Goal: Task Accomplishment & Management: Use online tool/utility

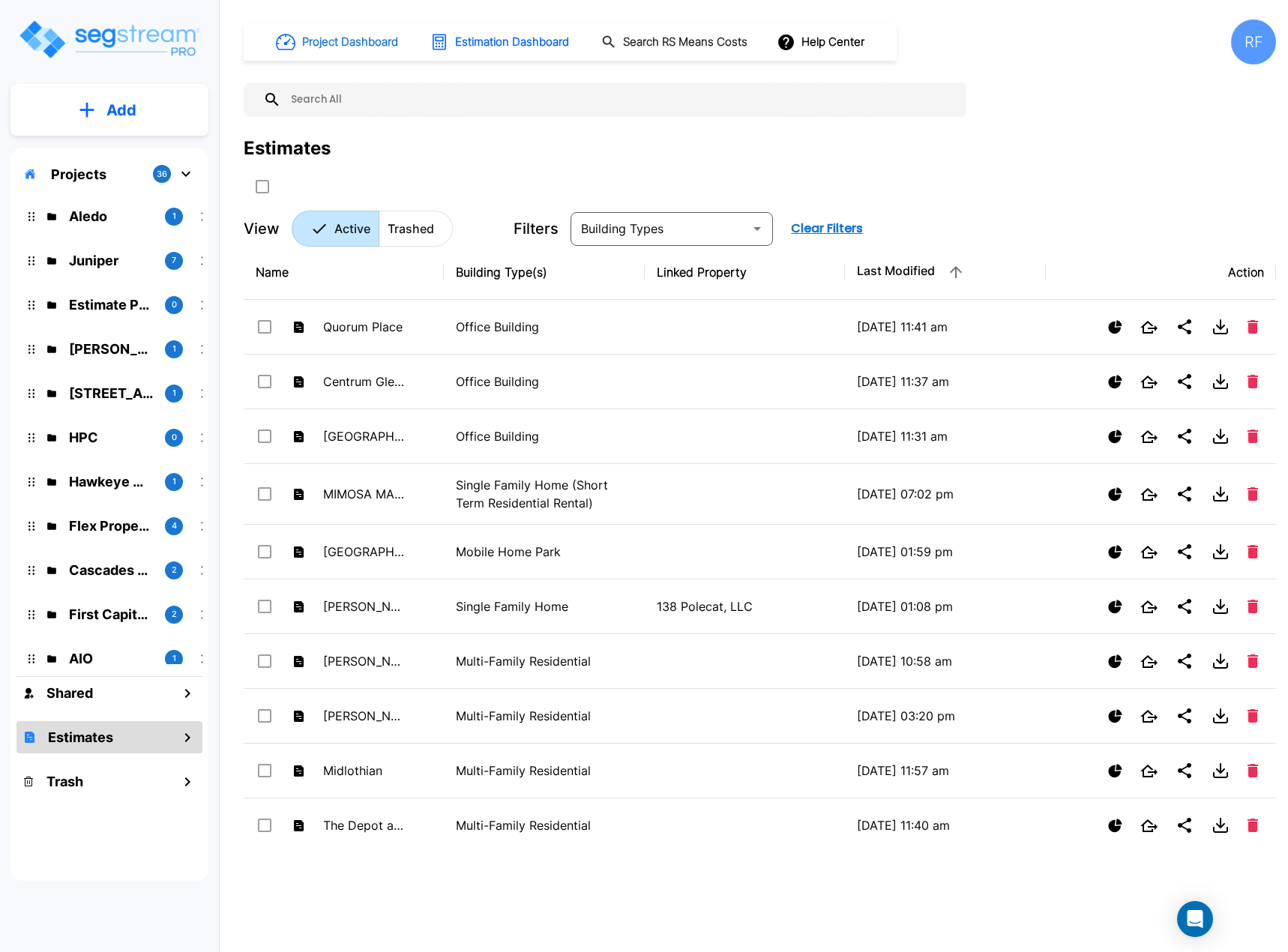
click at [359, 43] on h1 "Project Dashboard" at bounding box center [350, 43] width 96 height 18
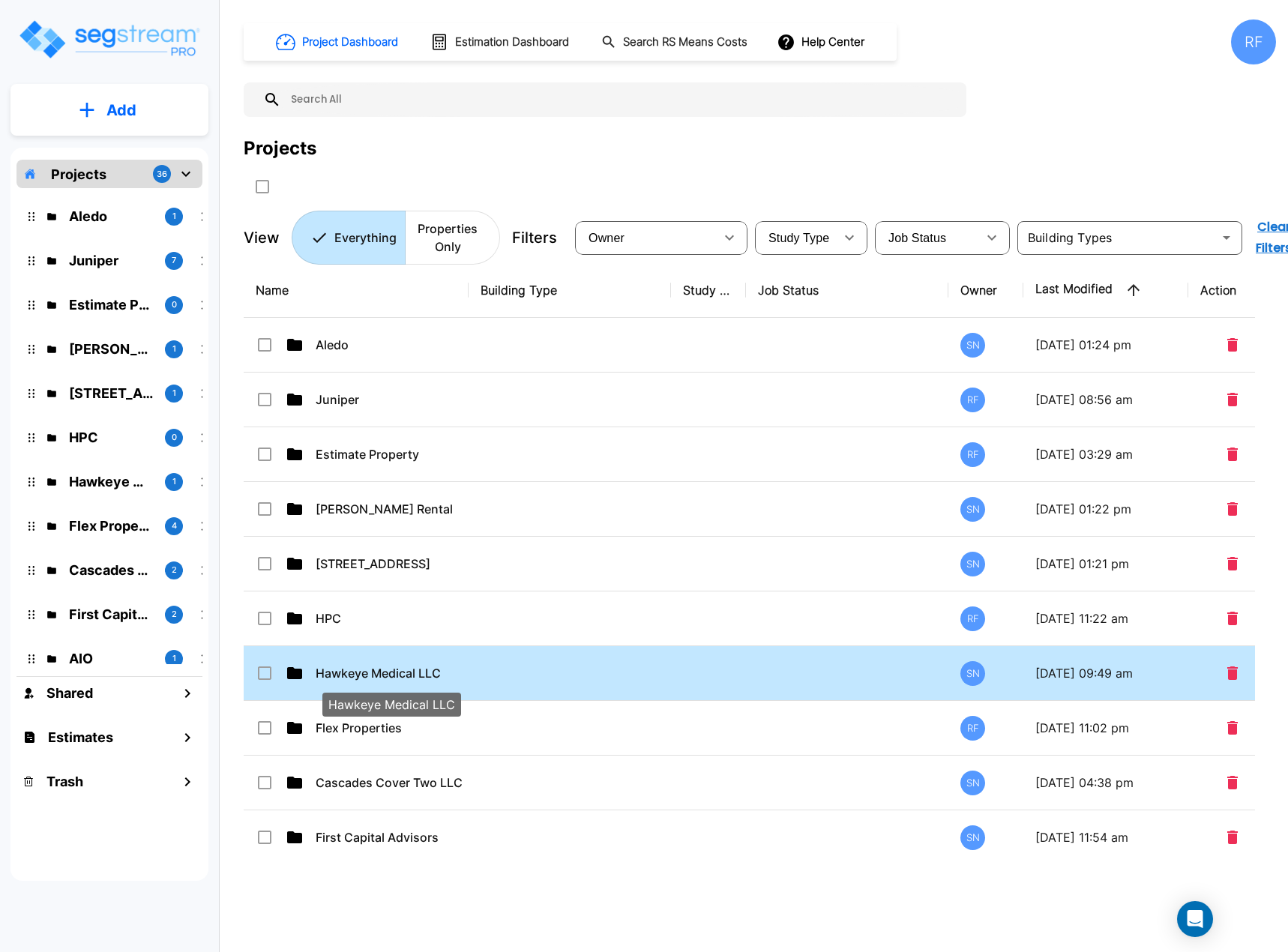
click at [424, 664] on p "Hawkeye Medical LLC" at bounding box center [391, 673] width 150 height 18
click at [425, 664] on p "Hawkeye Medical LLC" at bounding box center [391, 673] width 150 height 18
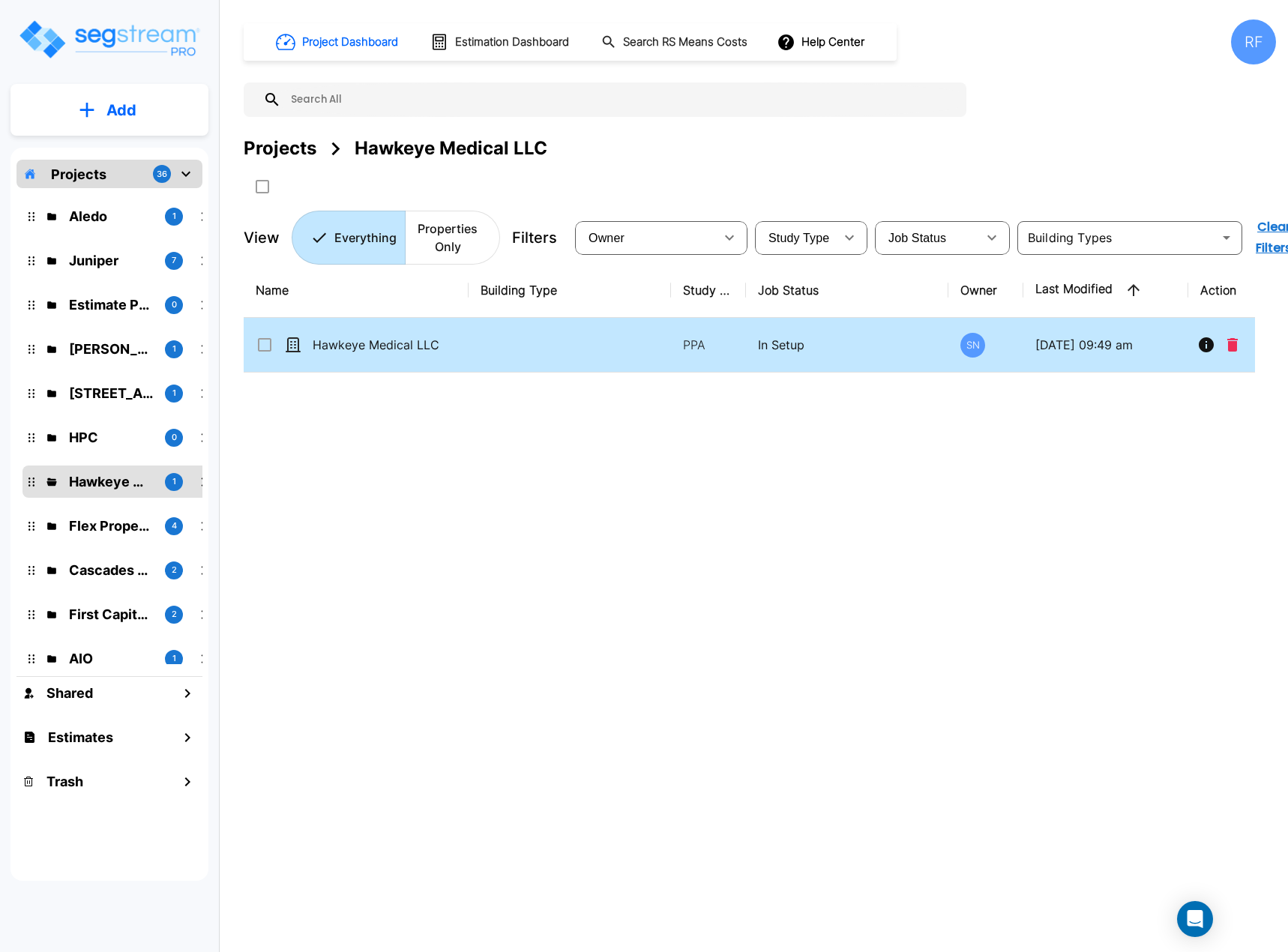
click at [391, 335] on td "Hawkeye Medical LLC" at bounding box center [356, 345] width 225 height 54
checkbox input "true"
click at [391, 335] on td "Hawkeye Medical LLC" at bounding box center [356, 345] width 225 height 54
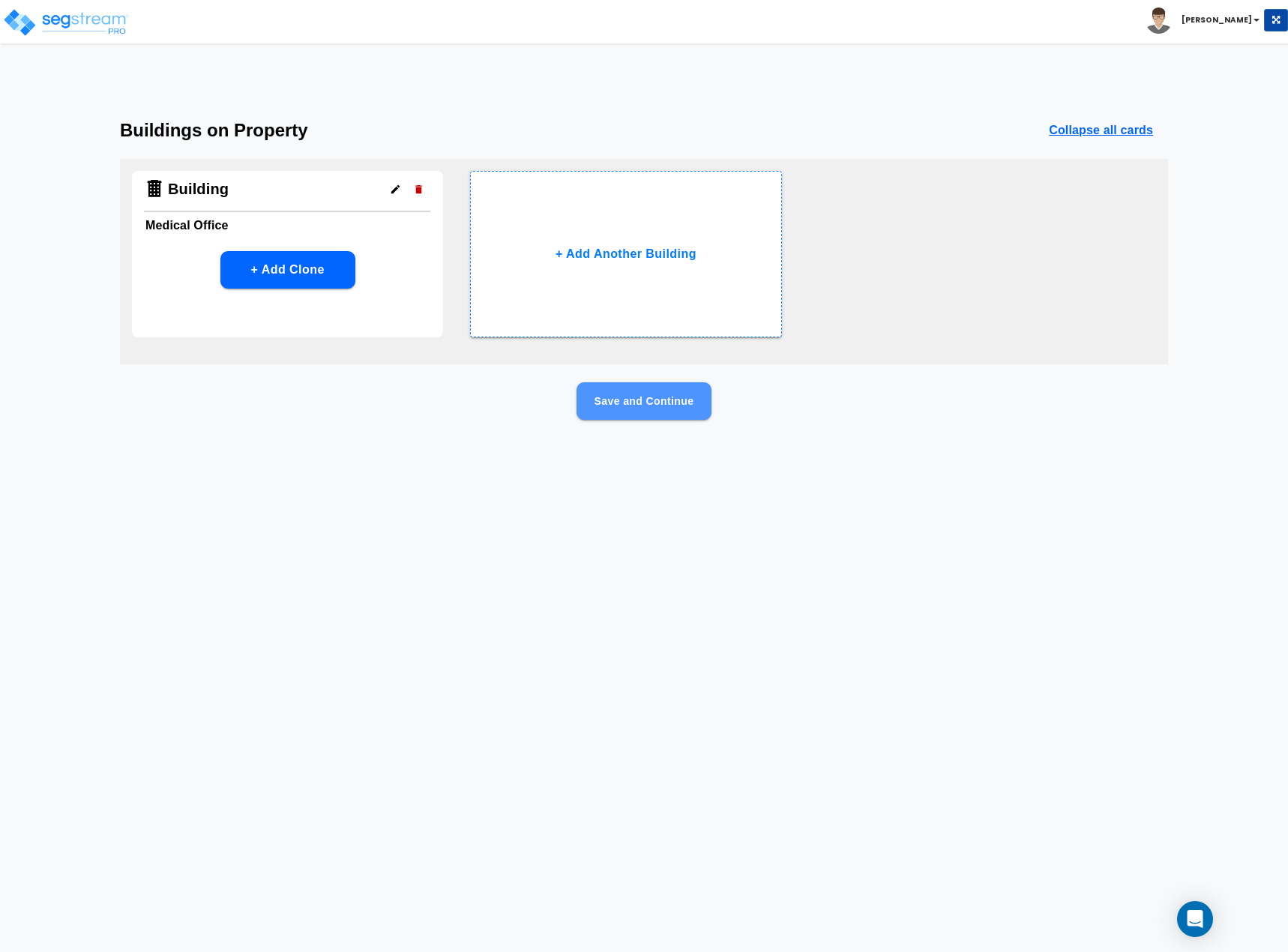
click at [640, 412] on button "Save and Continue" at bounding box center [644, 401] width 135 height 38
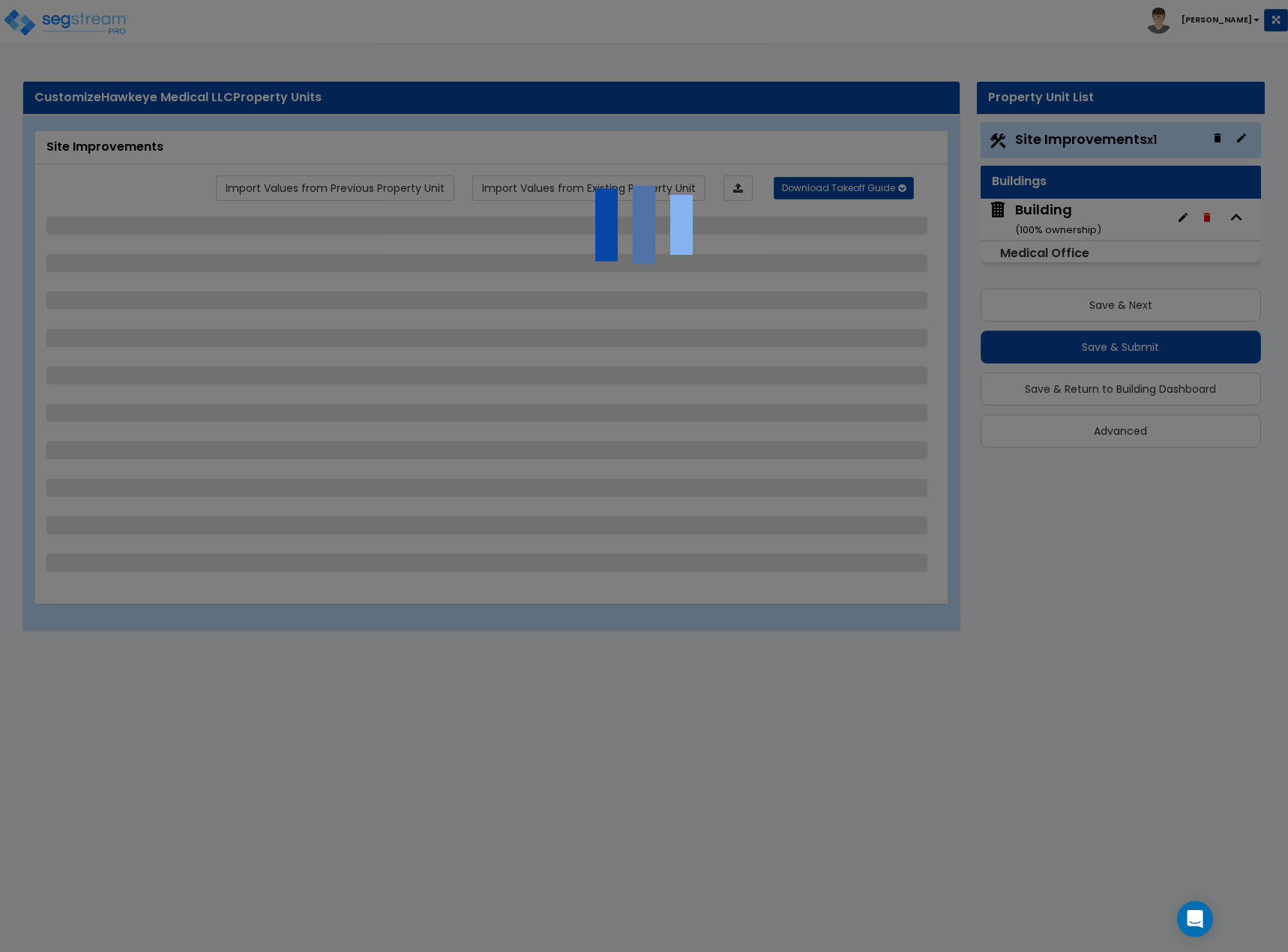
select select "2"
select select "1"
select select "2"
select select "1"
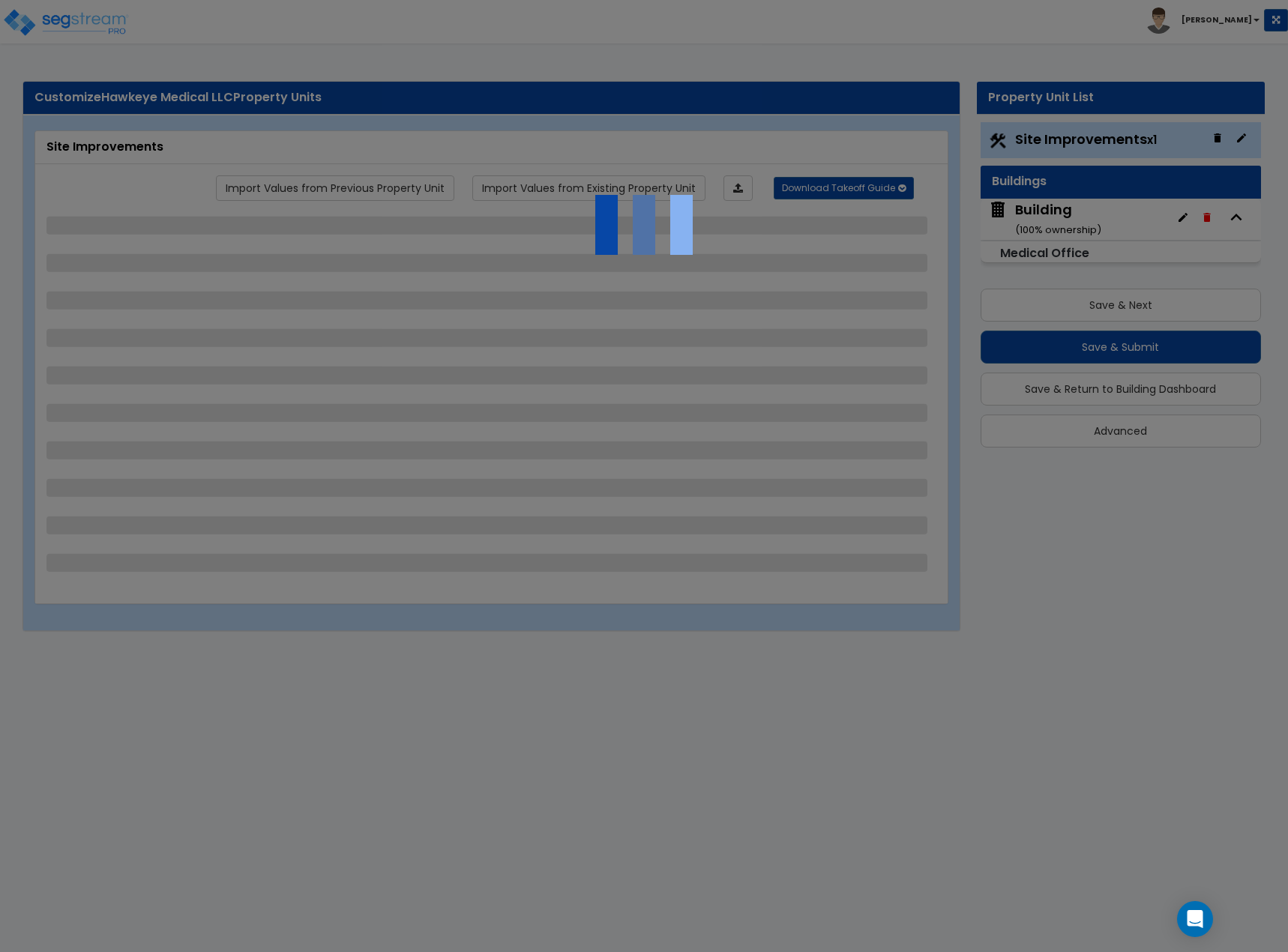
select select "1"
select select "2"
select select "1"
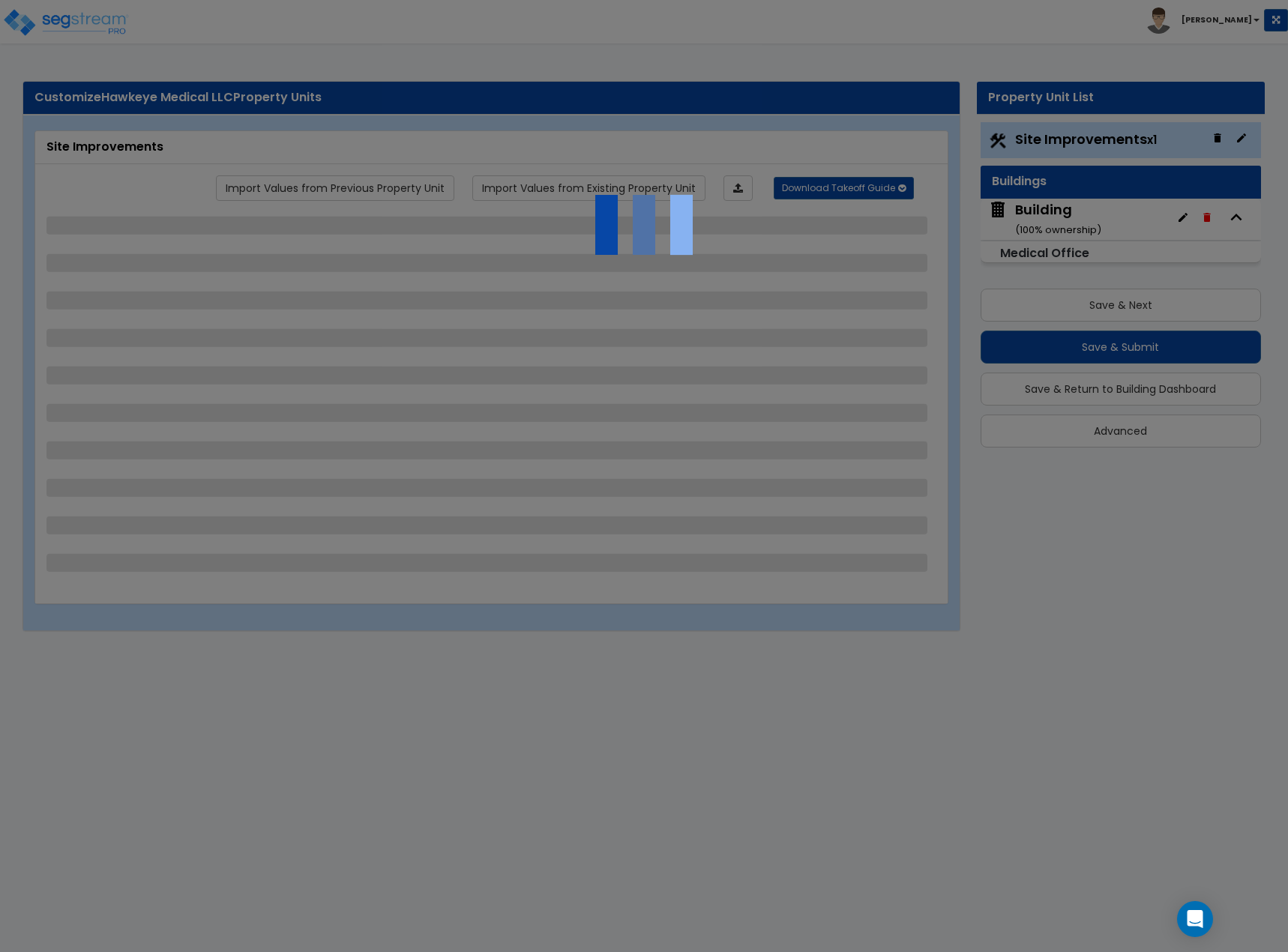
select select "1"
select select "4"
select select "3"
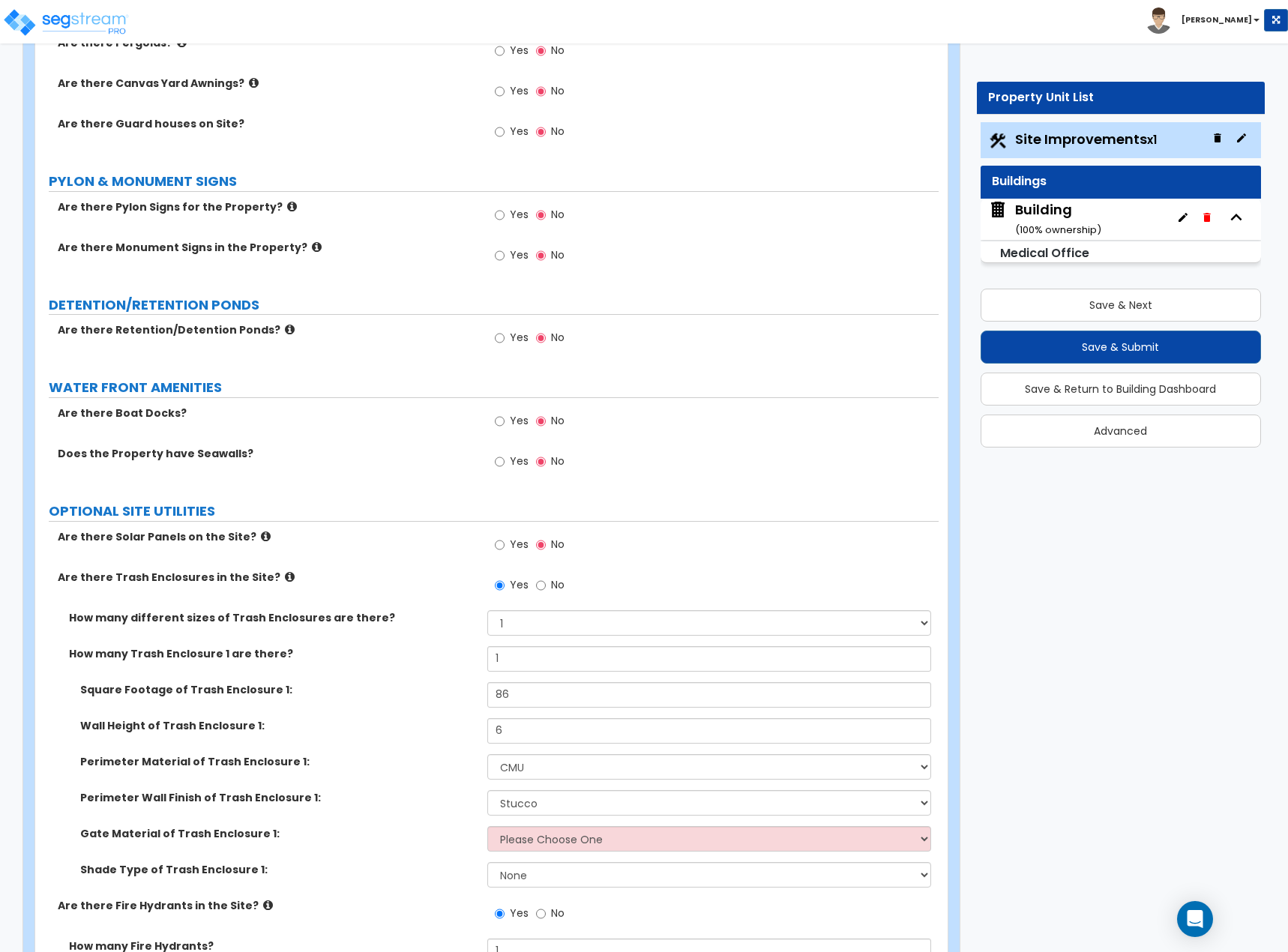
scroll to position [3101, 0]
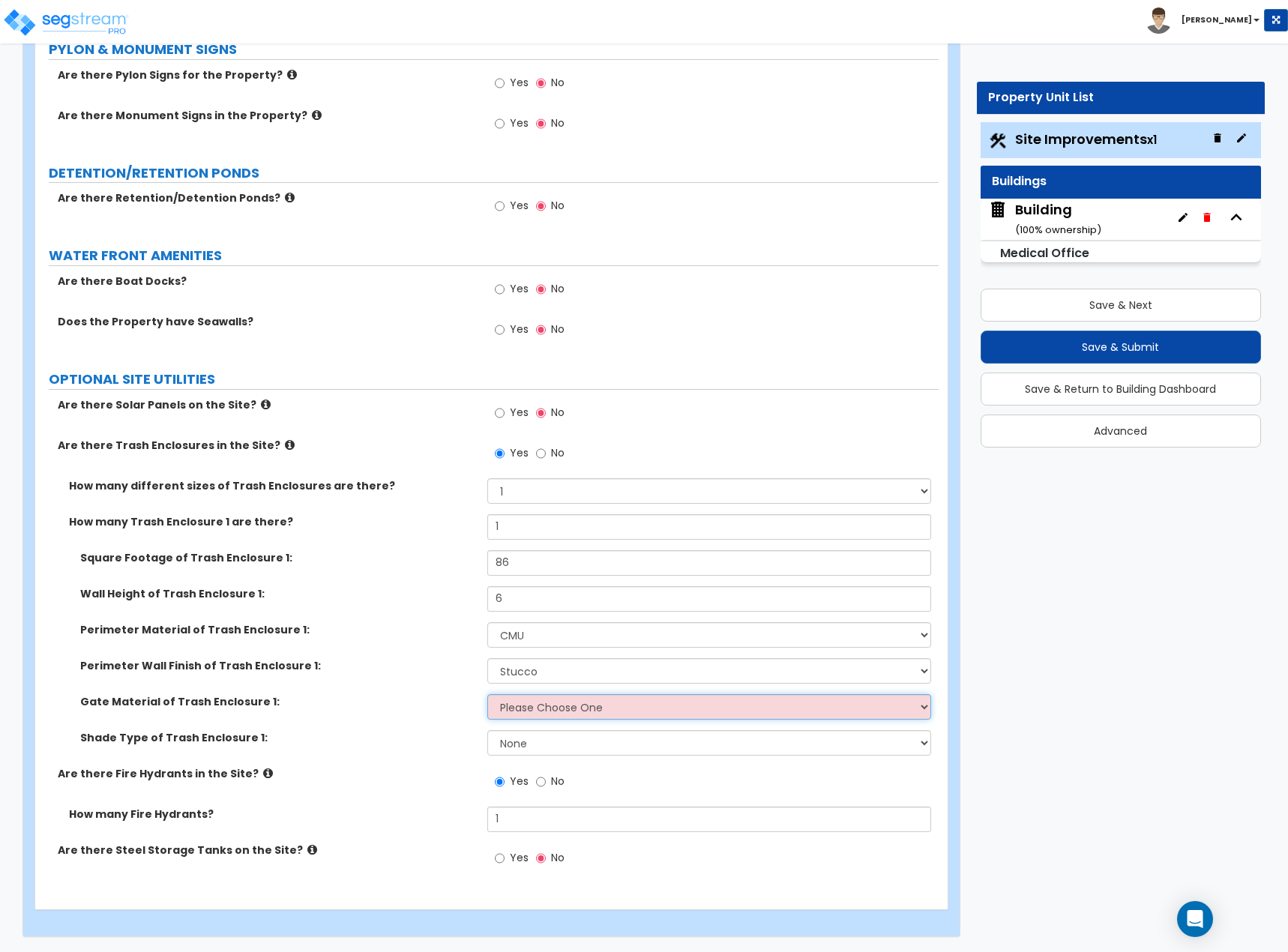
click at [493, 713] on select "Please Choose One Wood Metal" at bounding box center [709, 707] width 444 height 25
select select "2"
click at [487, 694] on select "Please Choose One Wood Metal" at bounding box center [709, 707] width 444 height 25
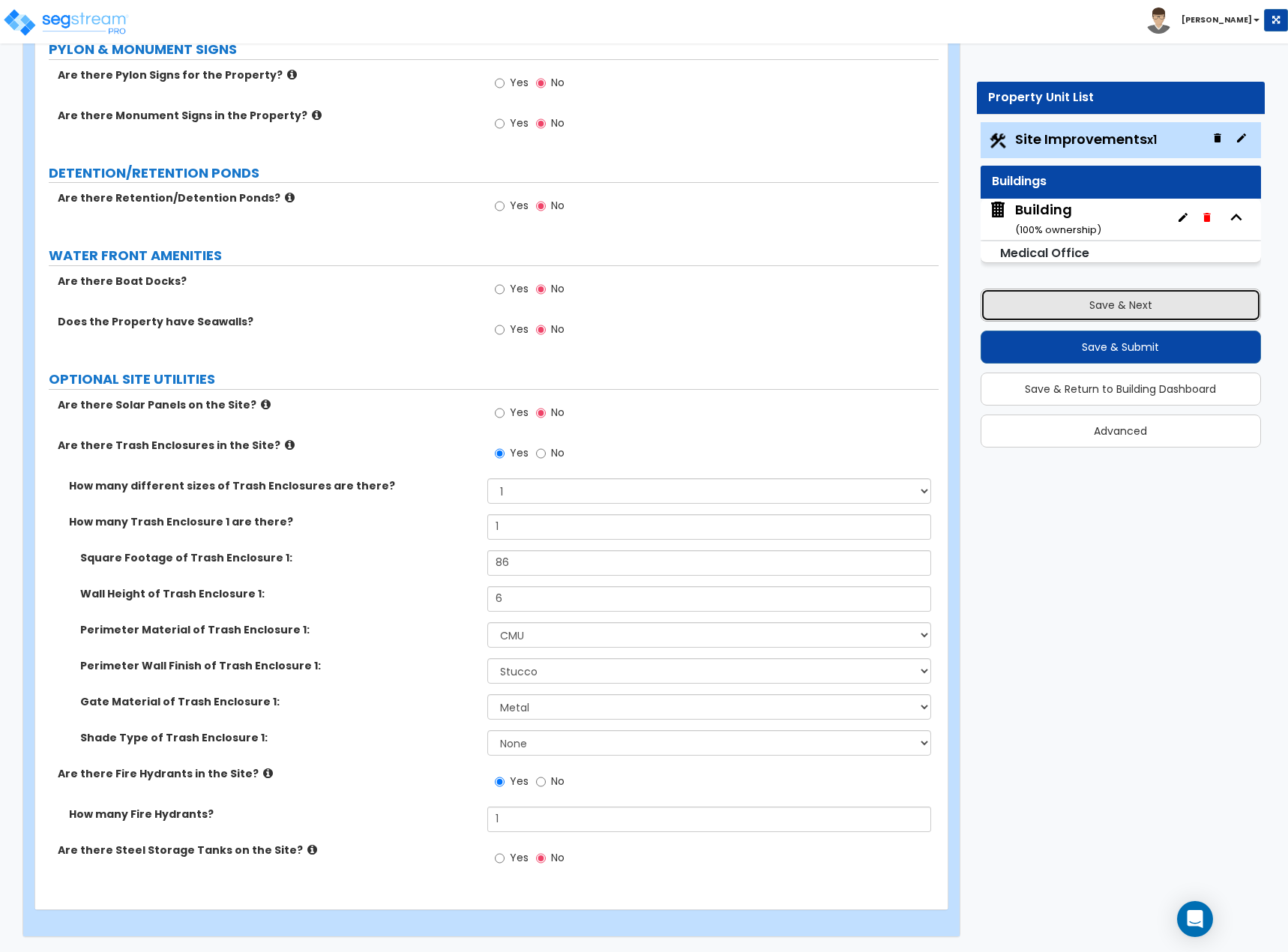
click at [1139, 300] on button "Save & Next" at bounding box center [1121, 305] width 281 height 33
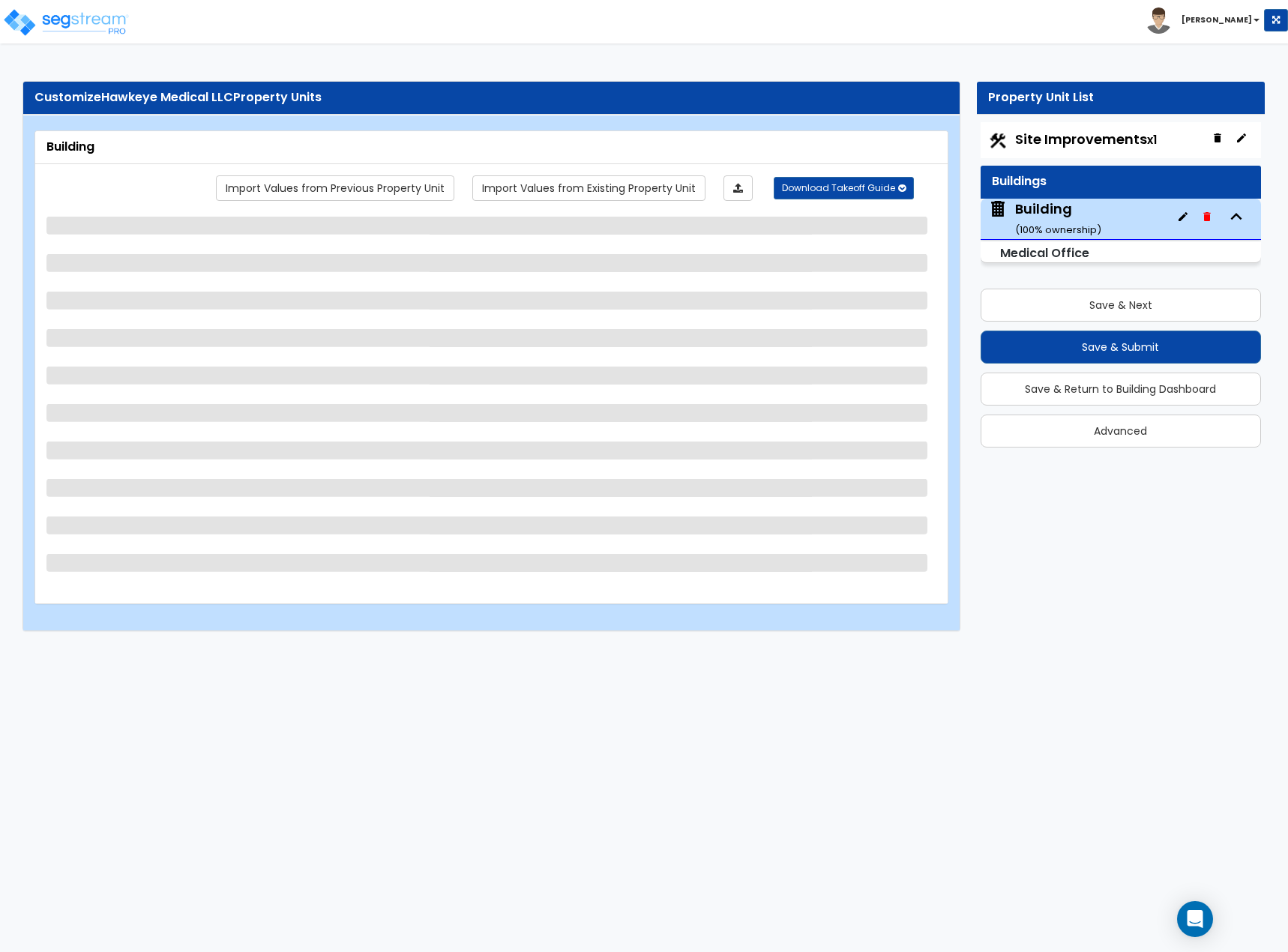
select select "6"
select select "1"
select select "7"
select select "2"
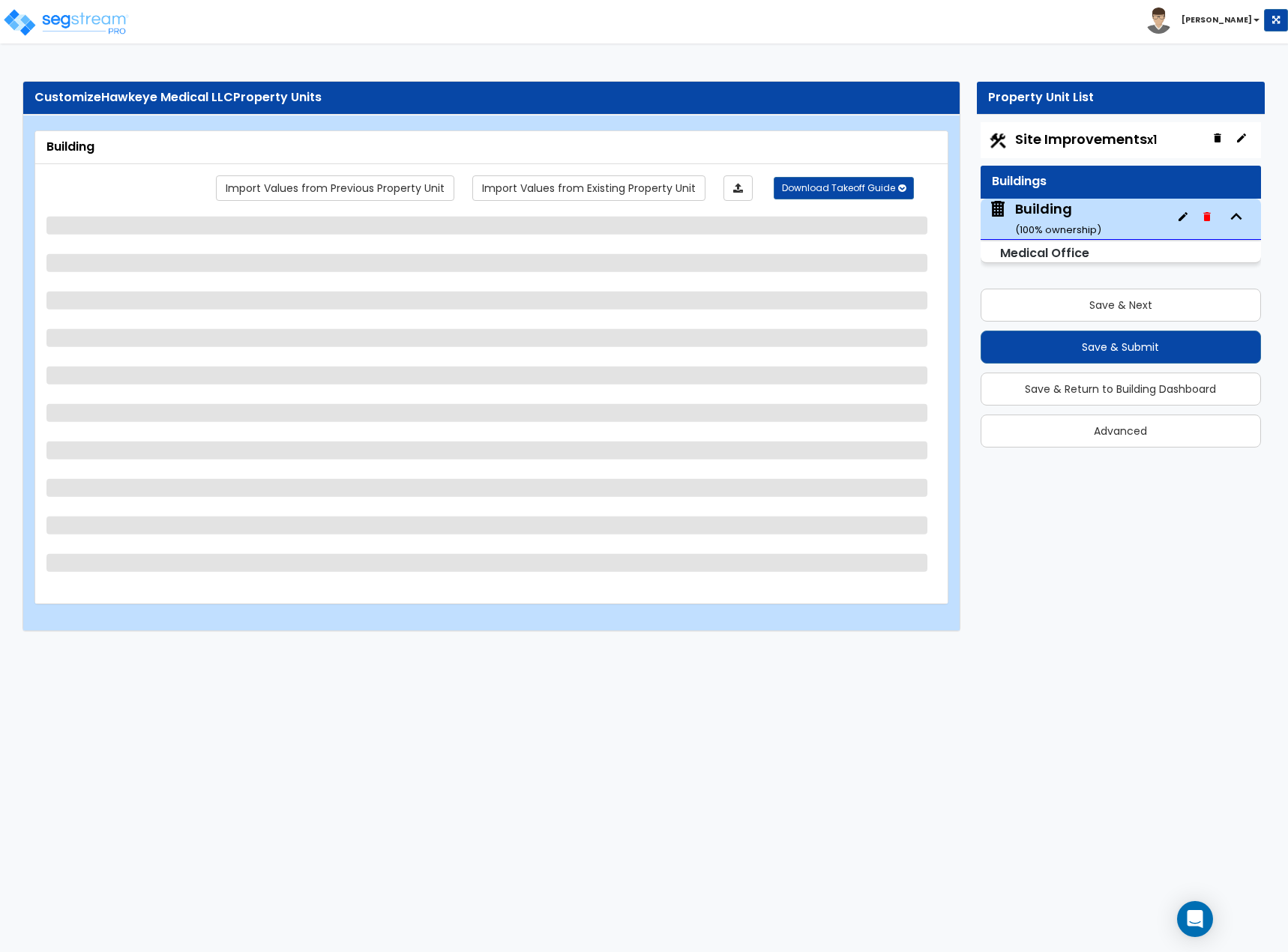
select select "1"
select select "3"
select select "1"
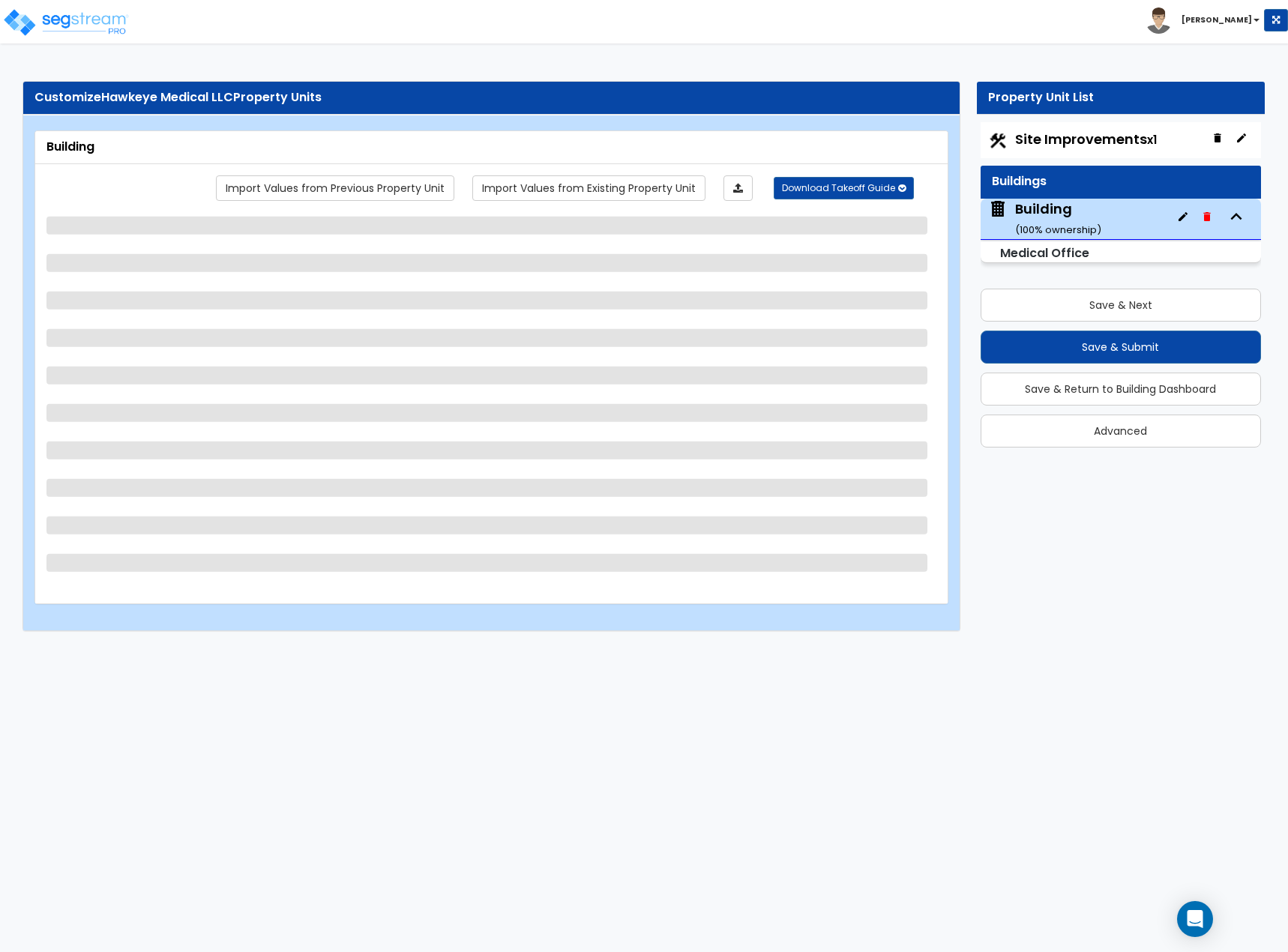
select select "2"
select select "3"
select select "1"
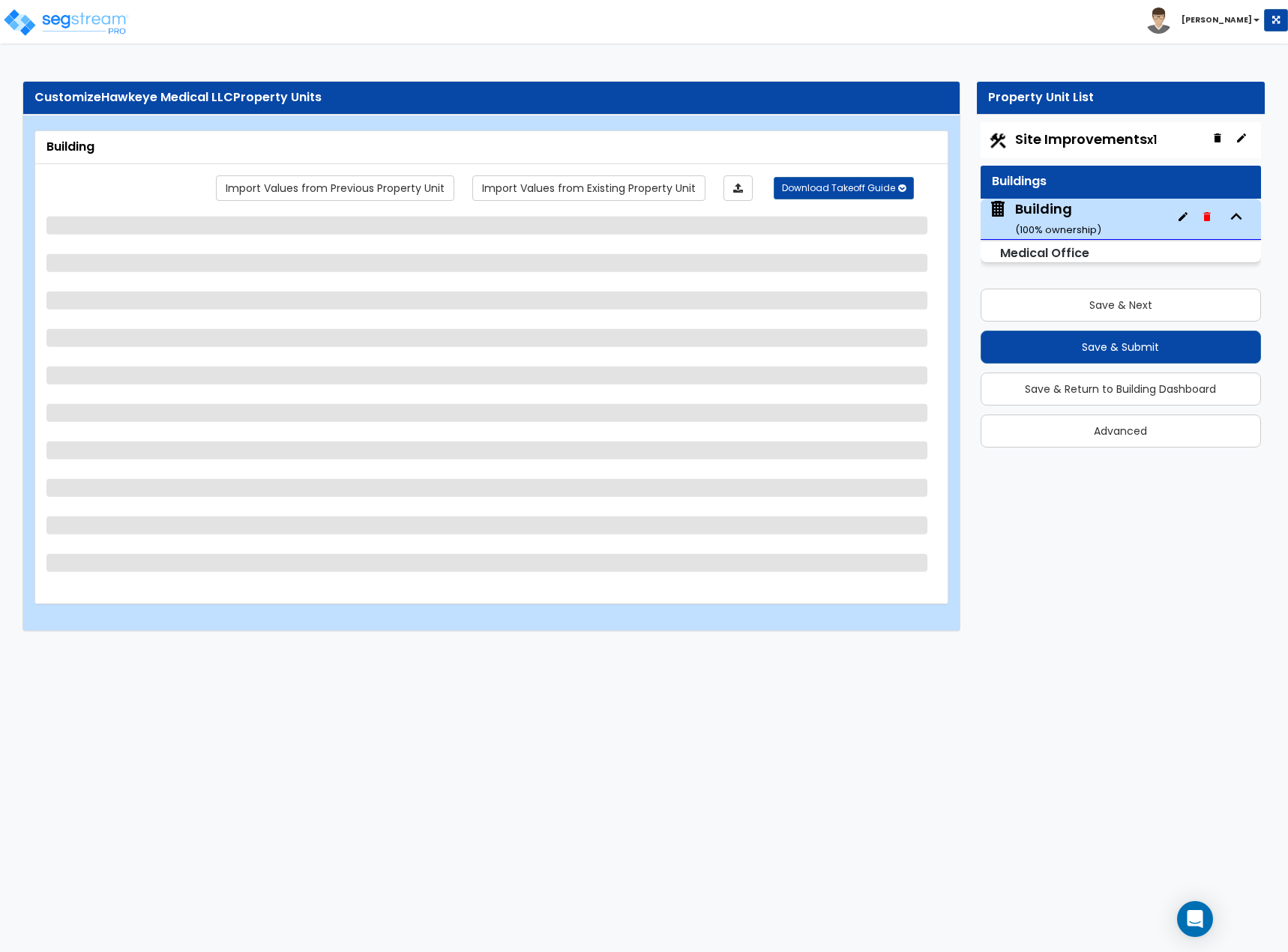
select select "2"
select select "5"
select select "1"
select select "3"
select select "1"
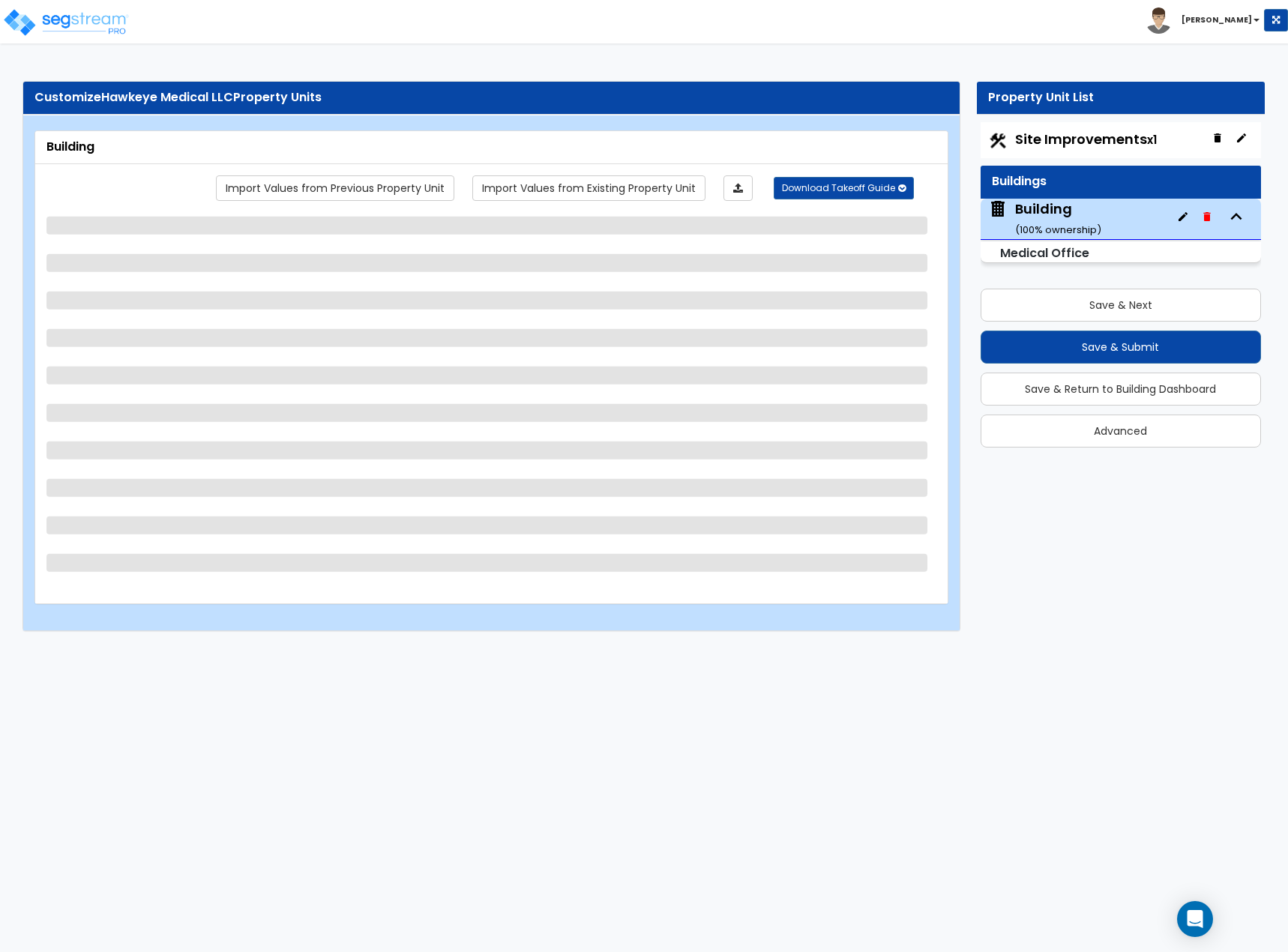
select select "2"
select select "1"
select select "5"
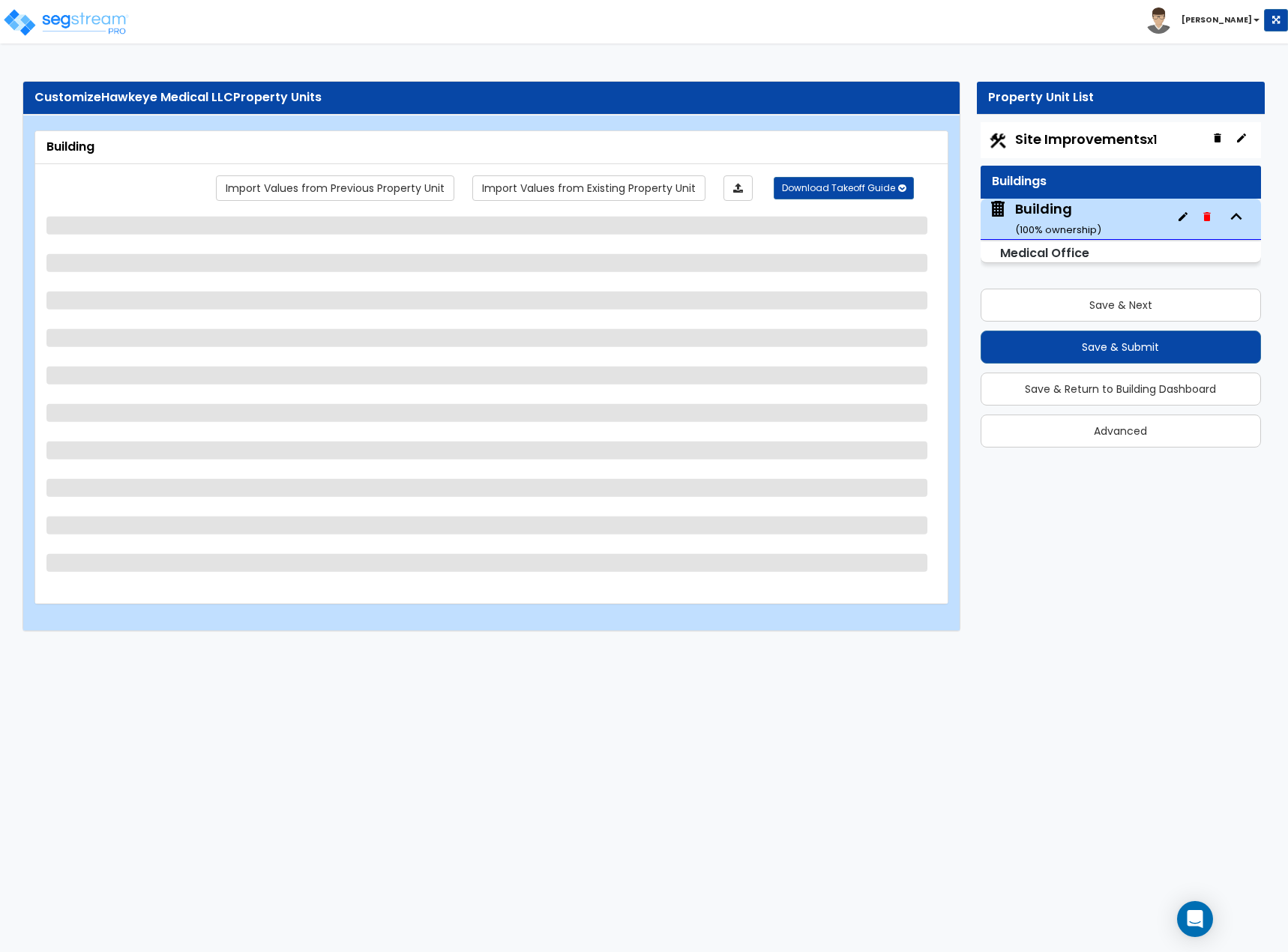
select select "1"
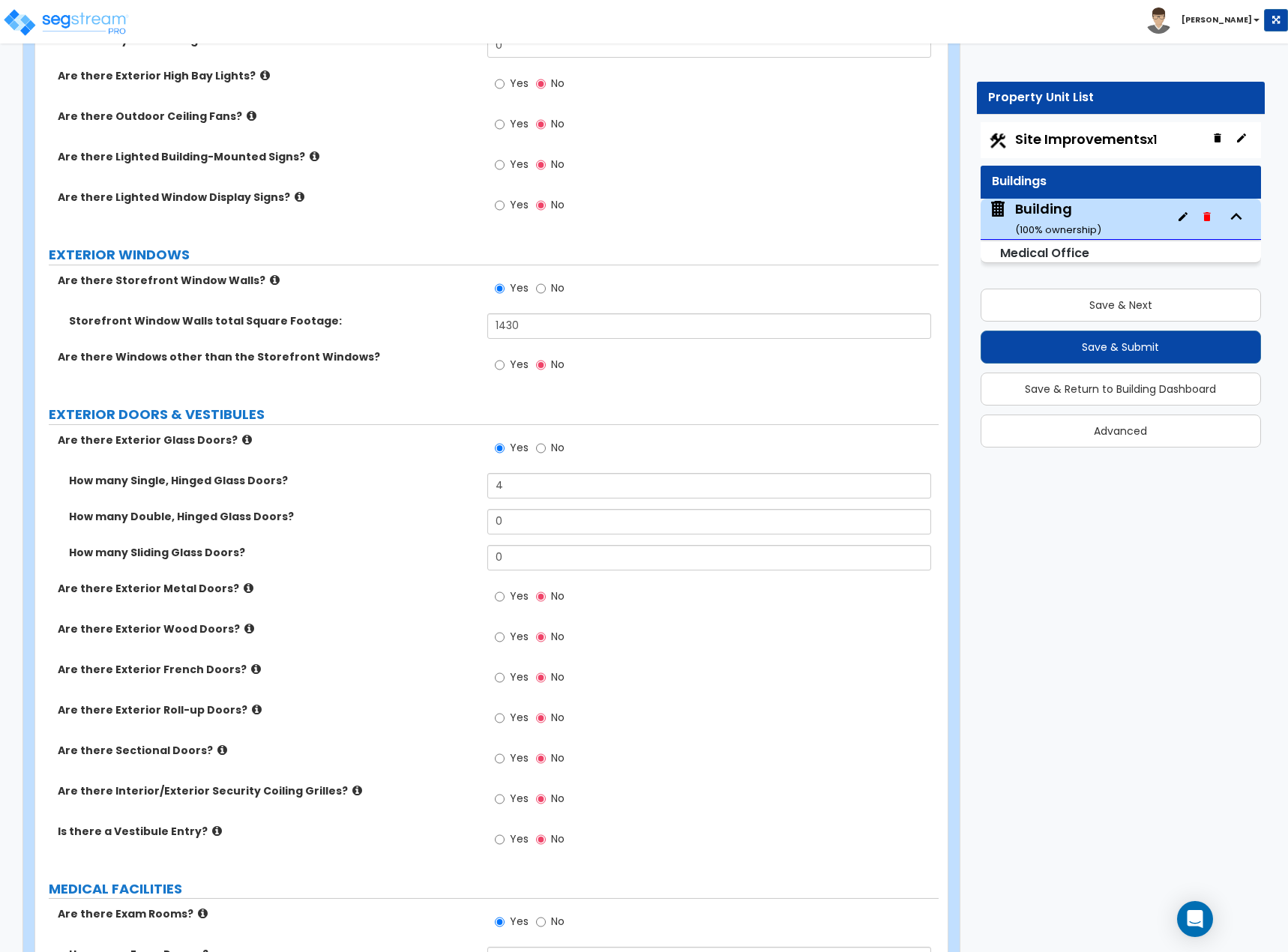
scroll to position [1800, 0]
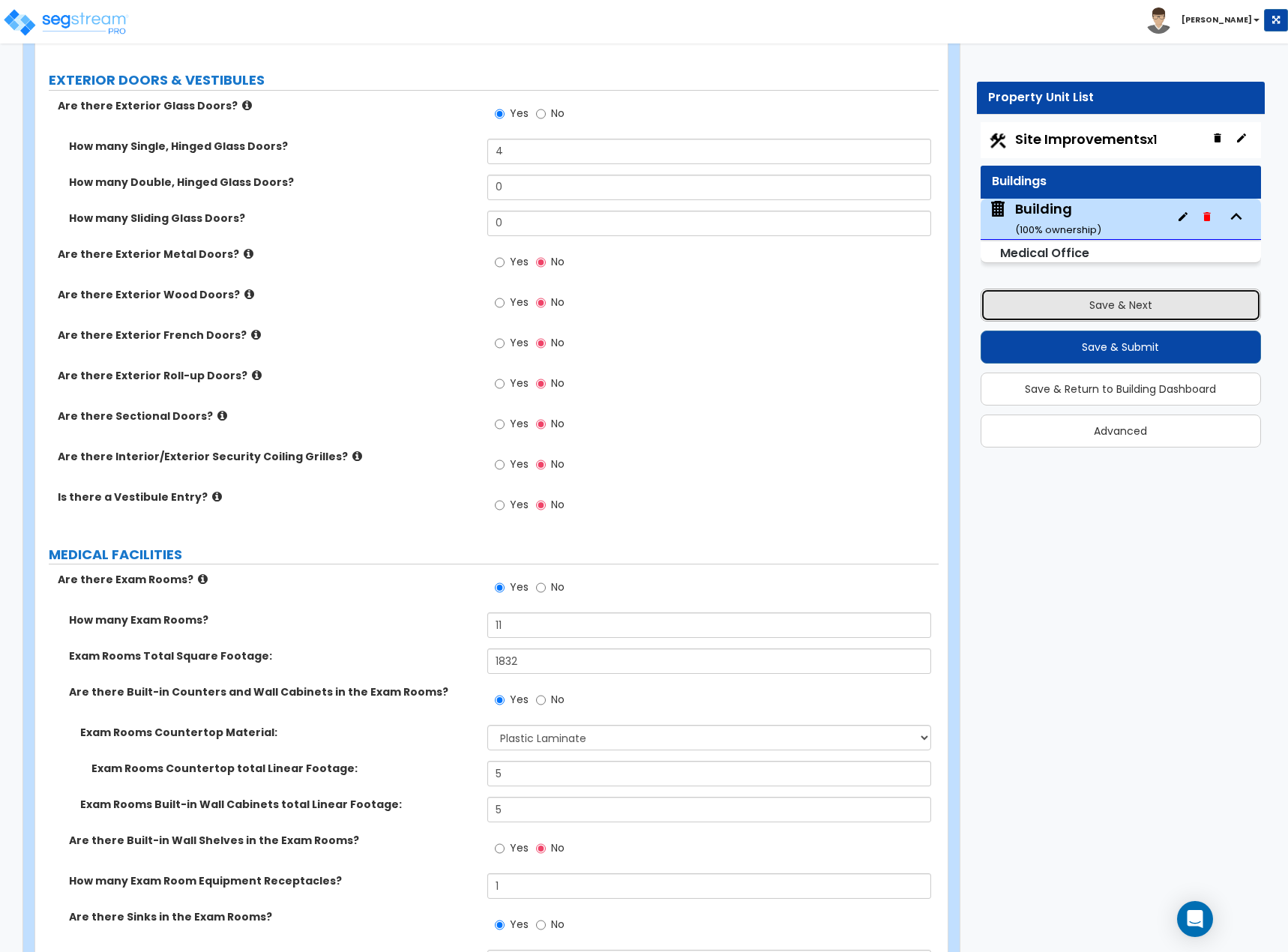
click at [1078, 304] on button "Save & Next" at bounding box center [1121, 305] width 281 height 33
select select "2"
select select "1"
select select "2"
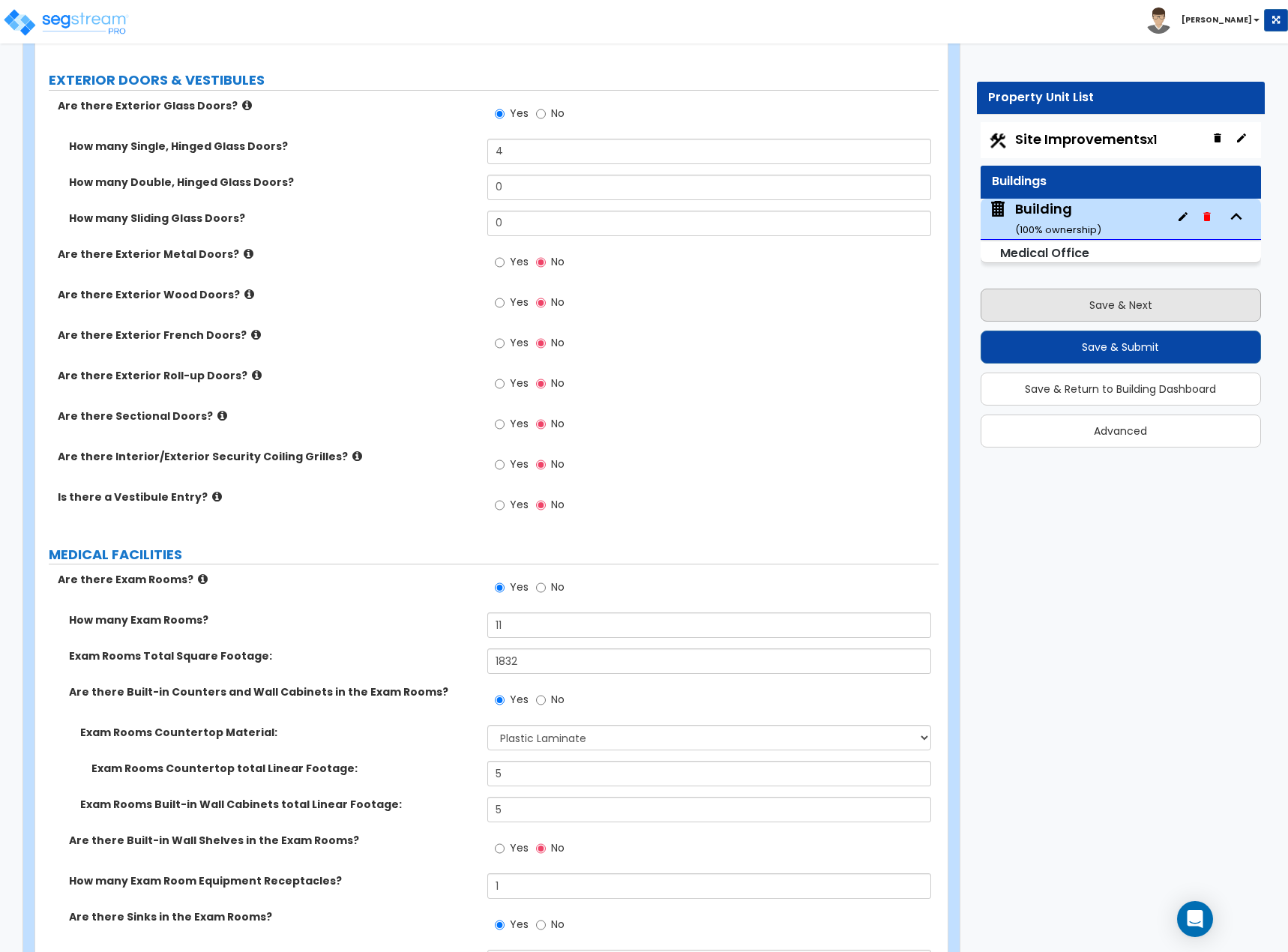
select select "1"
select select "2"
select select "1"
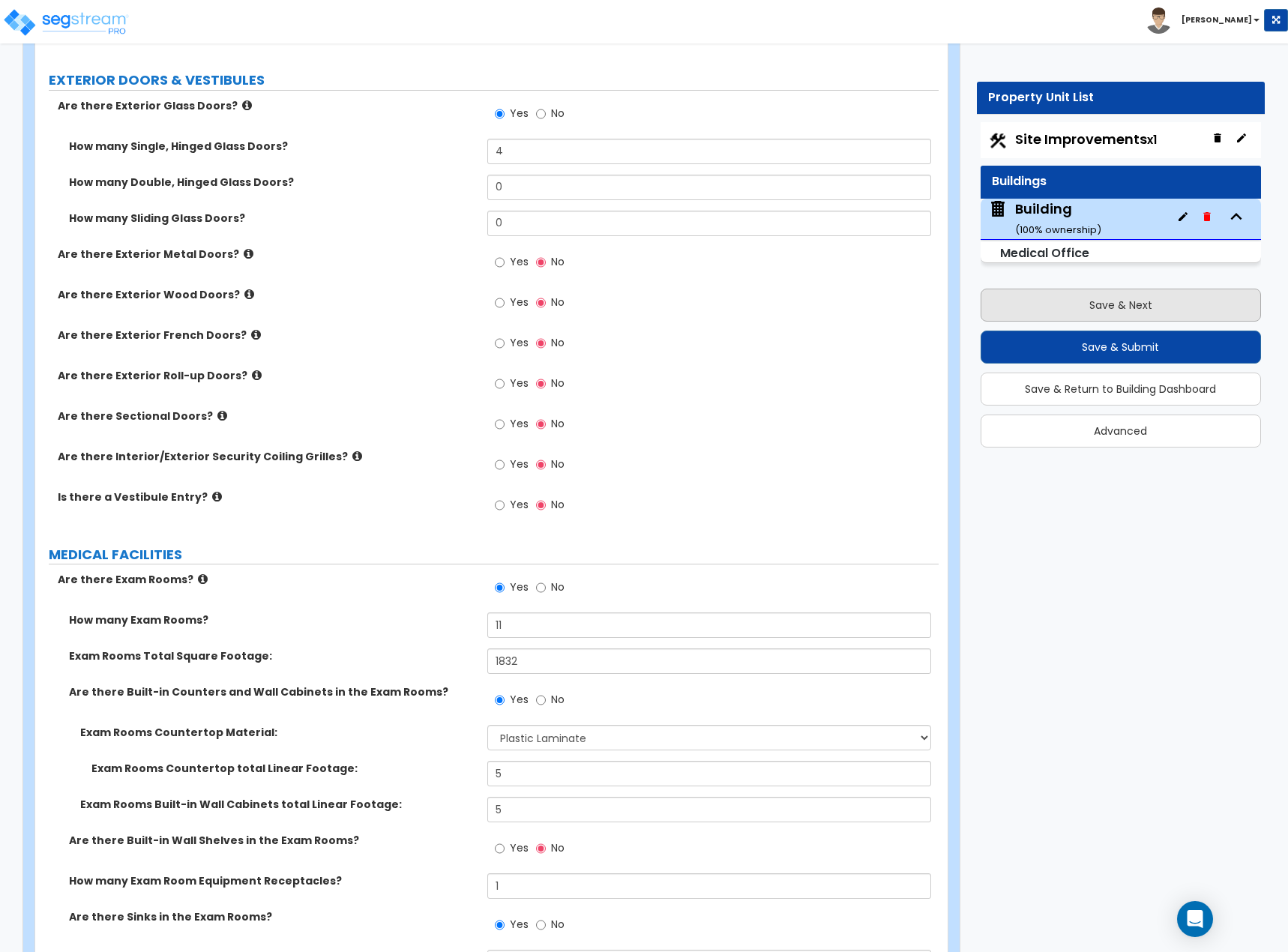
select select "1"
select select "4"
select select "3"
select select "2"
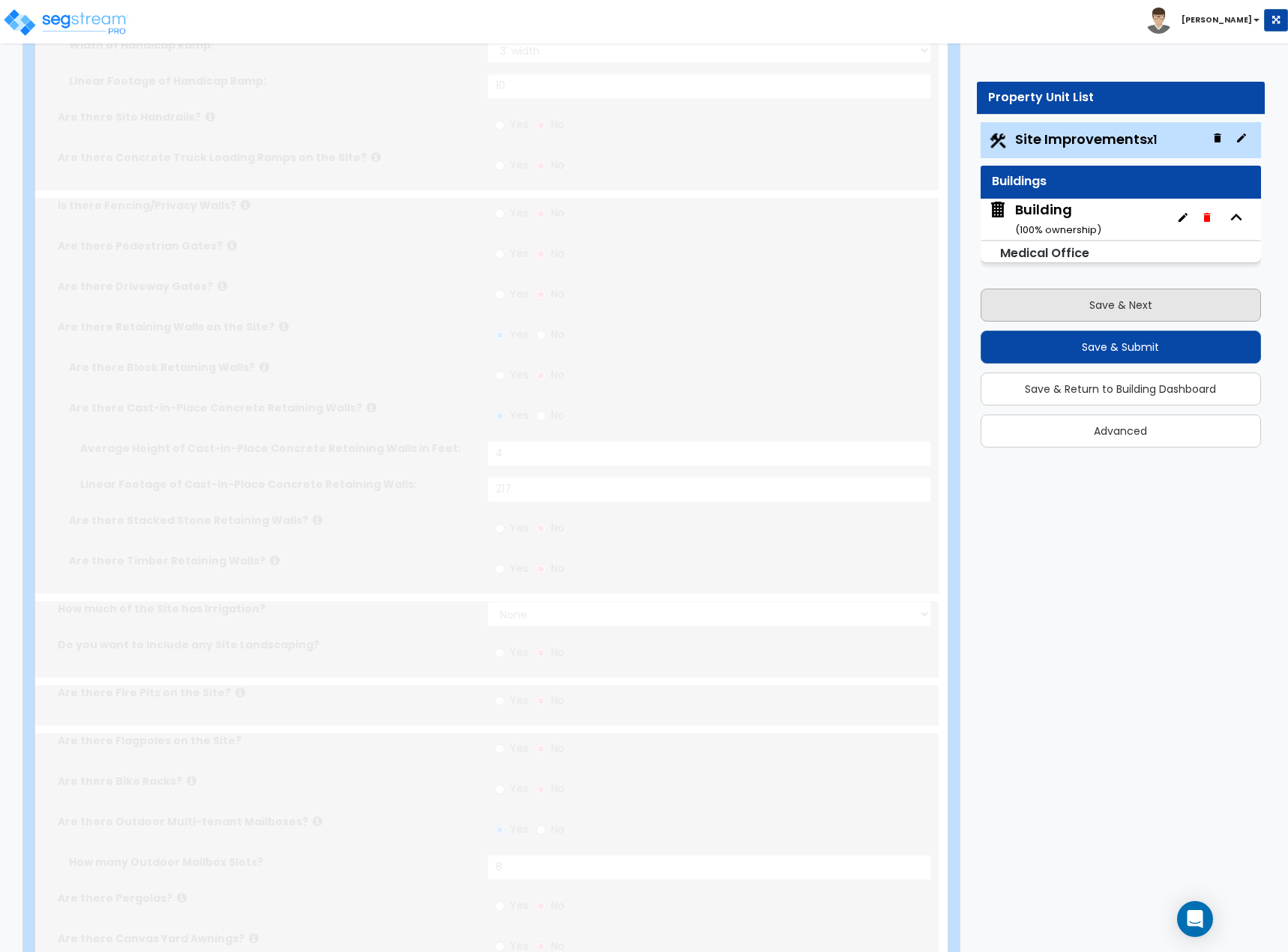
scroll to position [0, 0]
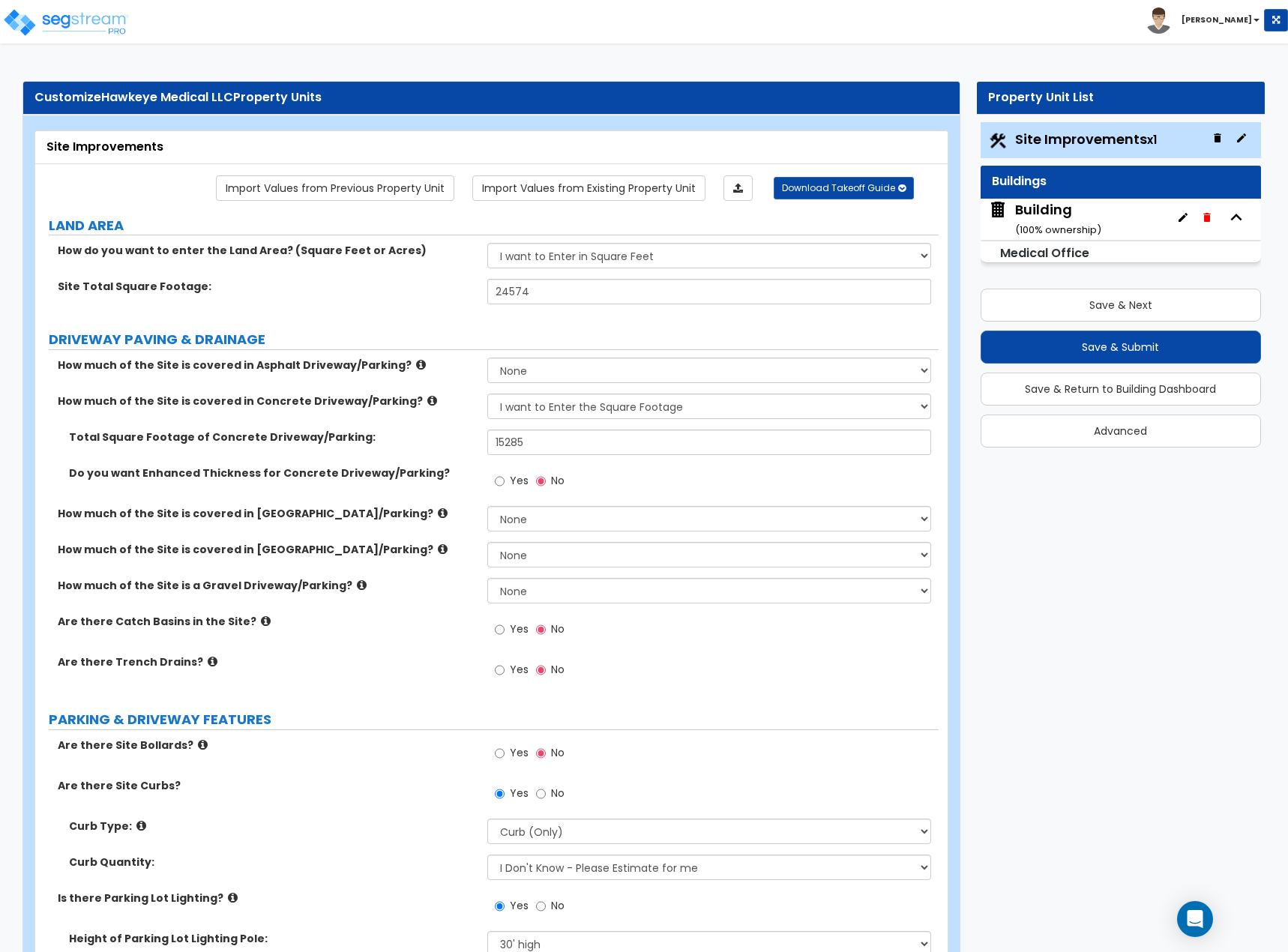
click at [1044, 215] on div "Building ( 100 % ownership)" at bounding box center [1058, 219] width 87 height 38
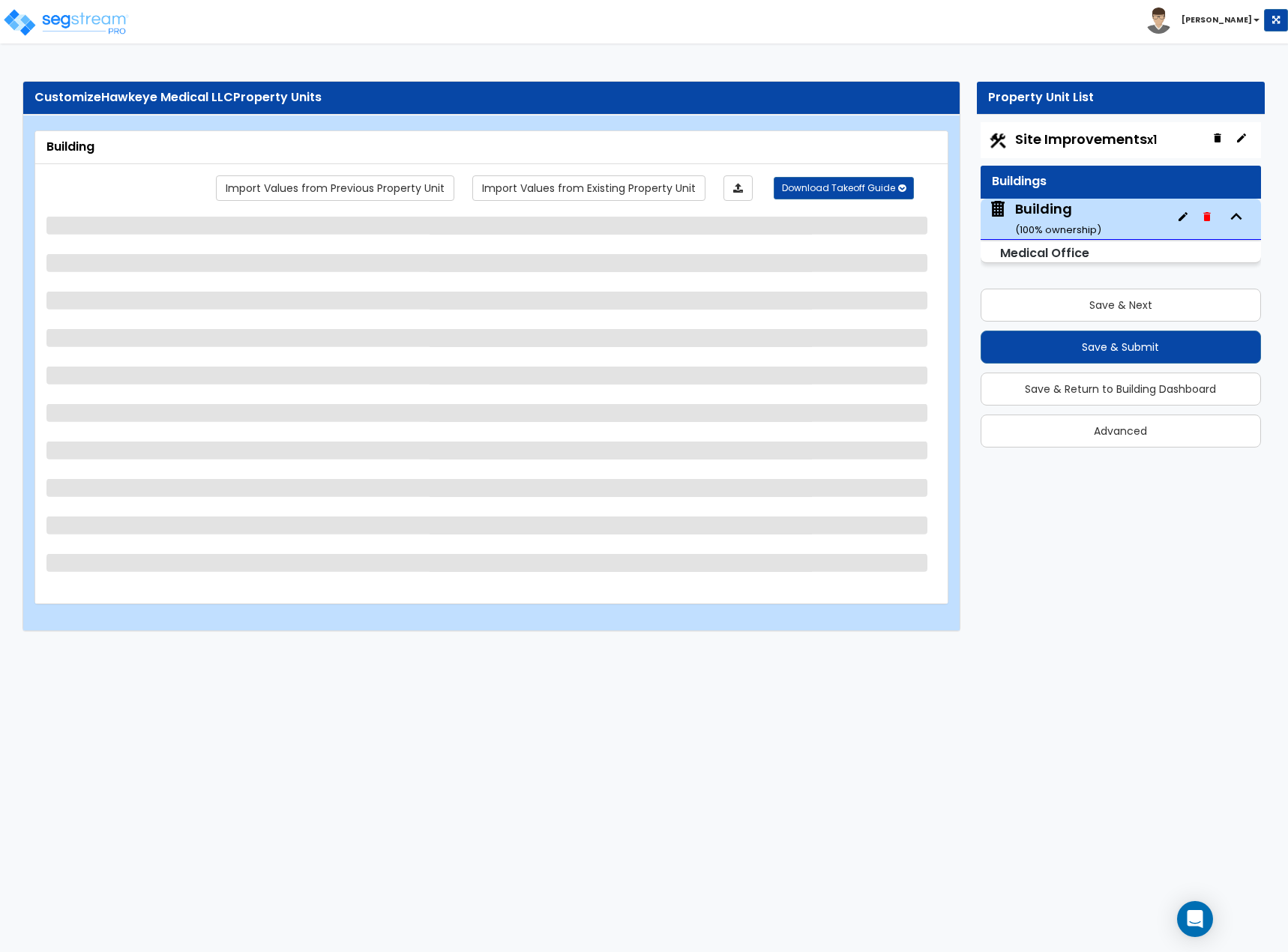
select select "6"
select select "1"
select select "7"
select select "2"
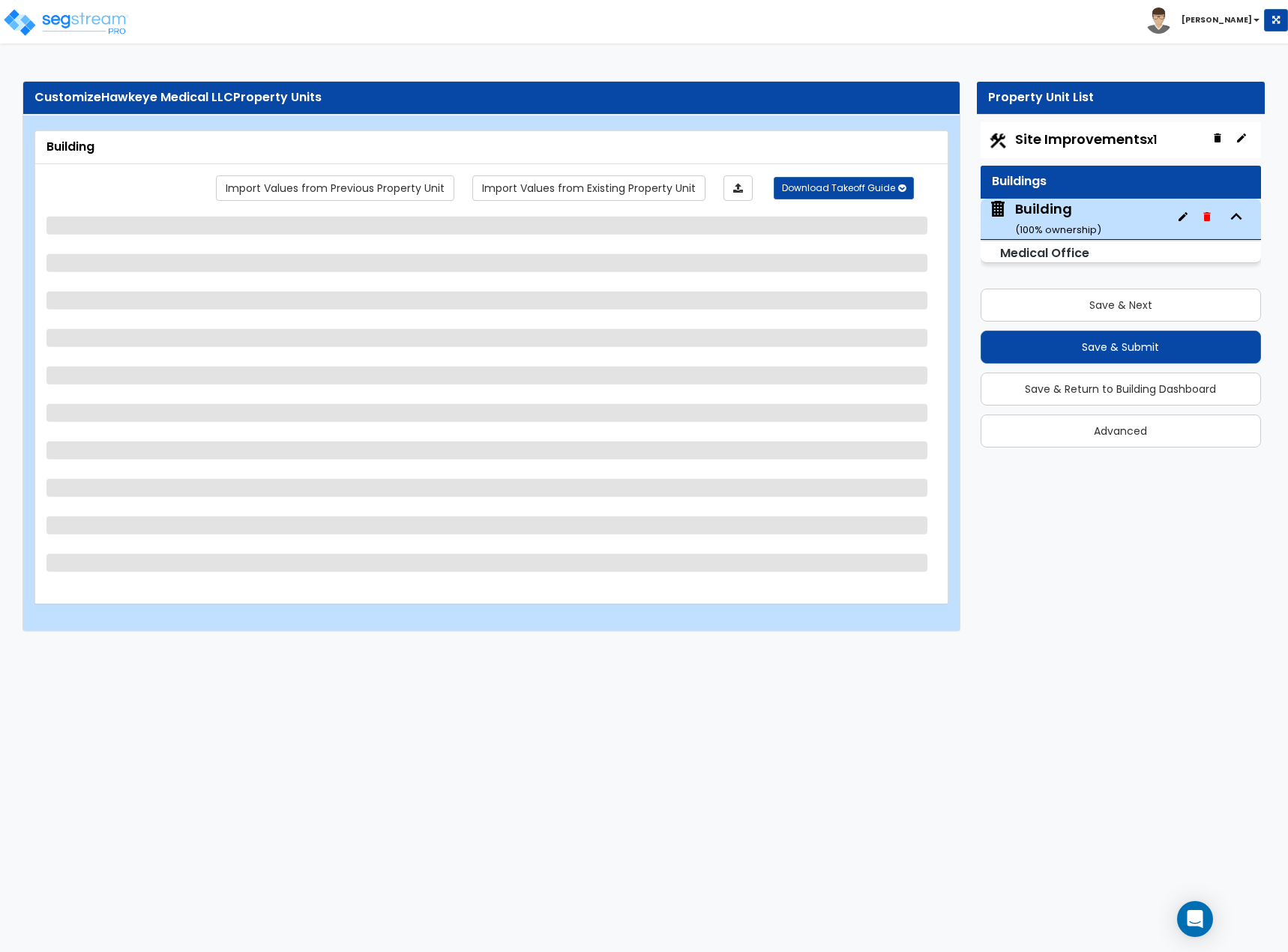
select select "1"
select select "3"
select select "1"
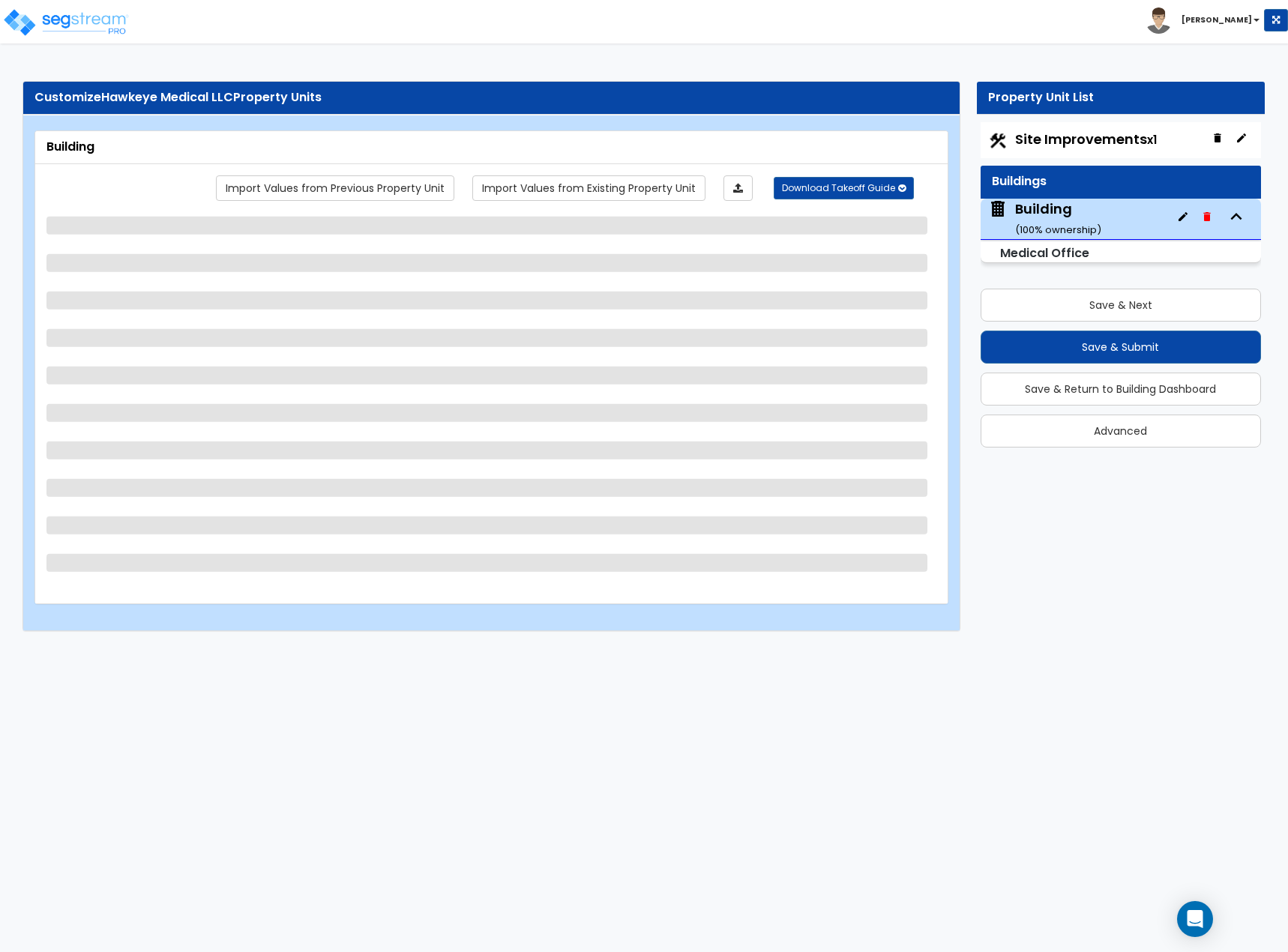
select select "2"
select select "3"
select select "1"
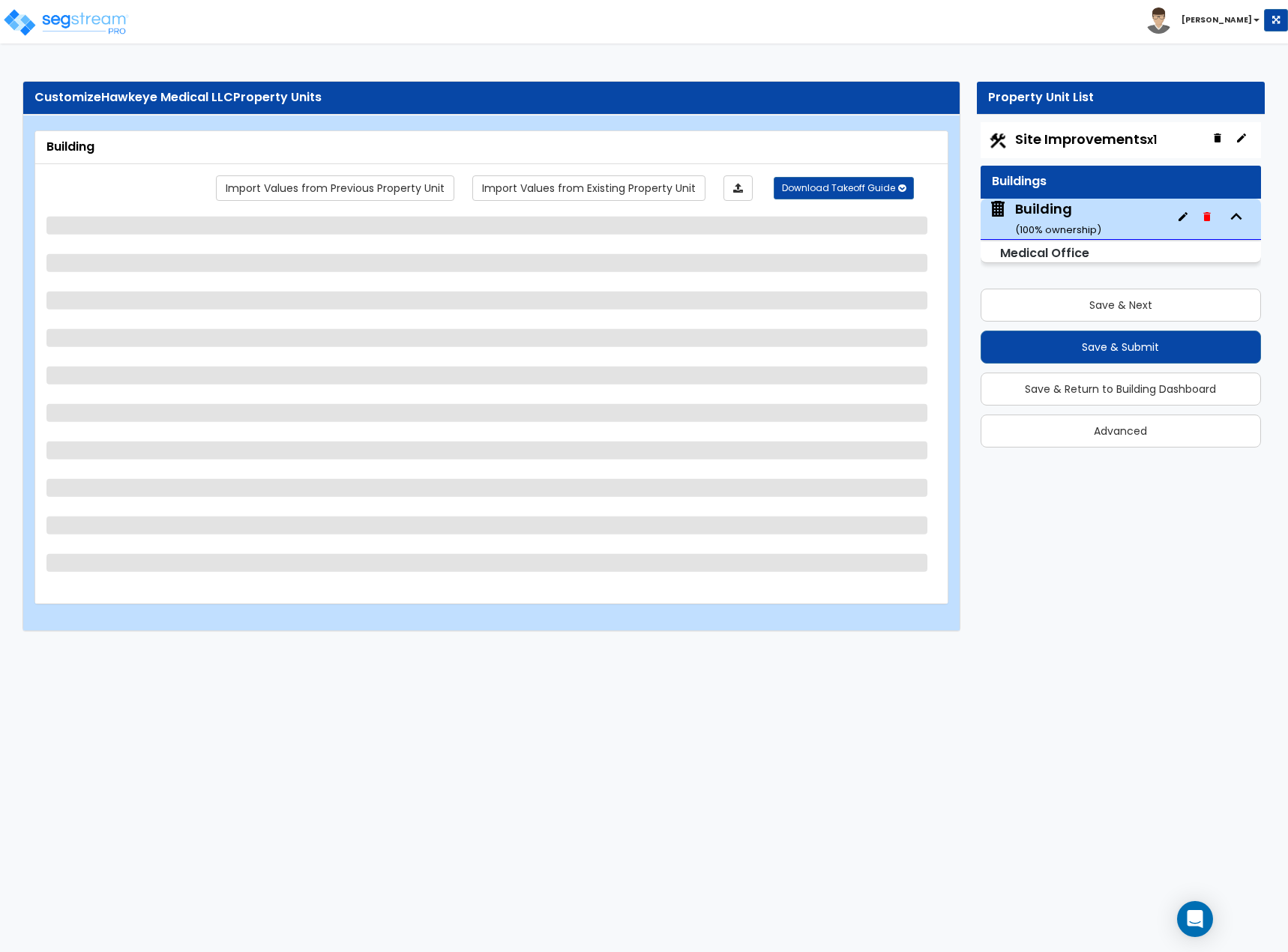
select select "2"
select select "5"
select select "1"
select select "3"
select select "1"
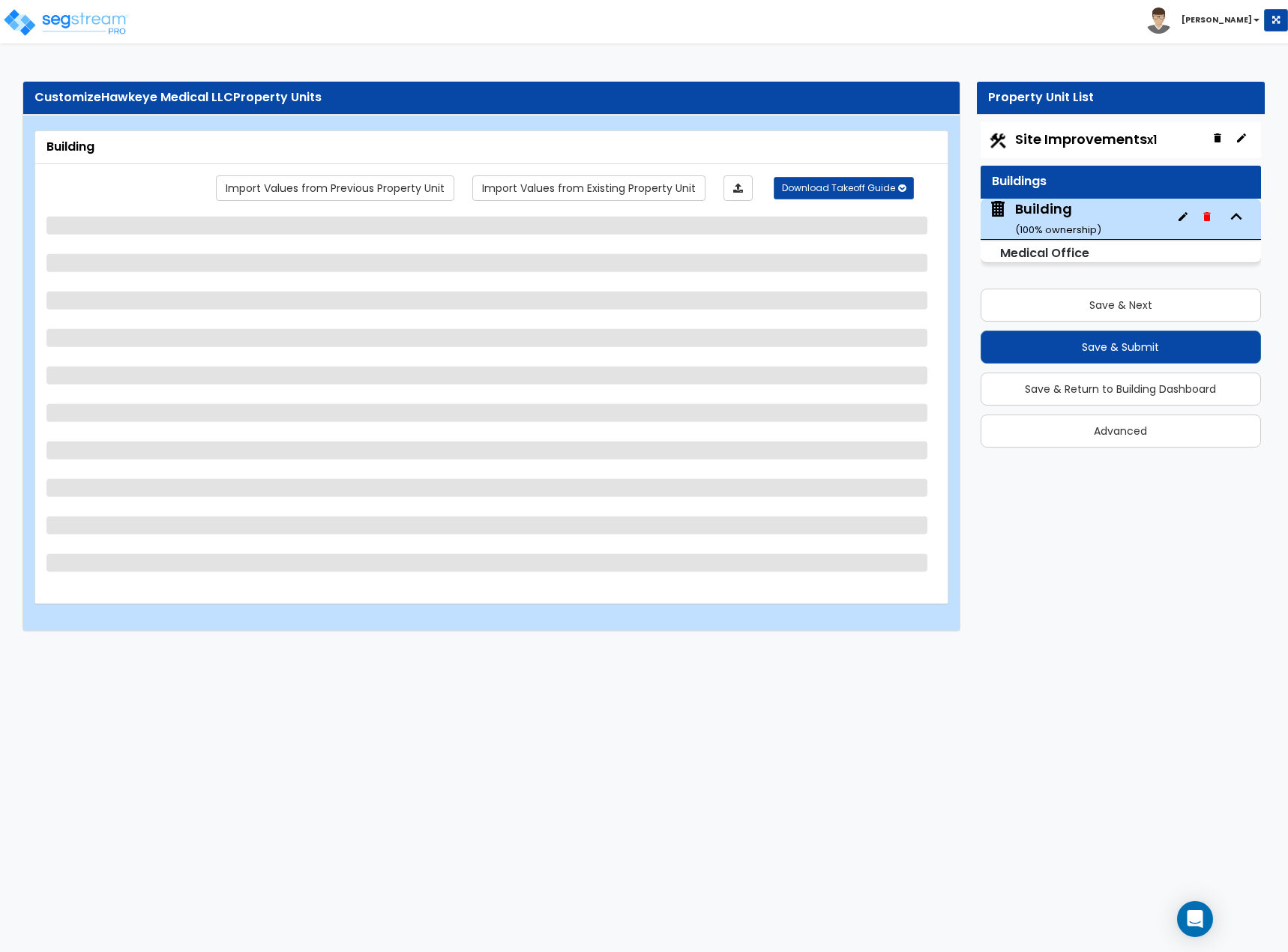
select select "2"
select select "1"
select select "5"
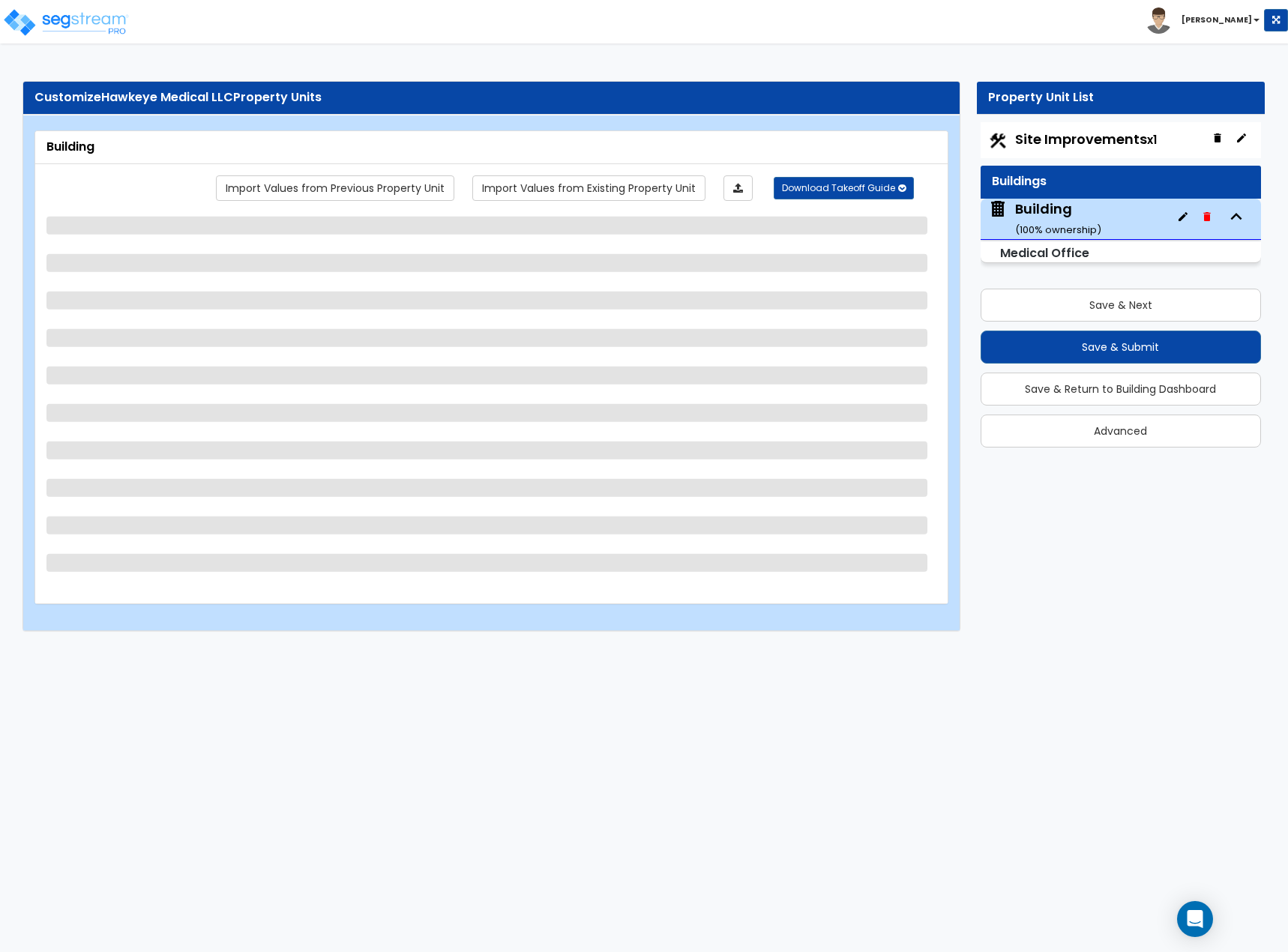
select select "1"
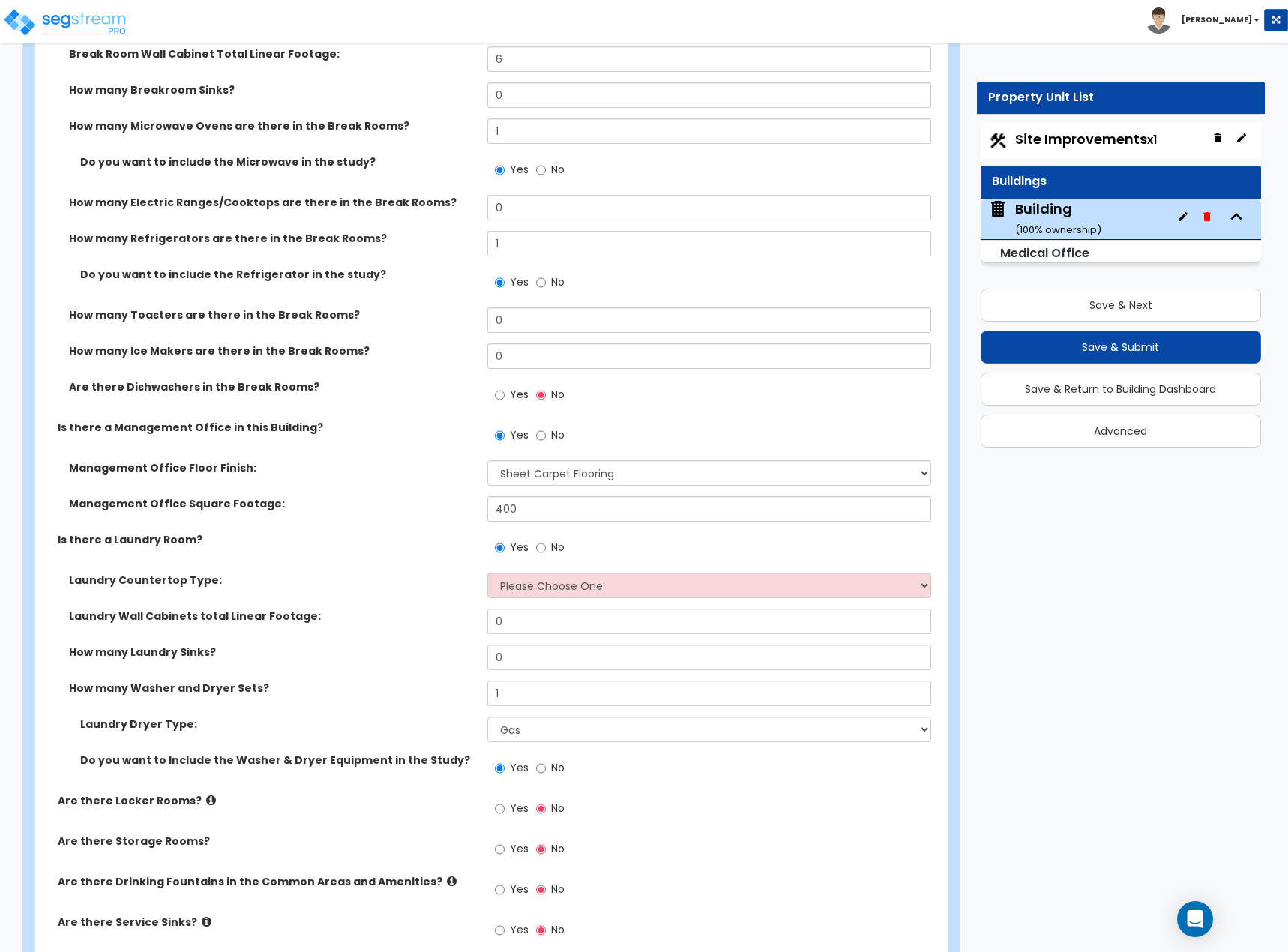
scroll to position [6074, 0]
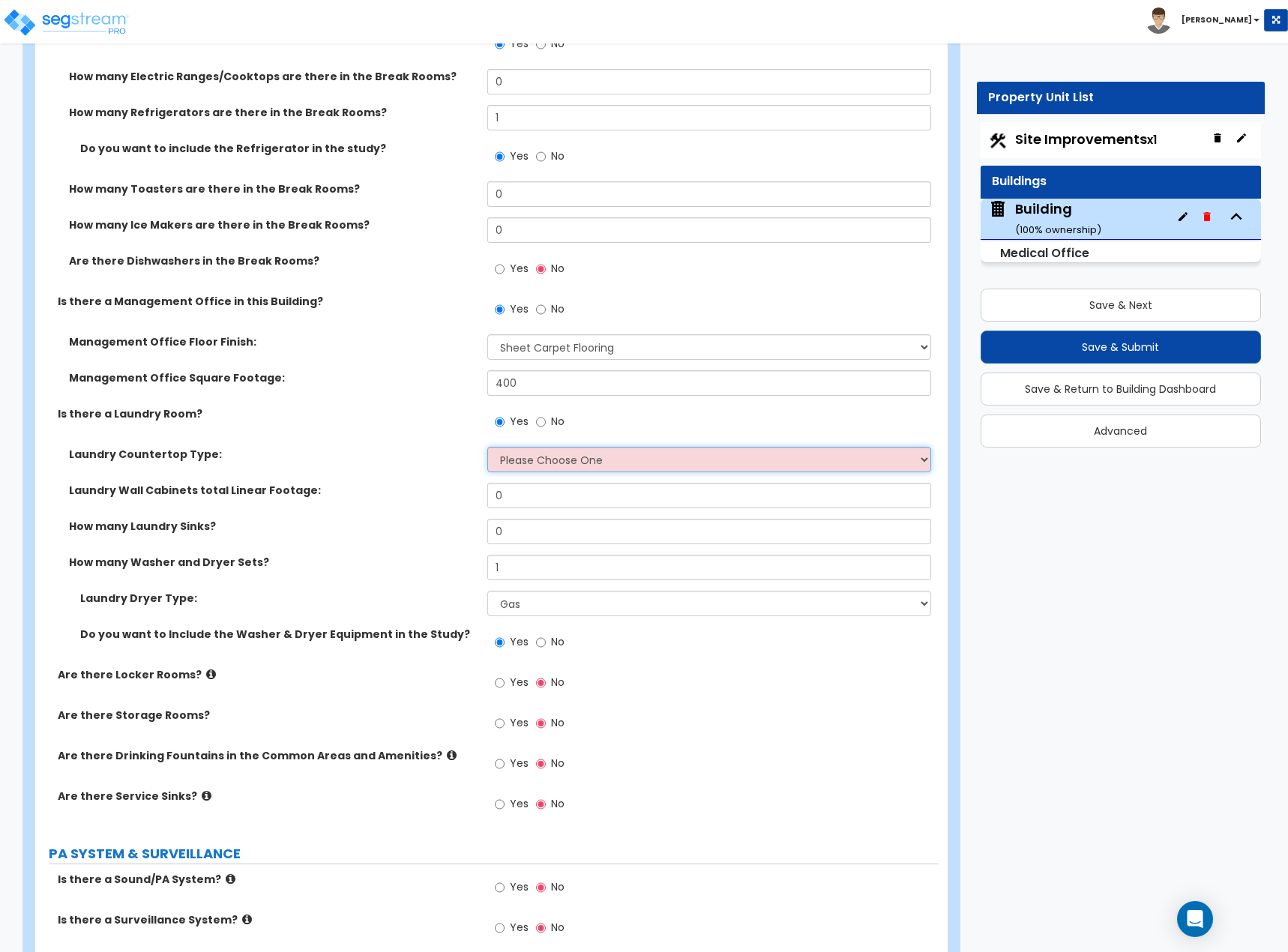
click at [649, 447] on select "Please Choose One Plastic Laminate Solid Surface Stone Quartz Marble Tile Wood …" at bounding box center [709, 460] width 444 height 25
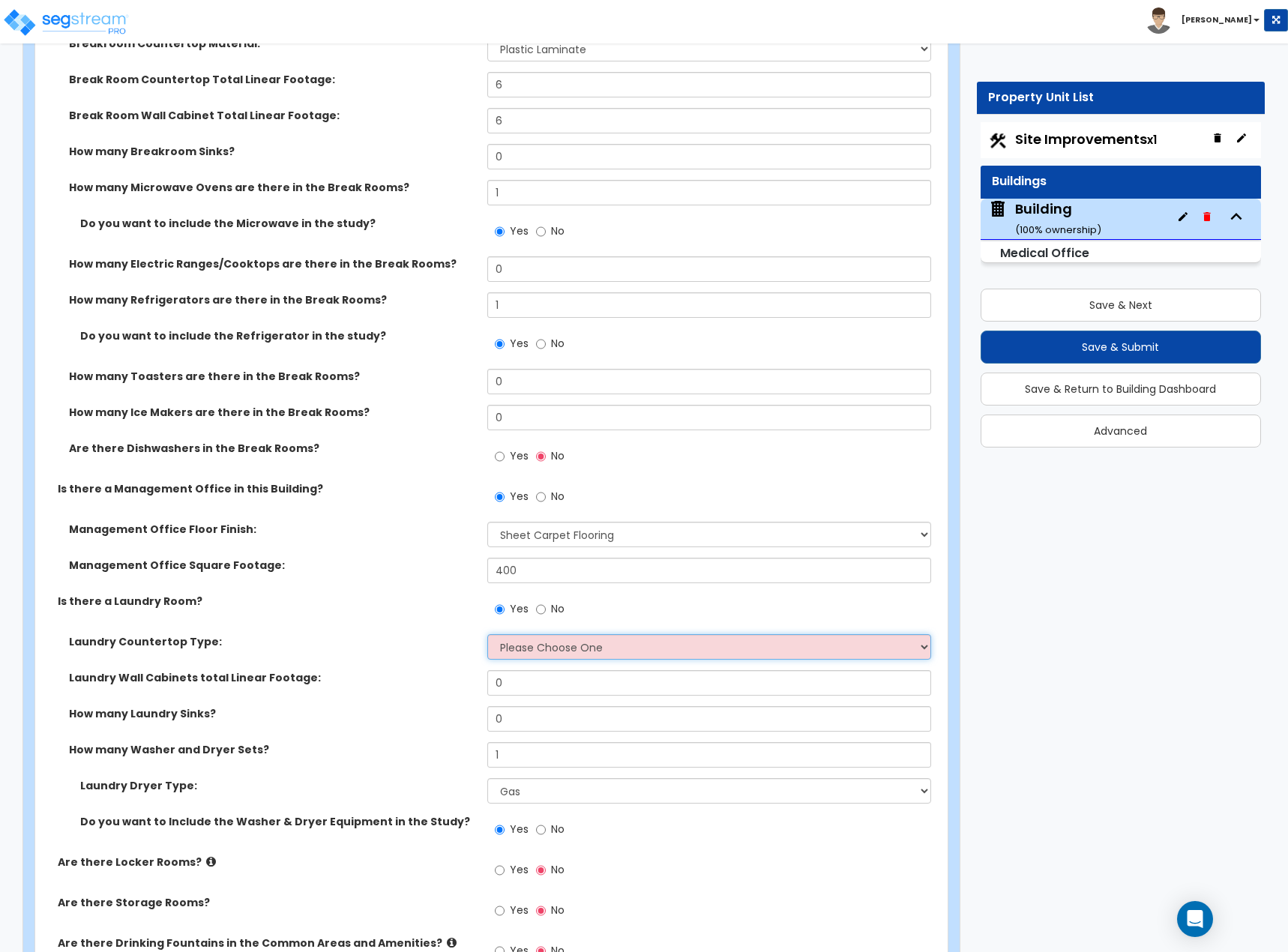
scroll to position [5924, 0]
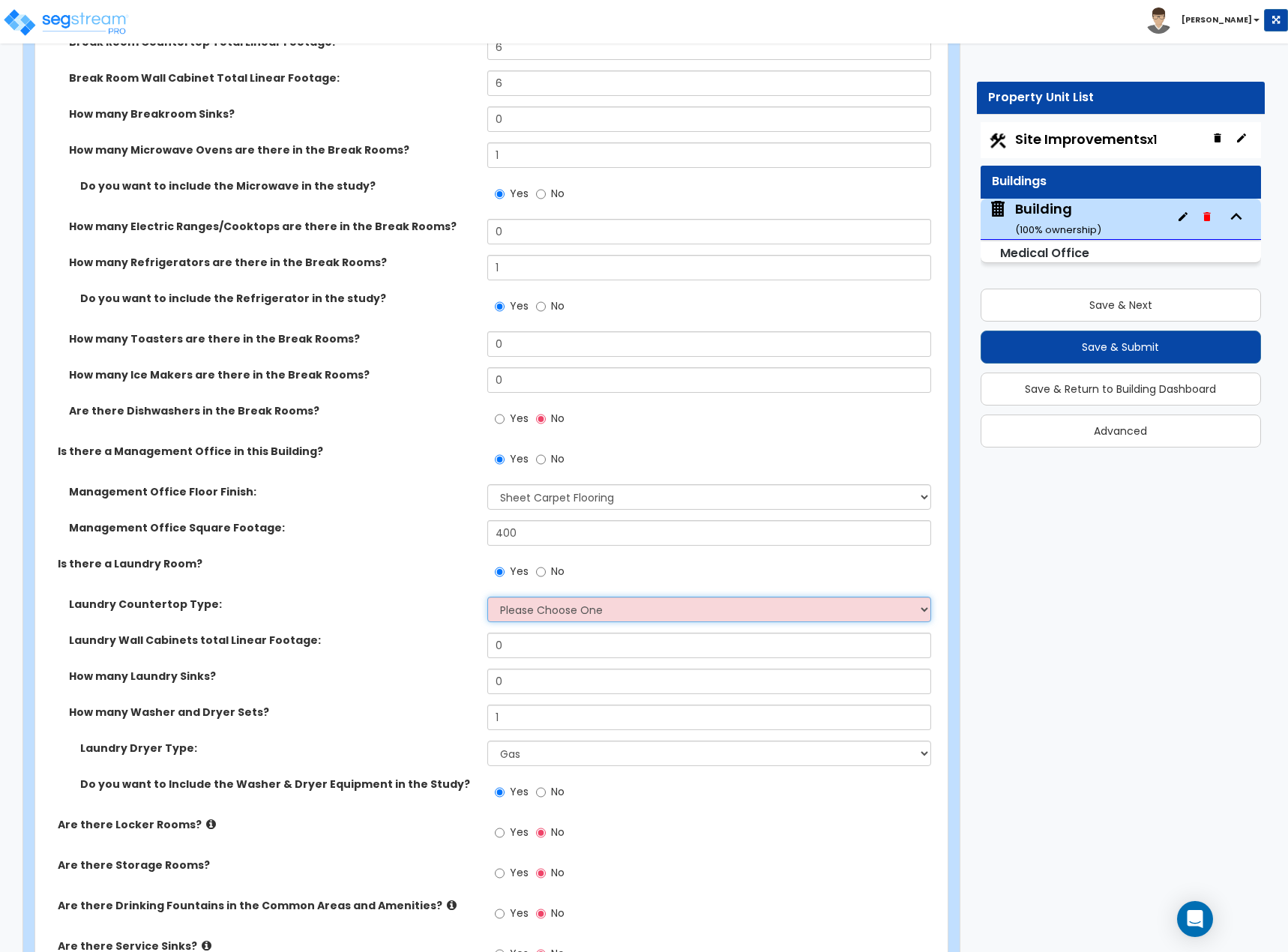
click at [651, 597] on select "Please Choose One Plastic Laminate Solid Surface Stone Quartz Marble Tile Wood …" at bounding box center [709, 610] width 444 height 25
click at [404, 520] on label "Management Office Square Footage:" at bounding box center [272, 527] width 407 height 15
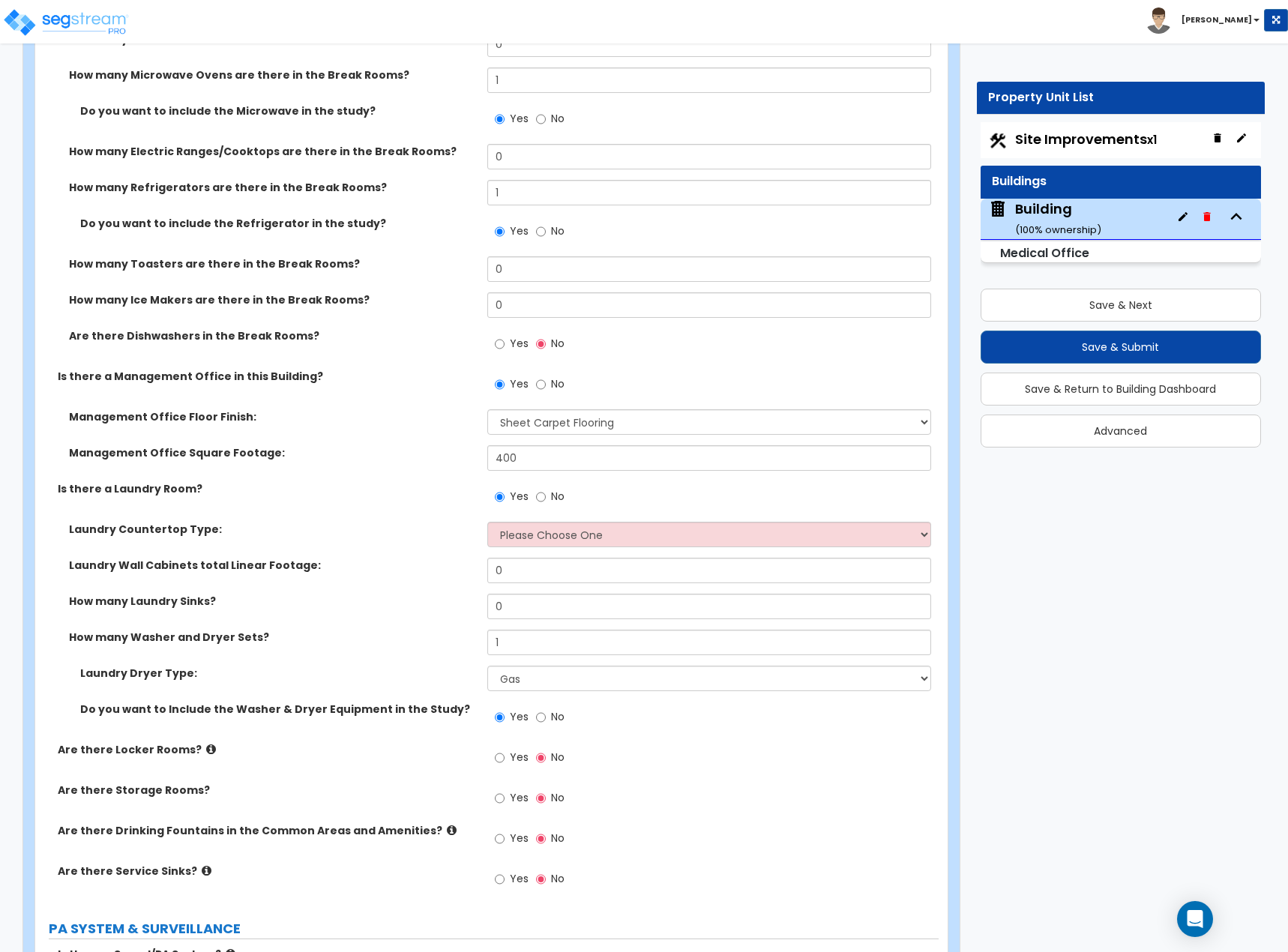
scroll to position [6074, 0]
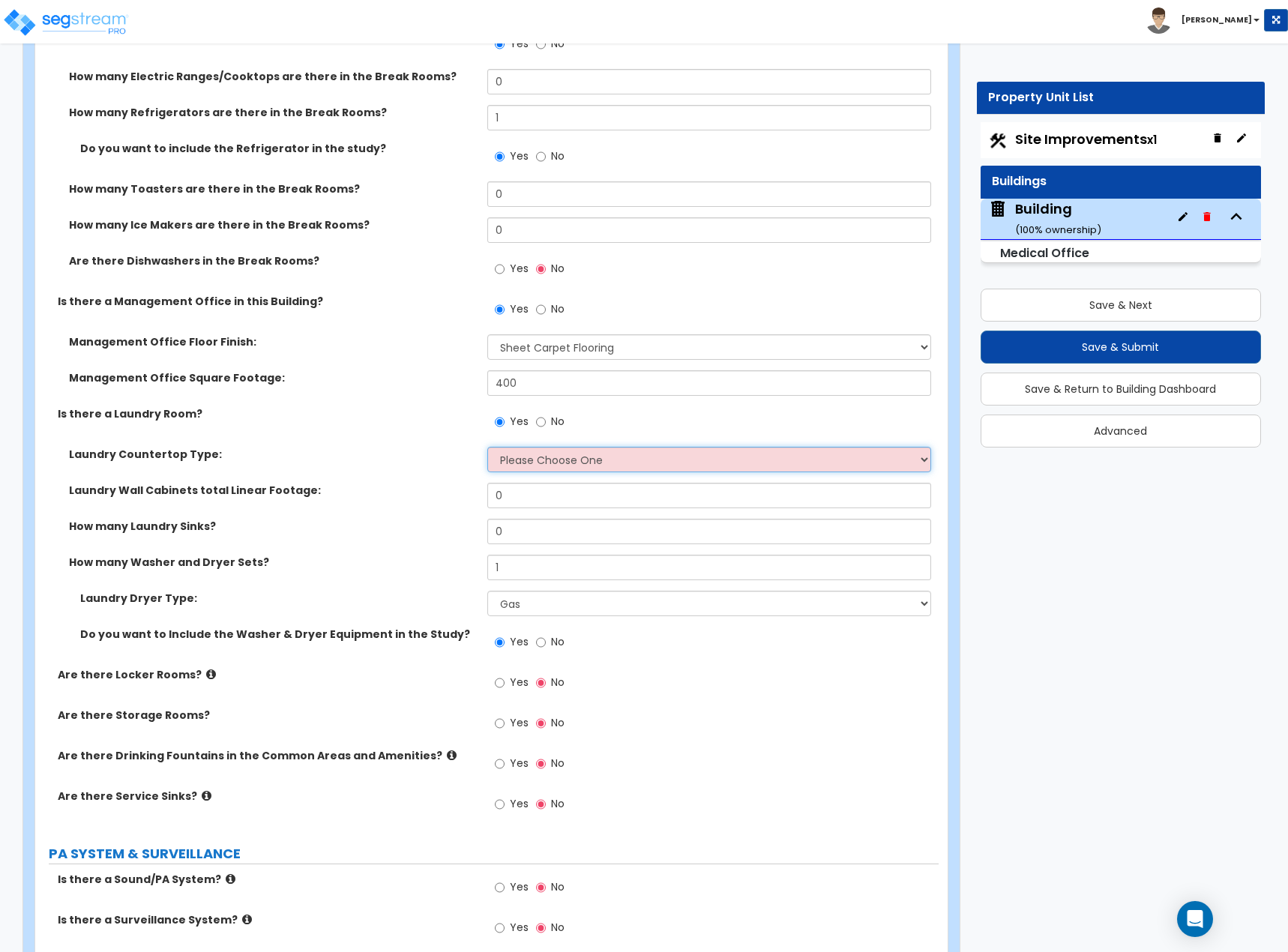
click at [569, 453] on select "Please Choose One Plastic Laminate Solid Surface Stone Quartz Marble Tile Wood …" at bounding box center [709, 460] width 444 height 25
click at [487, 447] on select "Please Choose One Plastic Laminate Solid Surface Stone Quartz Marble Tile Wood …" at bounding box center [709, 460] width 444 height 25
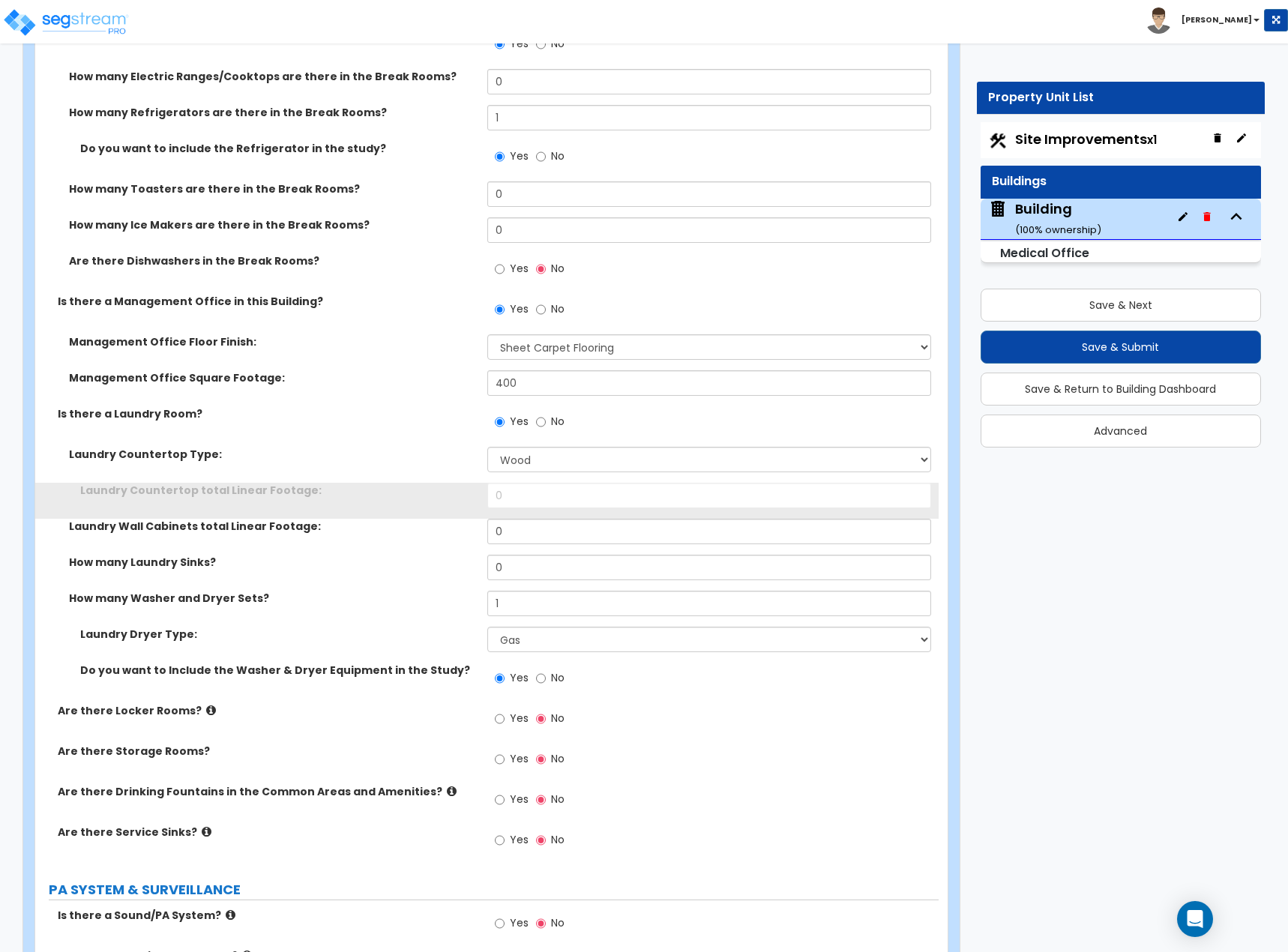
click at [438, 543] on div "Laundry Wall Cabinets total Linear Footage: 0" at bounding box center [486, 537] width 903 height 36
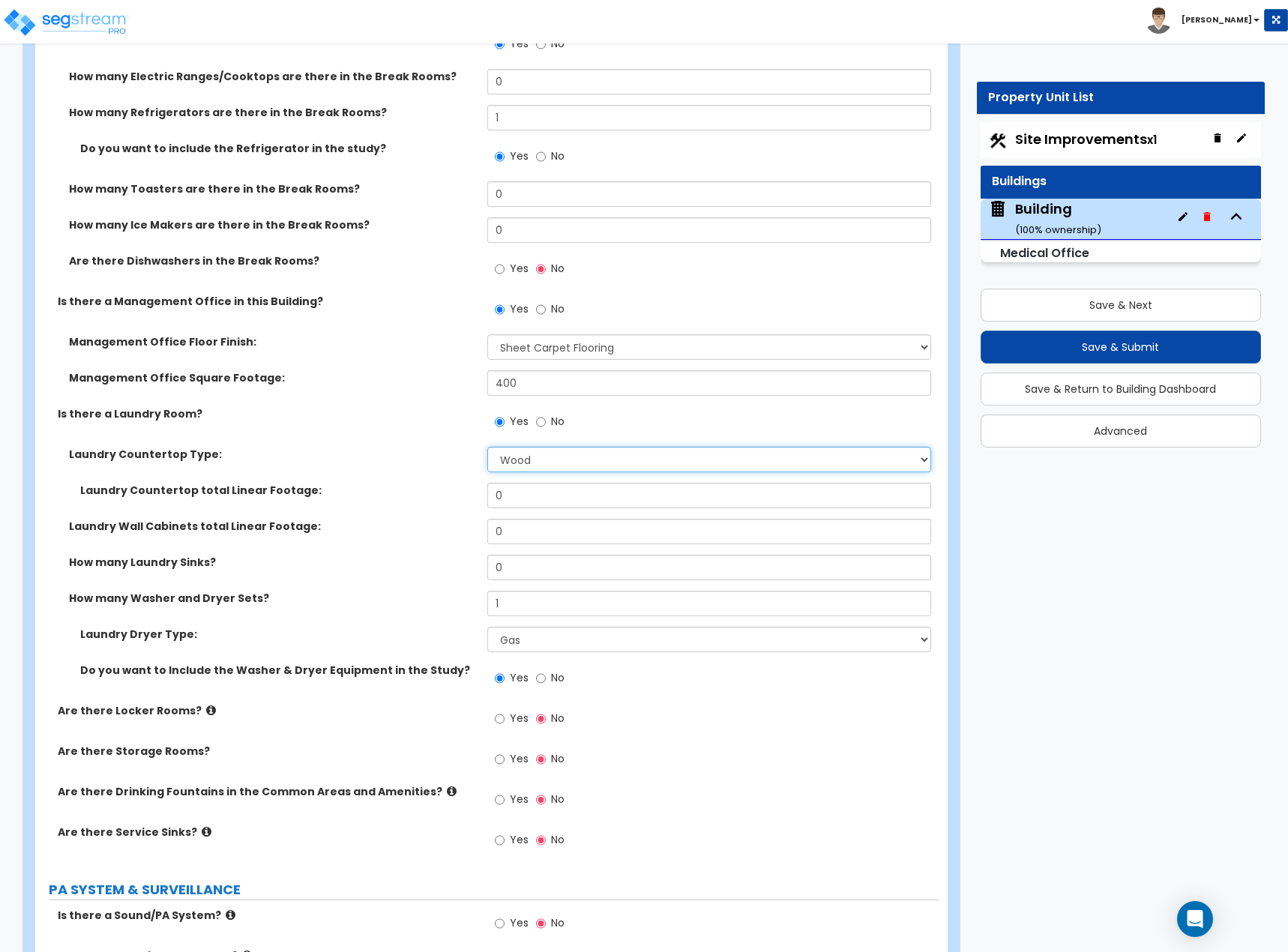
click at [515, 450] on select "Please Choose One Plastic Laminate Solid Surface Stone Quartz Marble Tile Wood …" at bounding box center [709, 460] width 444 height 25
select select "0"
click at [487, 447] on select "Please Choose One Plastic Laminate Solid Surface Stone Quartz Marble Tile Wood …" at bounding box center [709, 460] width 444 height 25
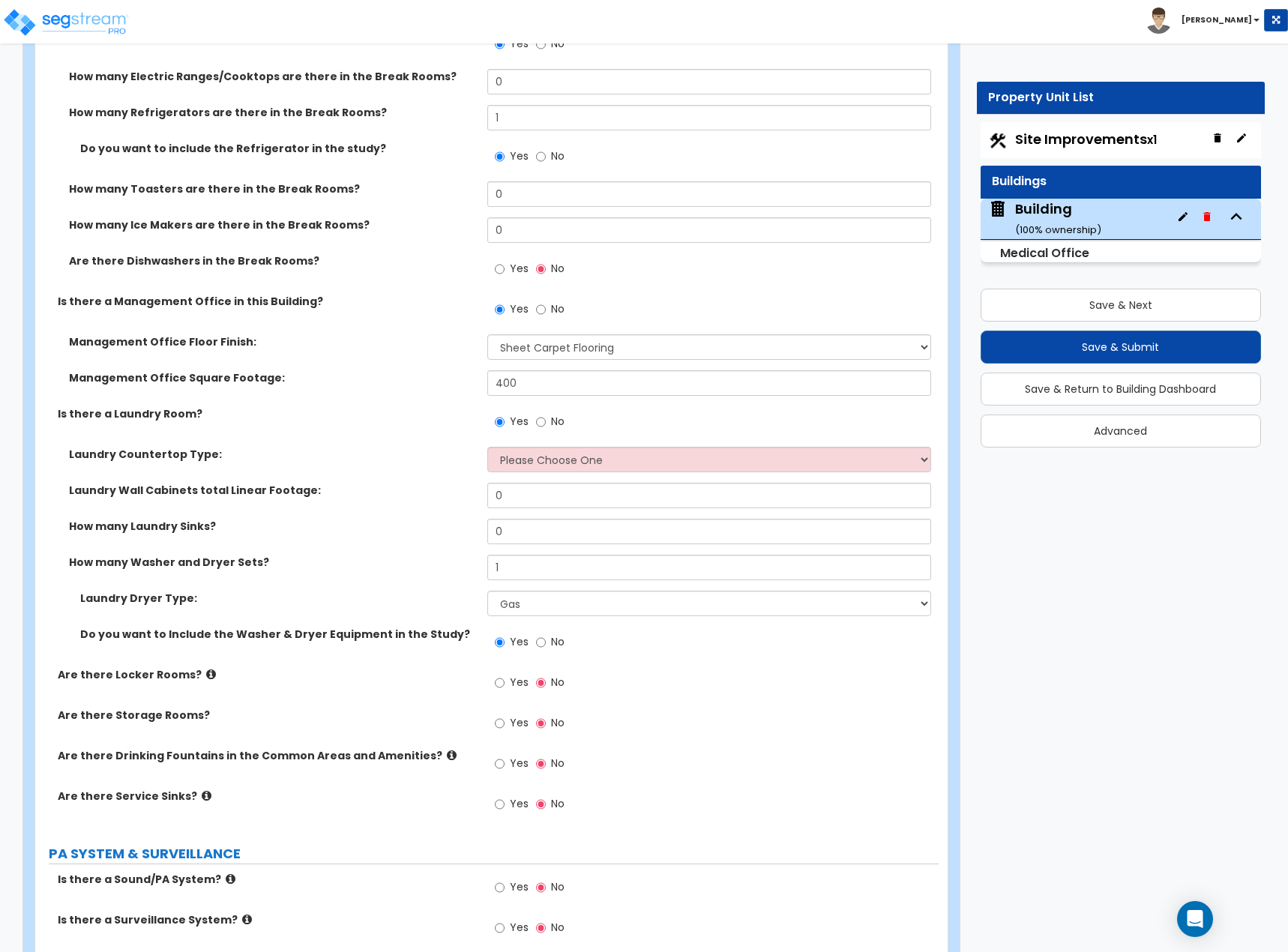
click at [454, 483] on label "Laundry Wall Cabinets total Linear Footage:" at bounding box center [272, 490] width 407 height 15
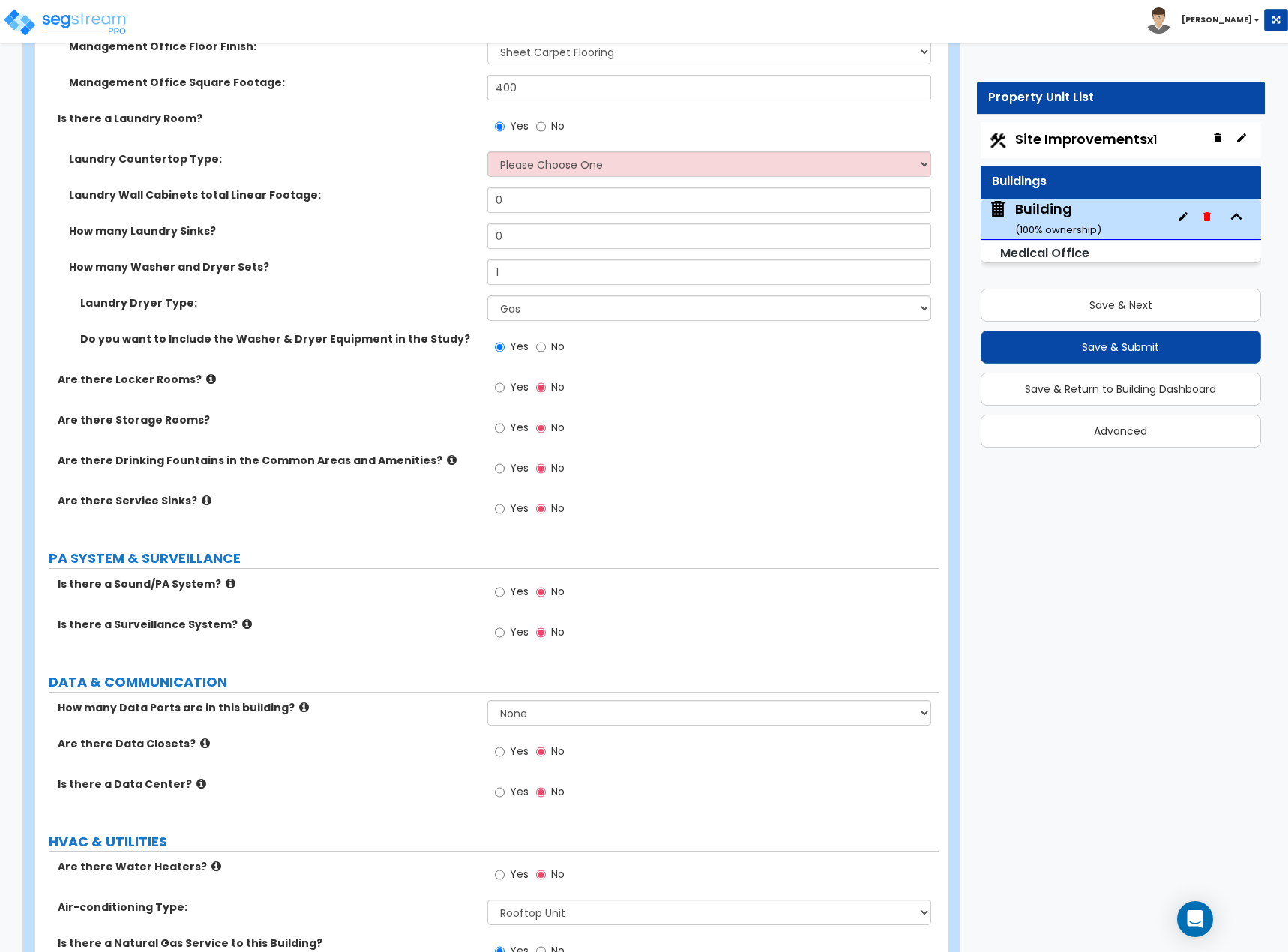
scroll to position [6374, 0]
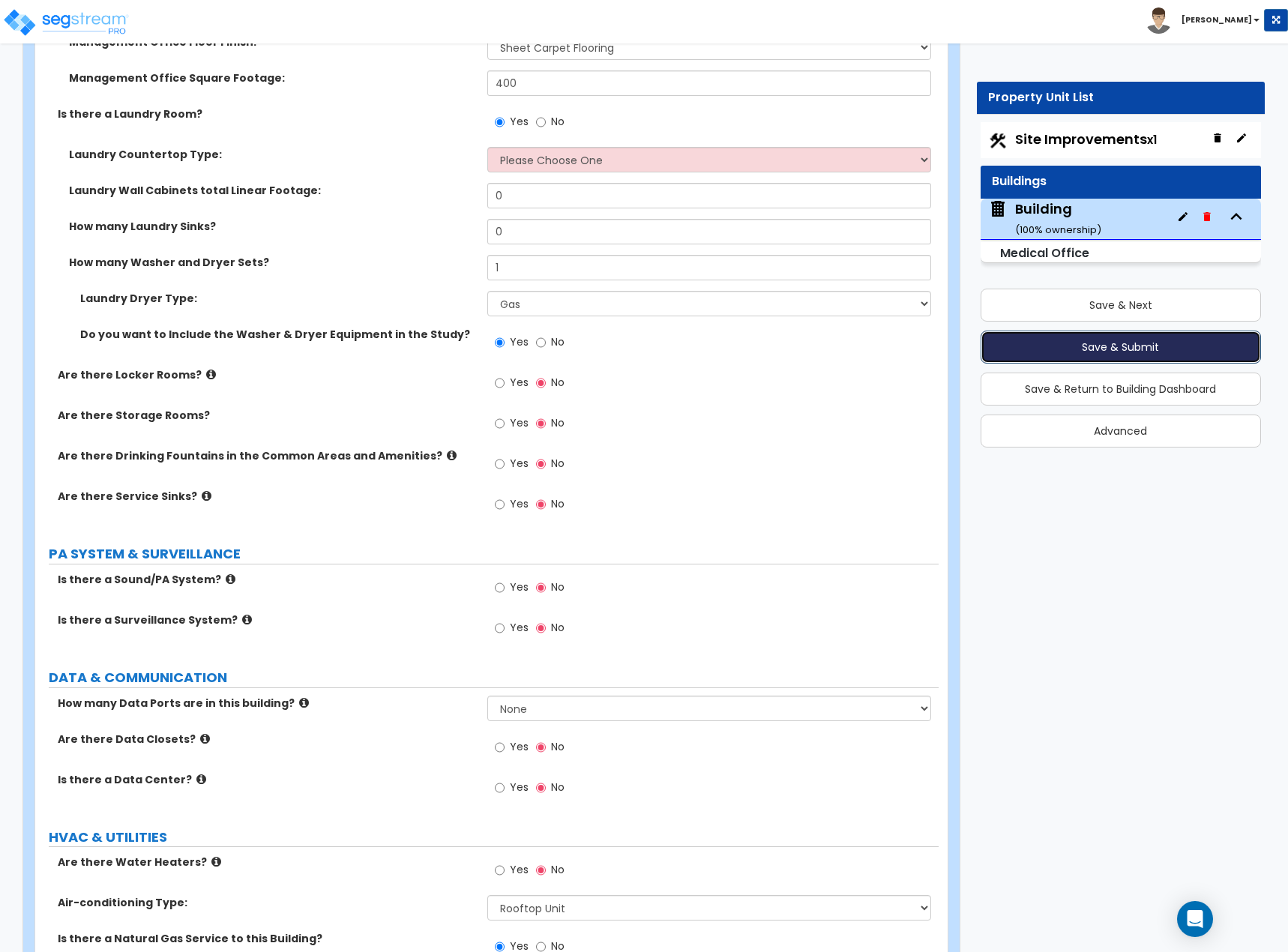
click at [1122, 351] on button "Save & Submit" at bounding box center [1121, 347] width 281 height 33
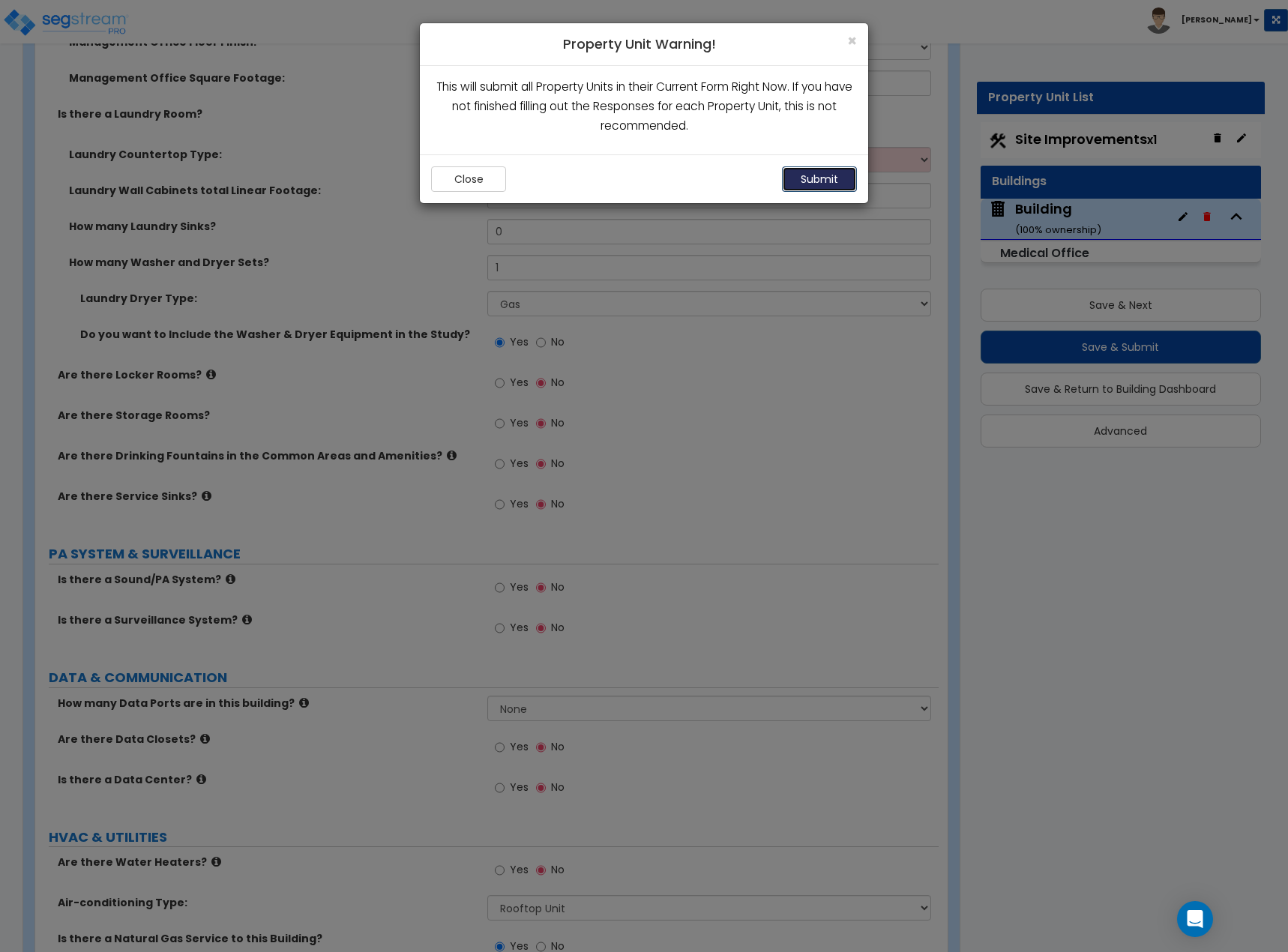
click at [824, 180] on button "Submit" at bounding box center [818, 179] width 75 height 25
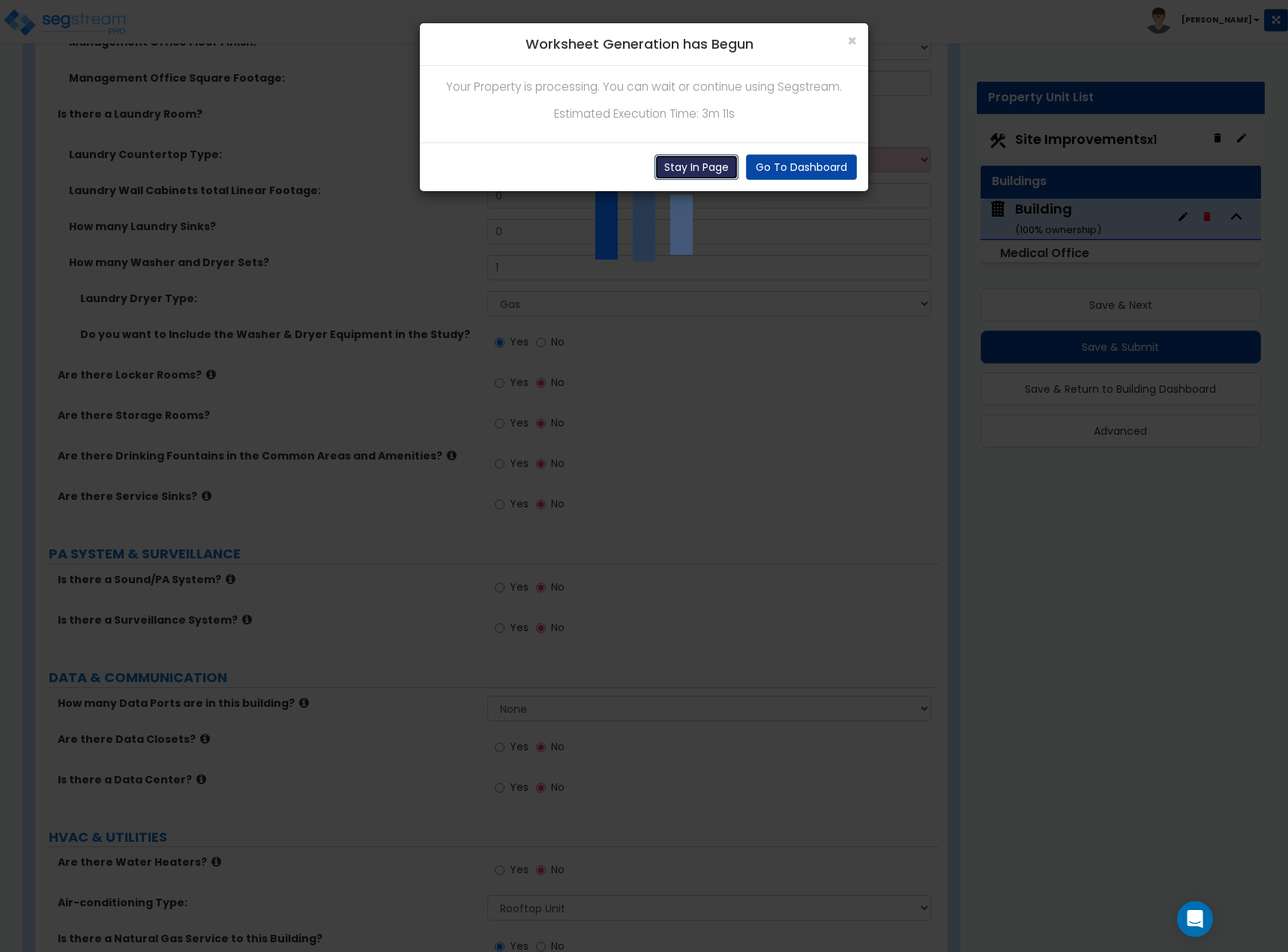
click at [679, 175] on button "Stay In Page" at bounding box center [696, 167] width 84 height 25
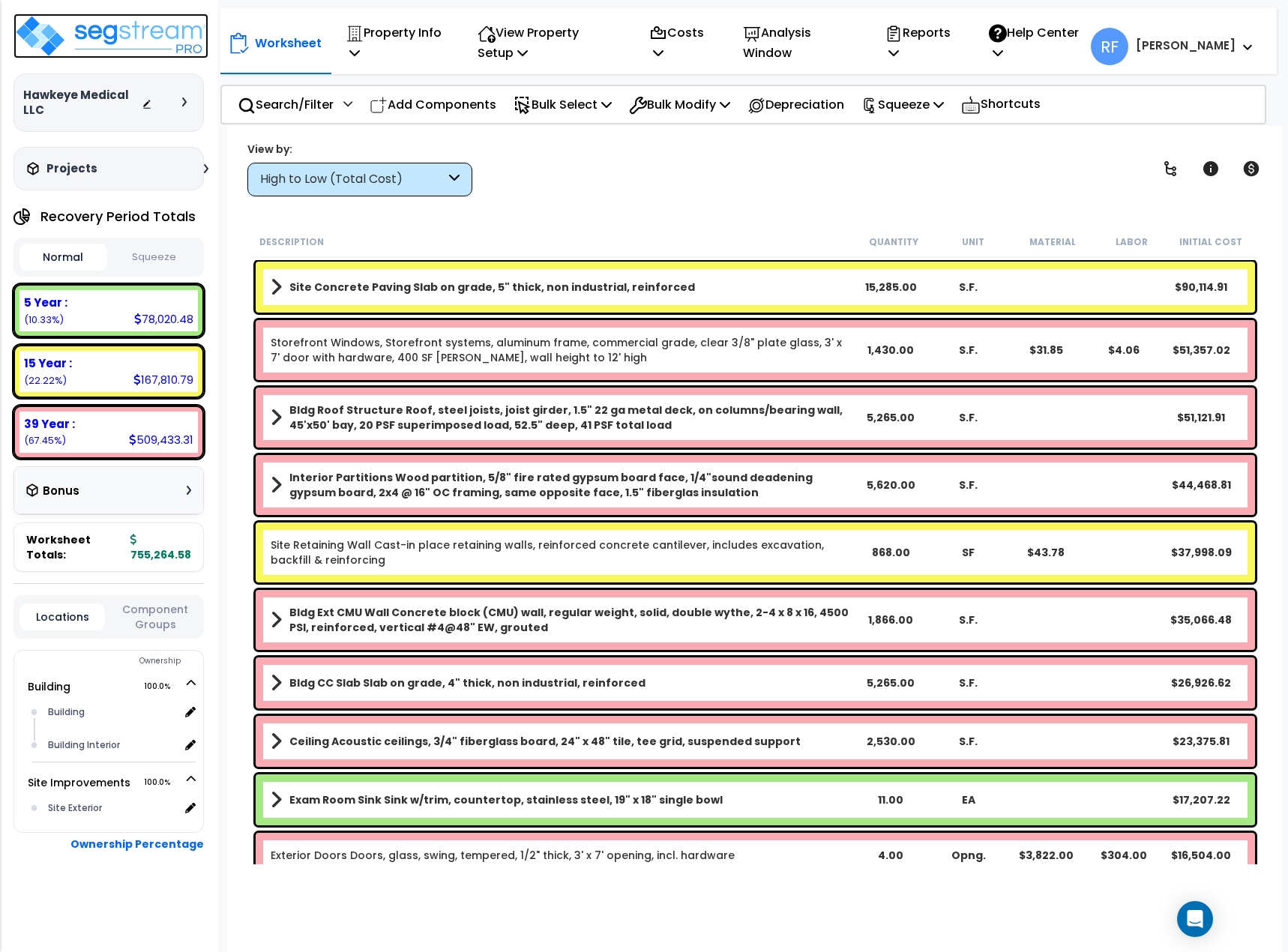
click at [156, 41] on img at bounding box center [111, 36] width 194 height 45
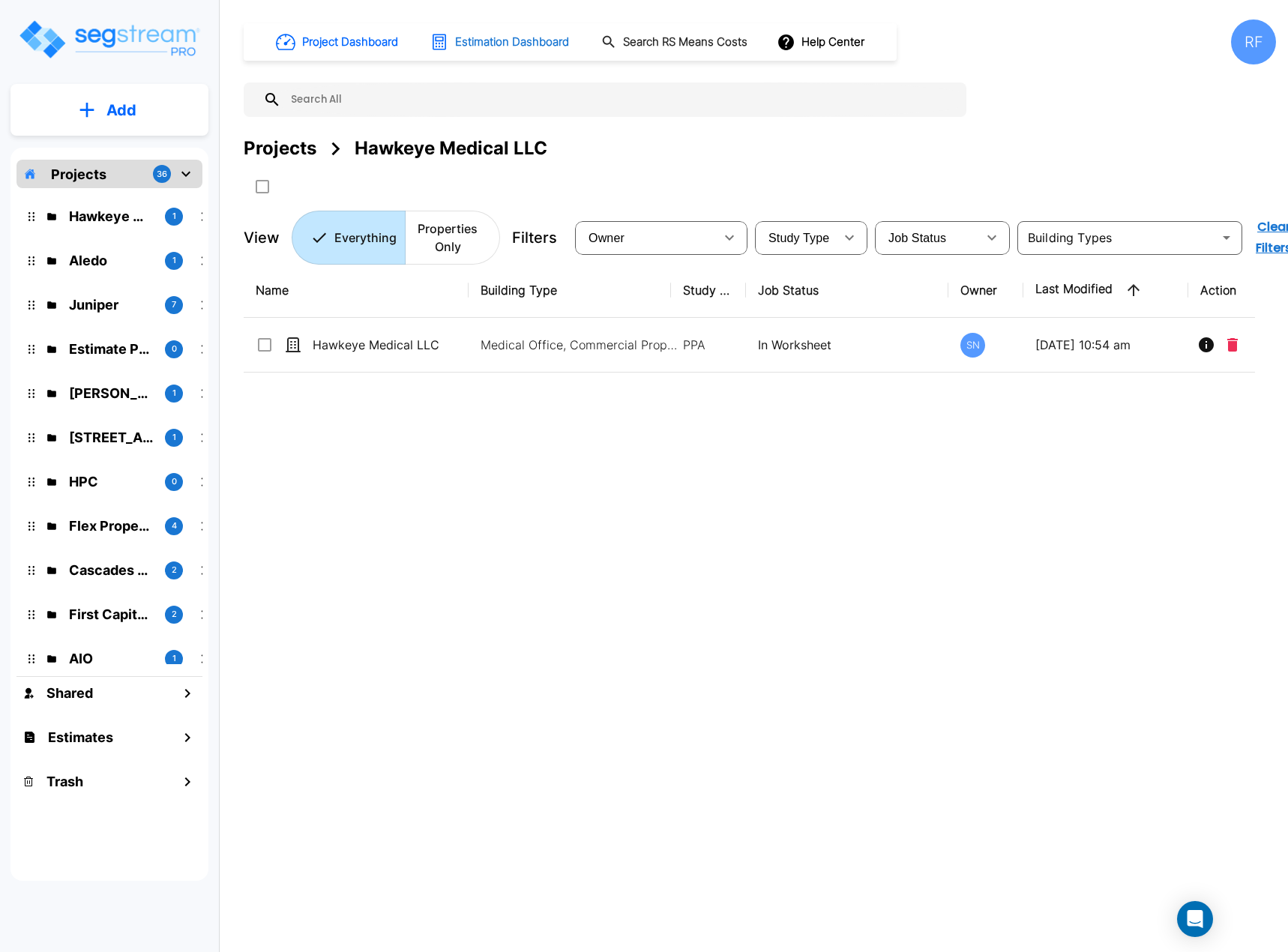
click at [526, 42] on h1 "Estimation Dashboard" at bounding box center [511, 43] width 114 height 18
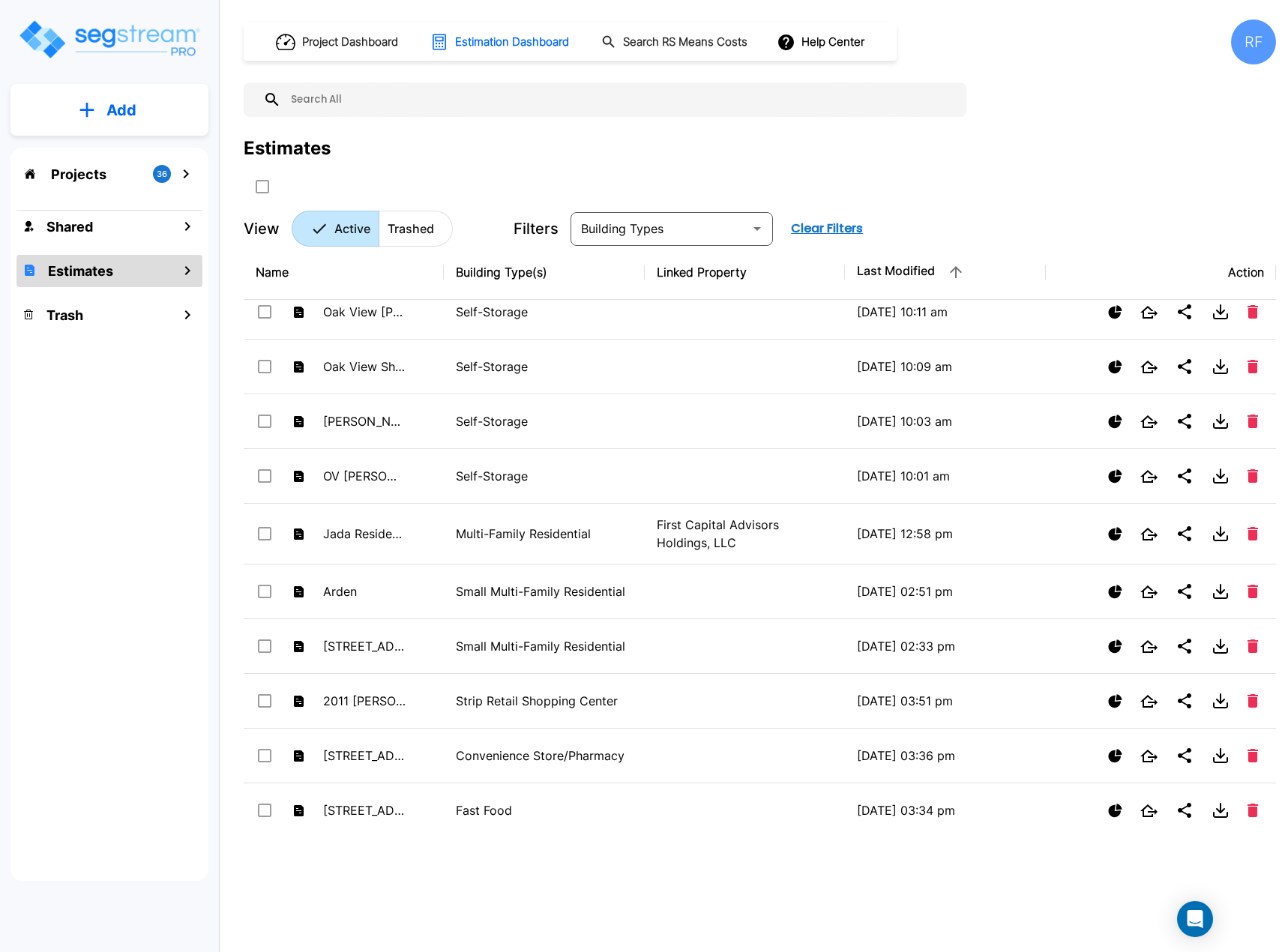
scroll to position [1800, 0]
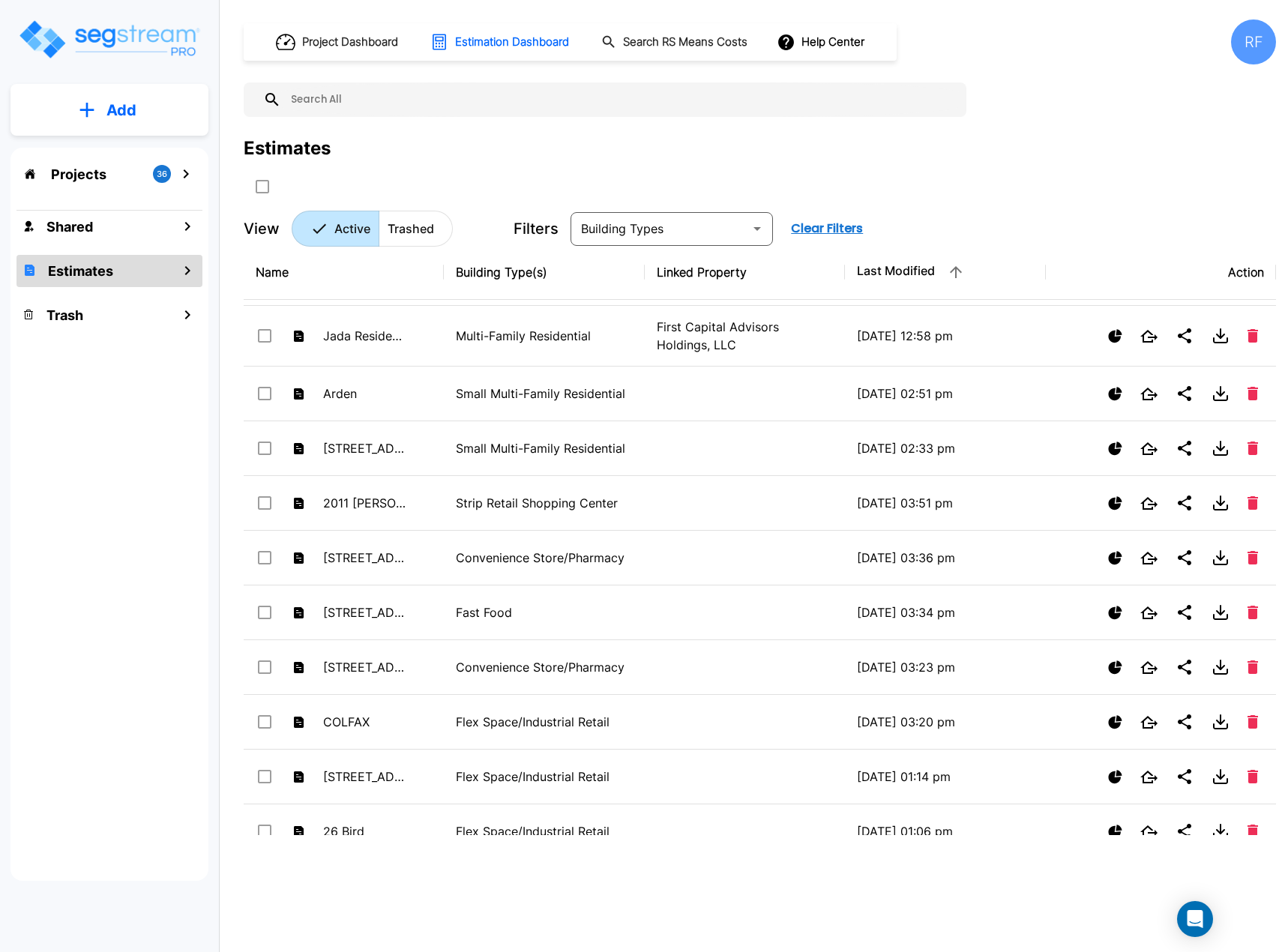
click at [434, 108] on input "text" at bounding box center [619, 99] width 678 height 34
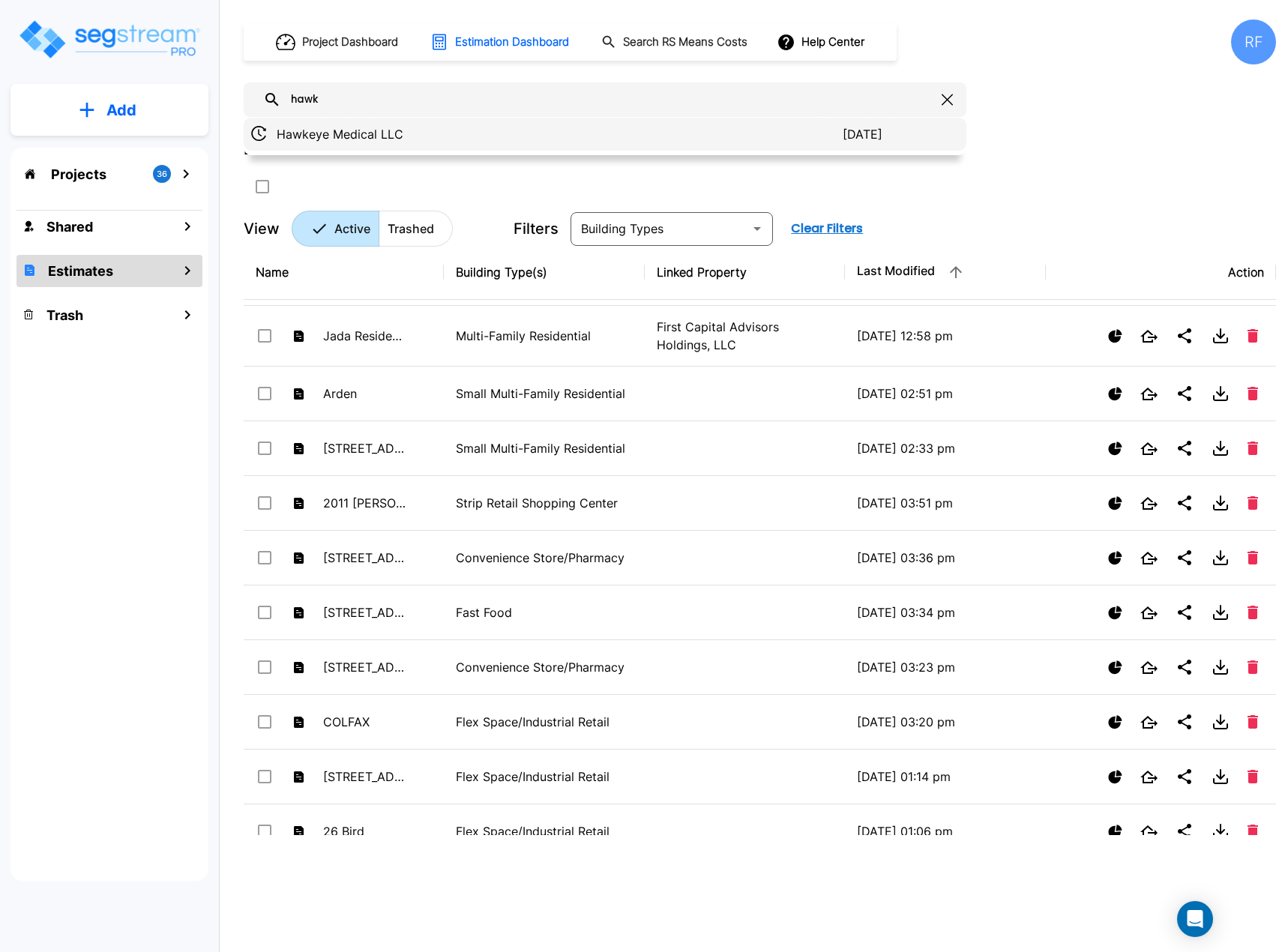
type input "hawk"
click at [399, 143] on p "Hawkeye Medical LLC" at bounding box center [560, 134] width 566 height 18
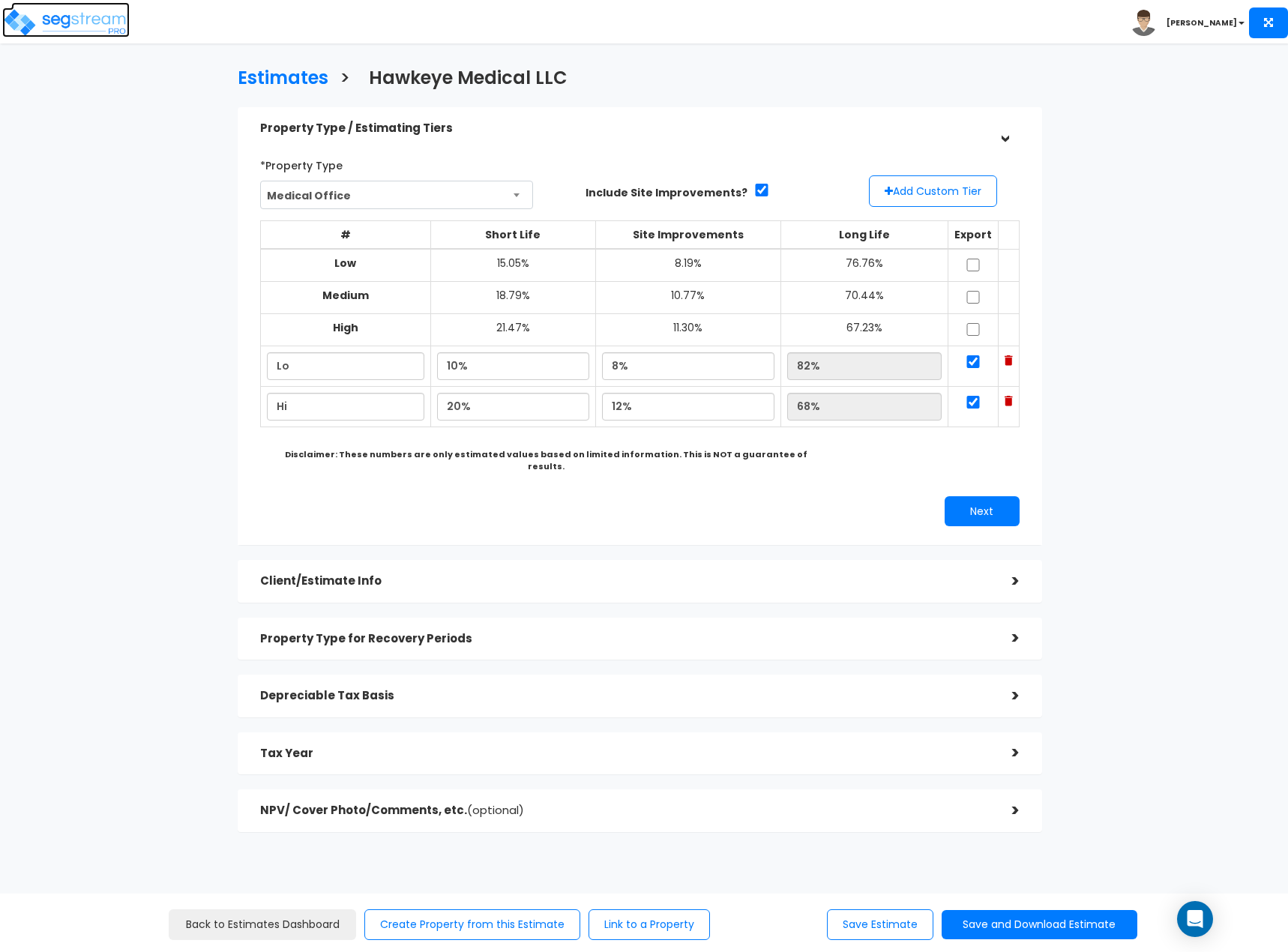
click at [72, 31] on img at bounding box center [65, 22] width 127 height 30
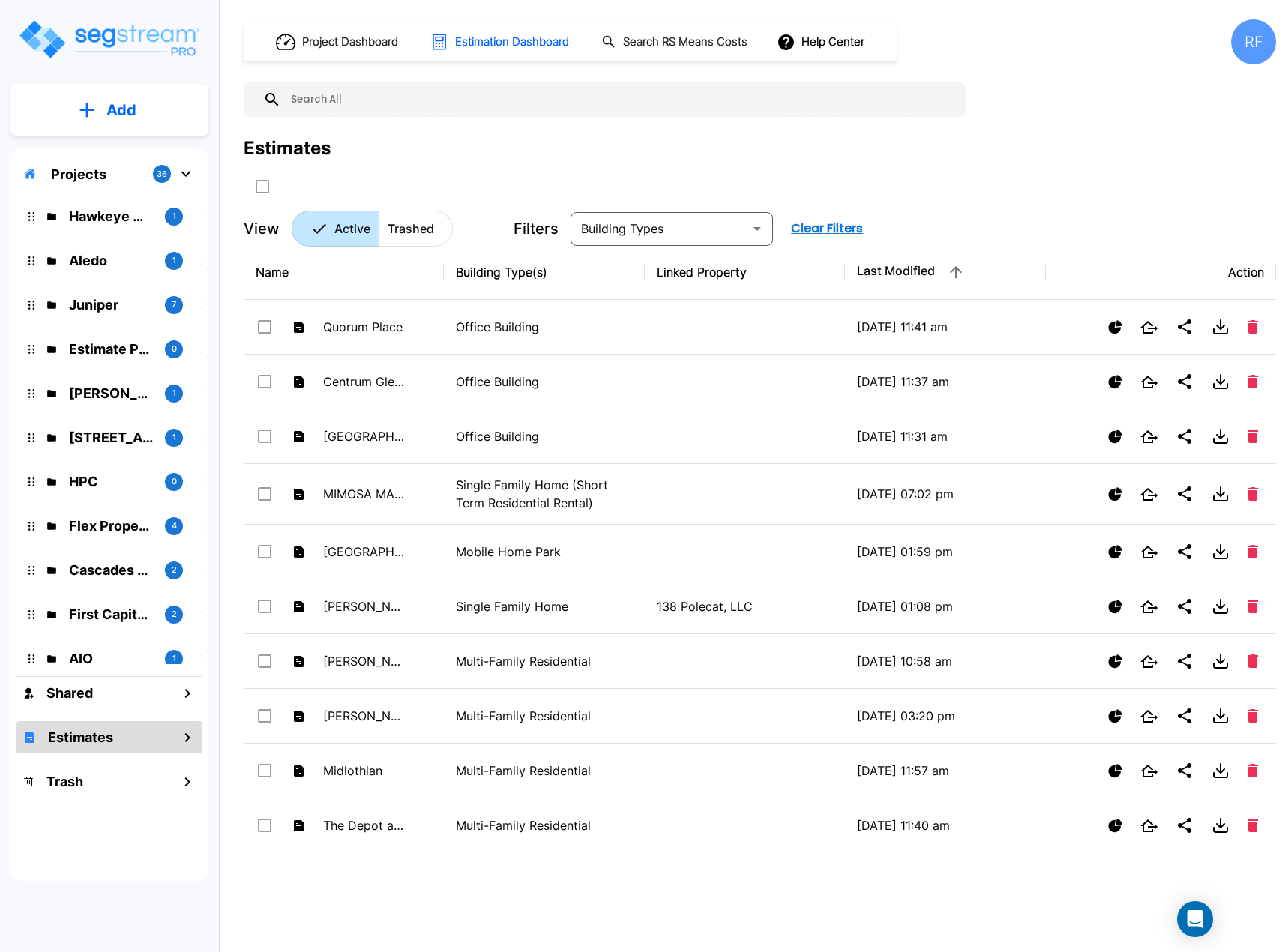
click at [371, 103] on input "text" at bounding box center [619, 99] width 678 height 34
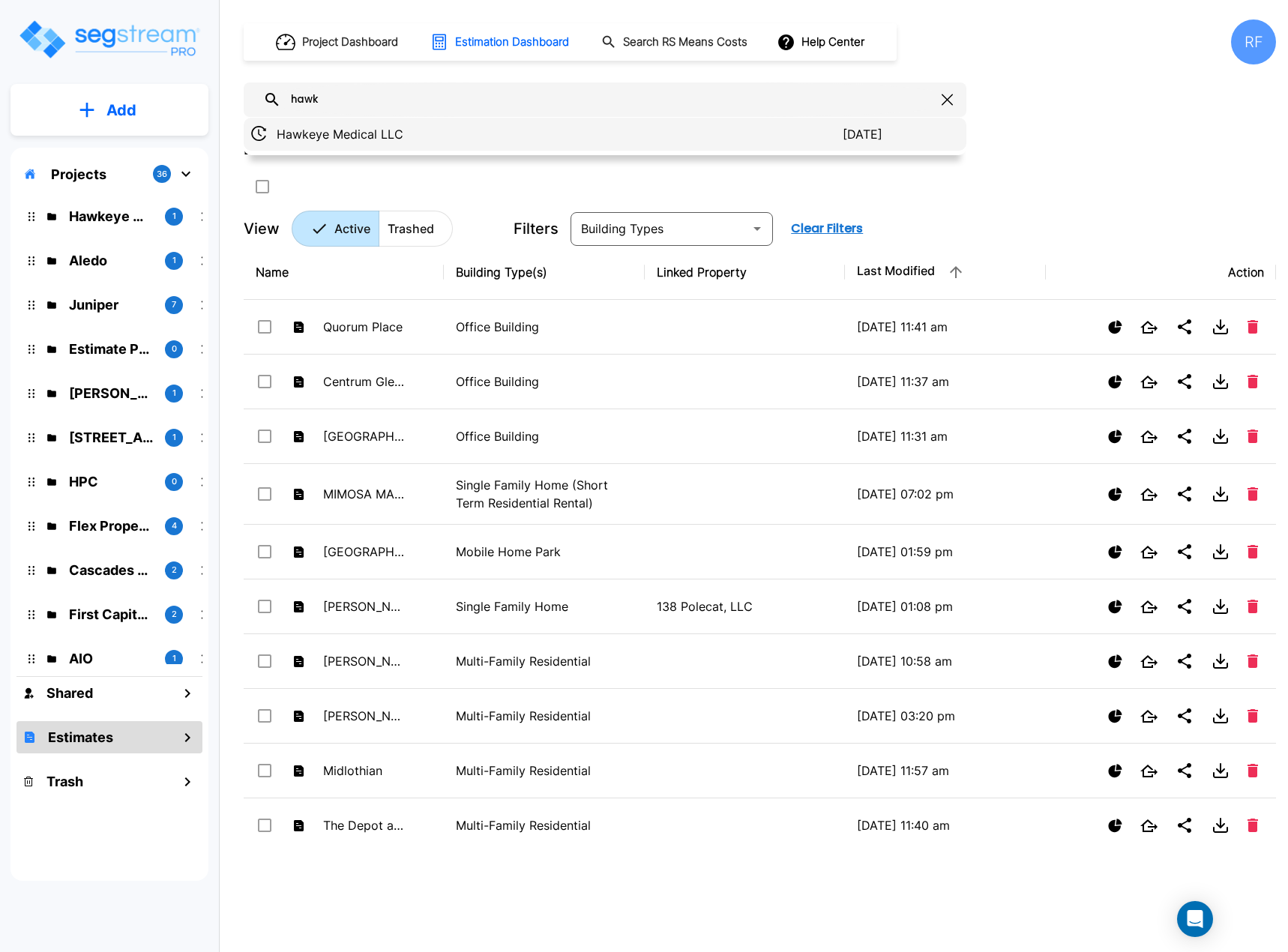
type input "hawk"
click at [358, 130] on p "Hawkeye Medical LLC" at bounding box center [560, 134] width 566 height 18
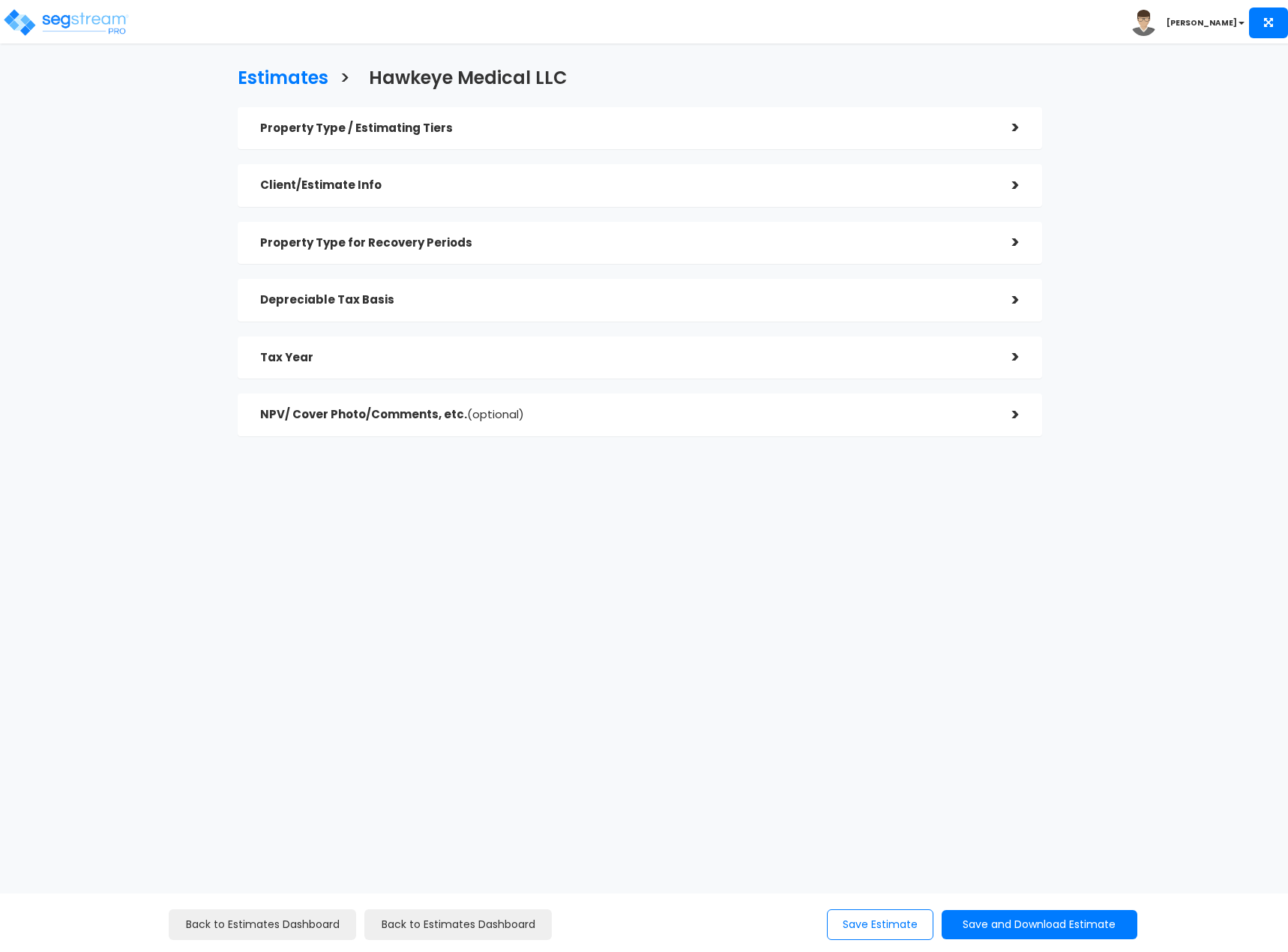
checkbox input "true"
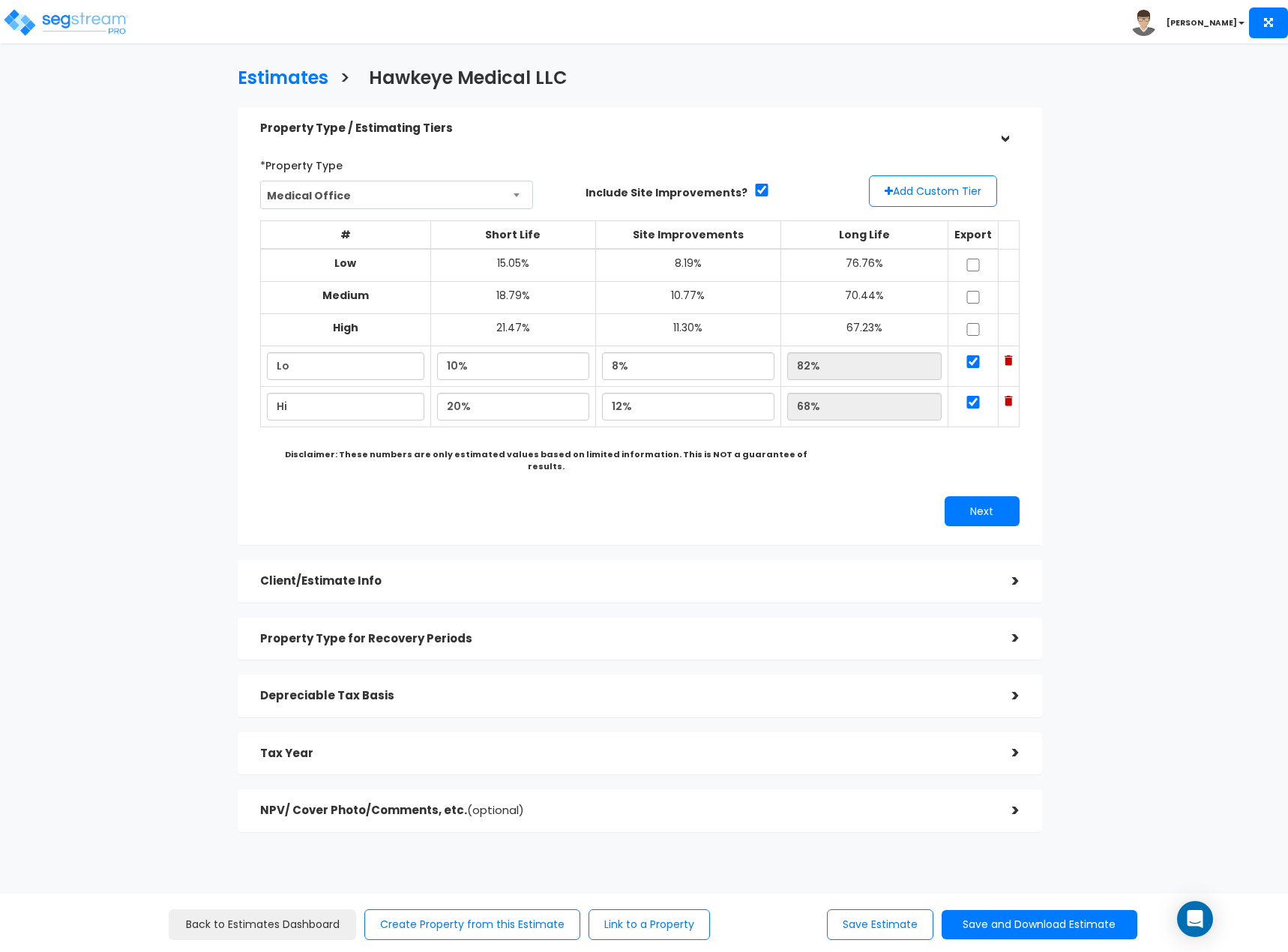
click at [478, 808] on div "NPV/ Cover Photo/Comments, etc. (optional)" at bounding box center [625, 811] width 729 height 28
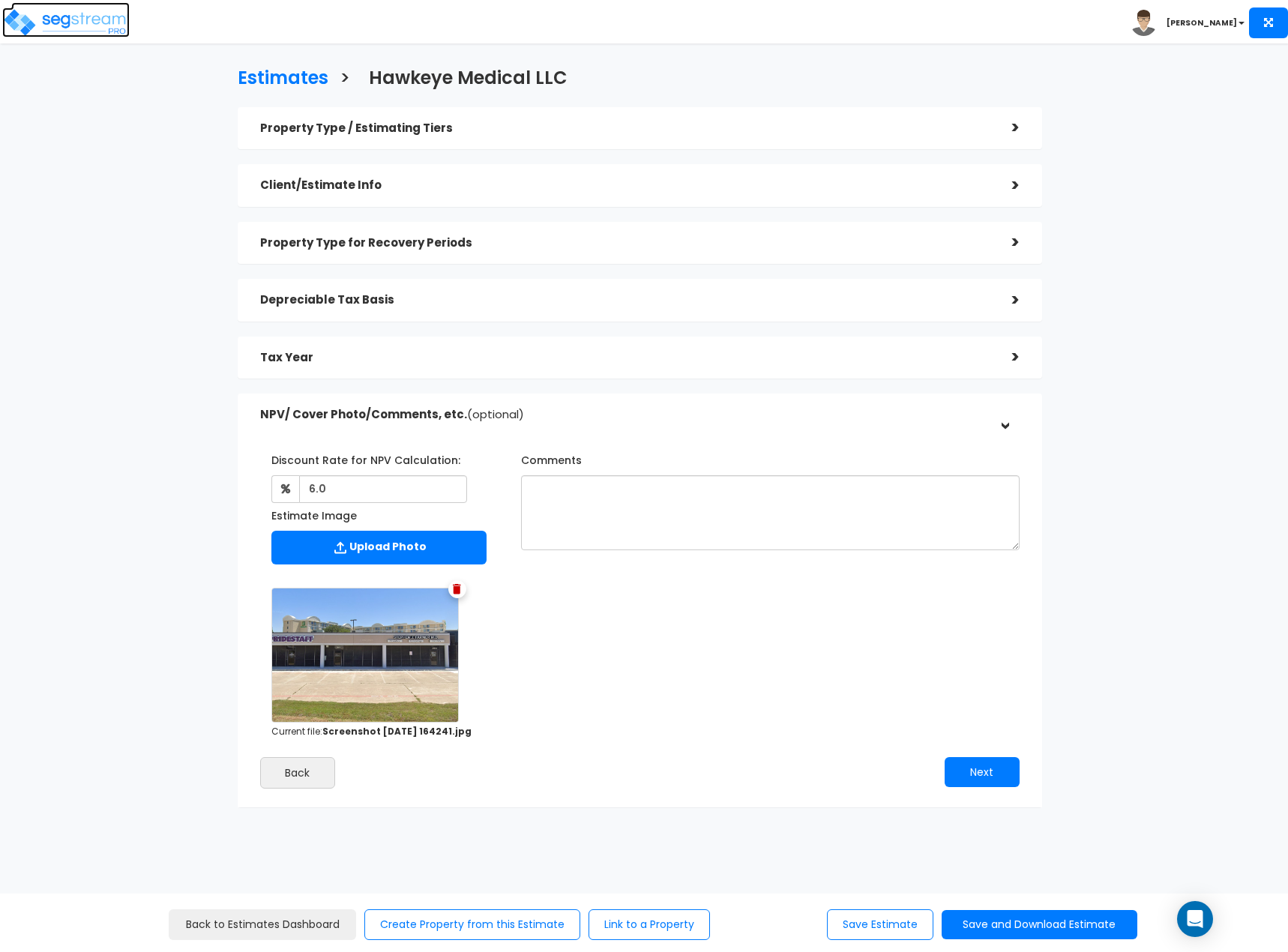
click at [69, 12] on img at bounding box center [65, 22] width 127 height 30
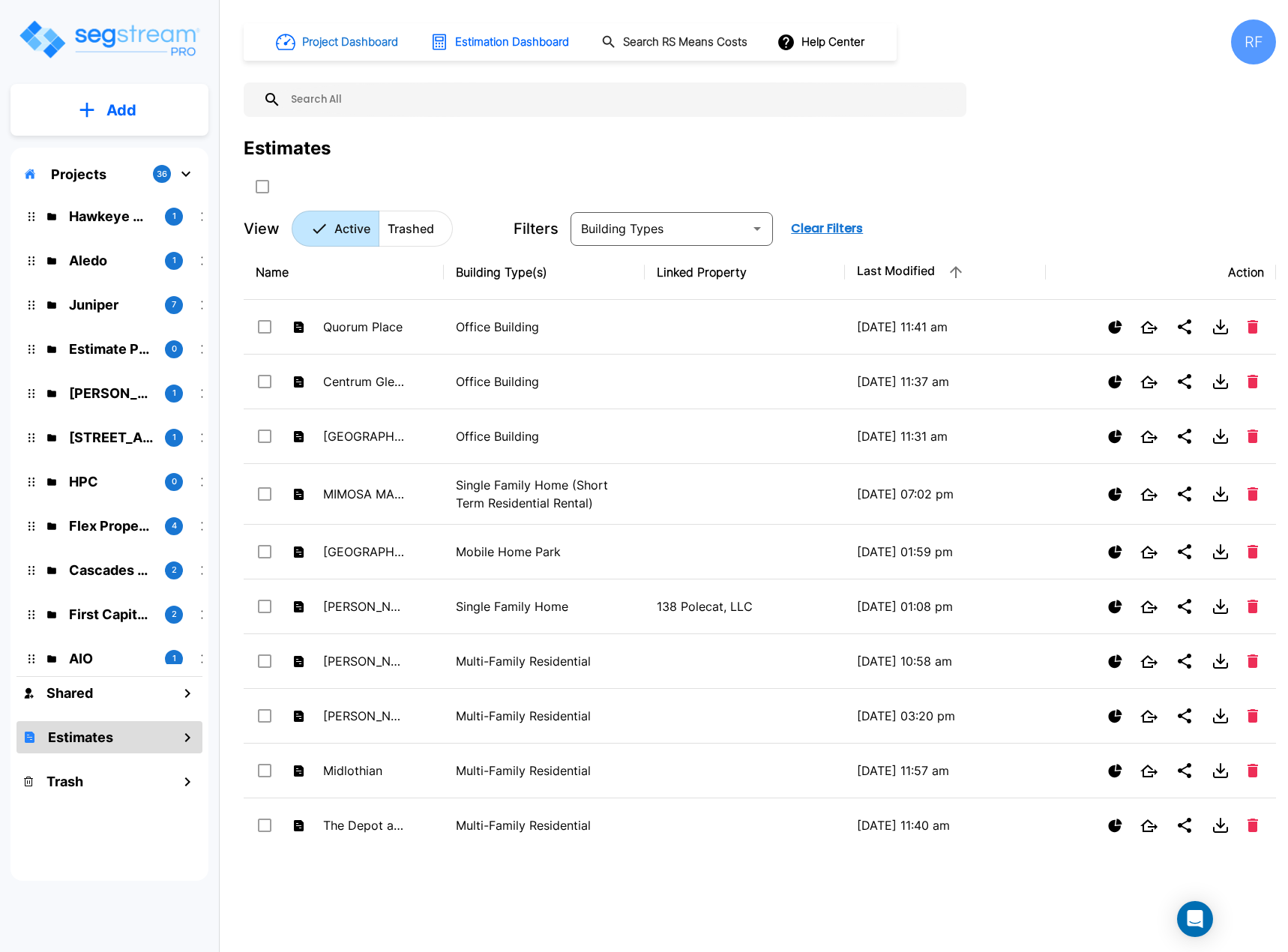
click at [359, 41] on h1 "Project Dashboard" at bounding box center [350, 43] width 96 height 18
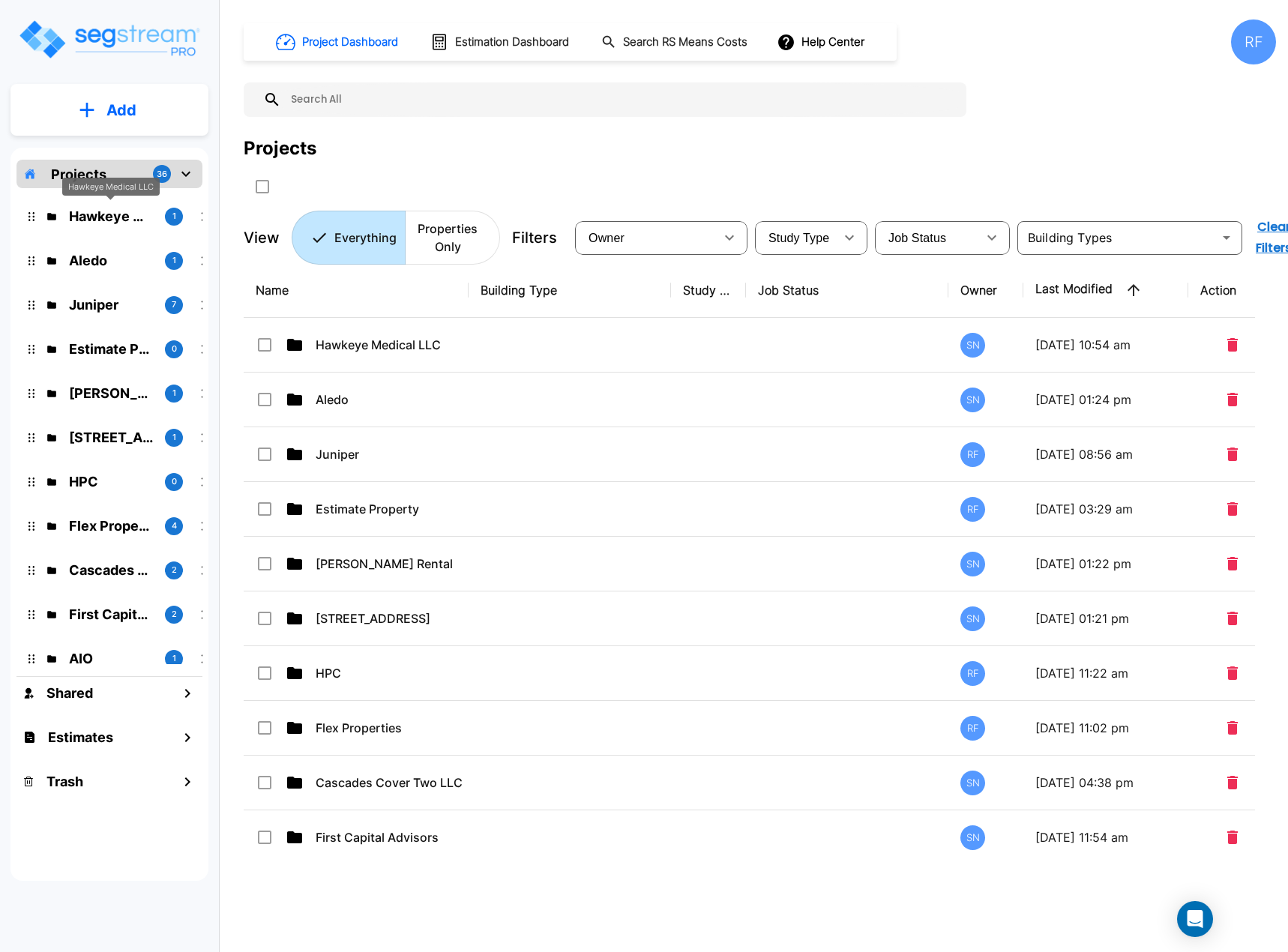
click at [112, 221] on p "Hawkeye Medical LLC" at bounding box center [111, 216] width 84 height 20
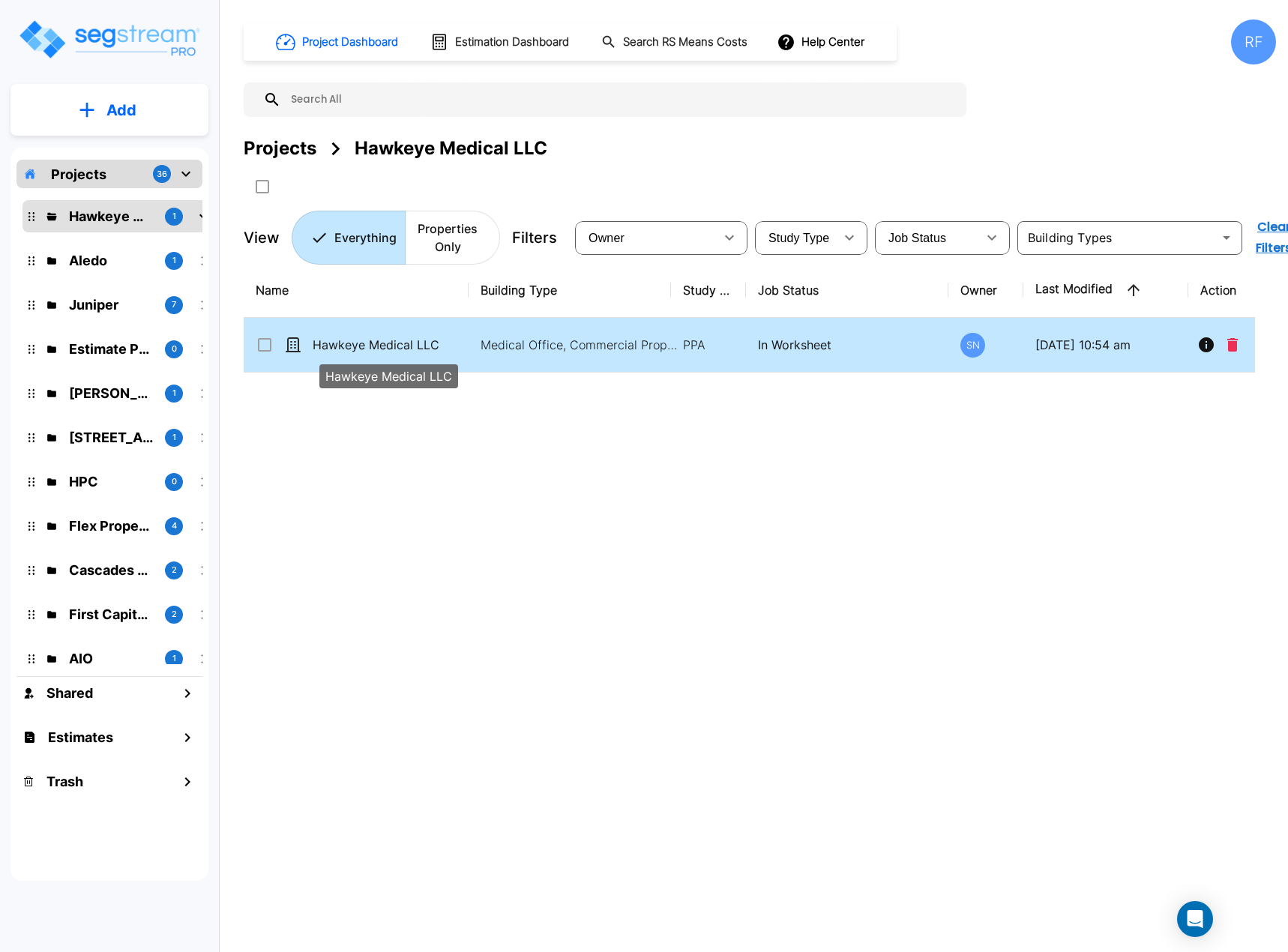
click at [367, 343] on p "Hawkeye Medical LLC" at bounding box center [388, 344] width 150 height 18
checkbox input "true"
click at [367, 343] on p "Hawkeye Medical LLC" at bounding box center [388, 344] width 150 height 18
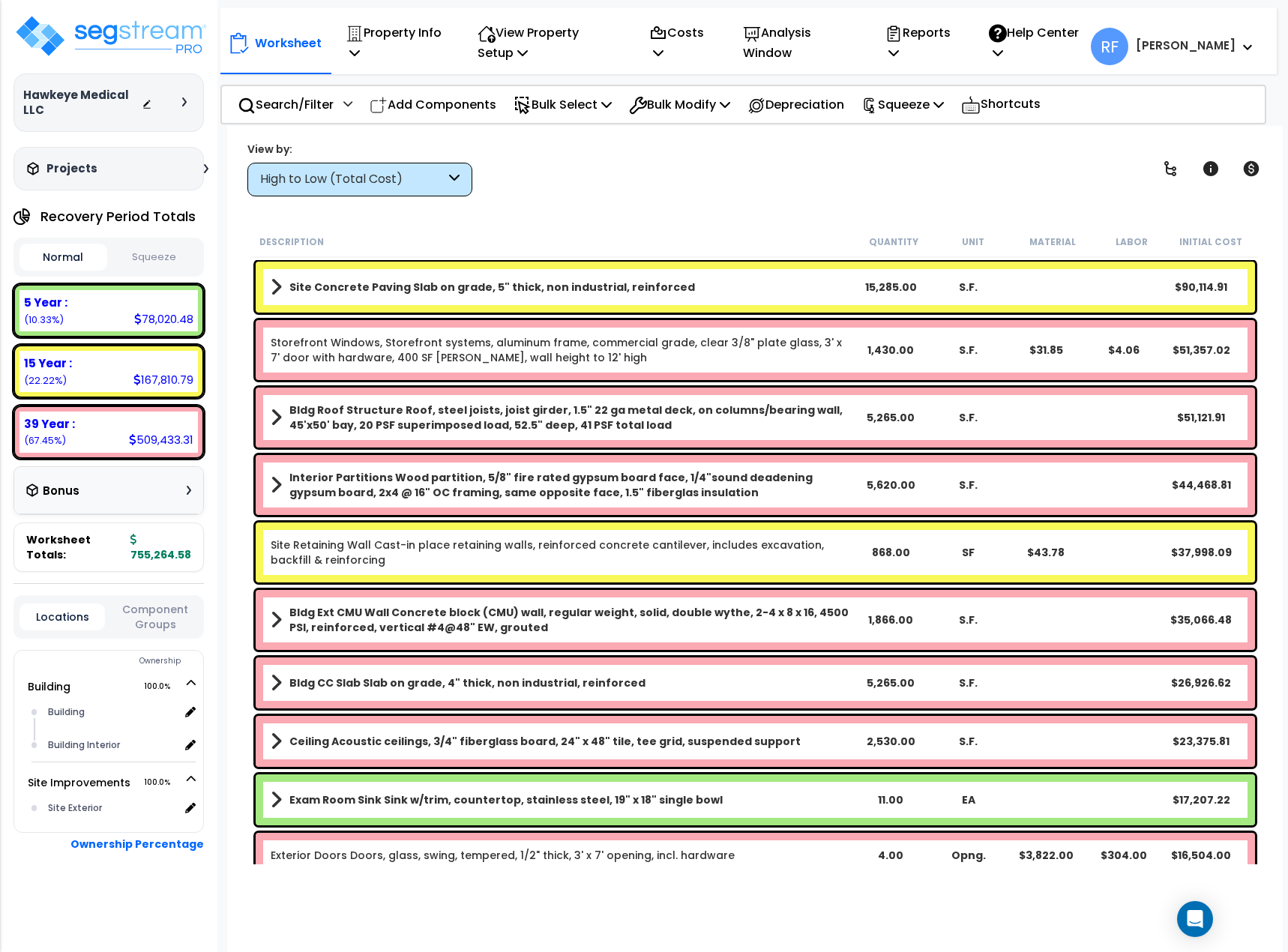
click at [450, 175] on icon at bounding box center [454, 180] width 11 height 18
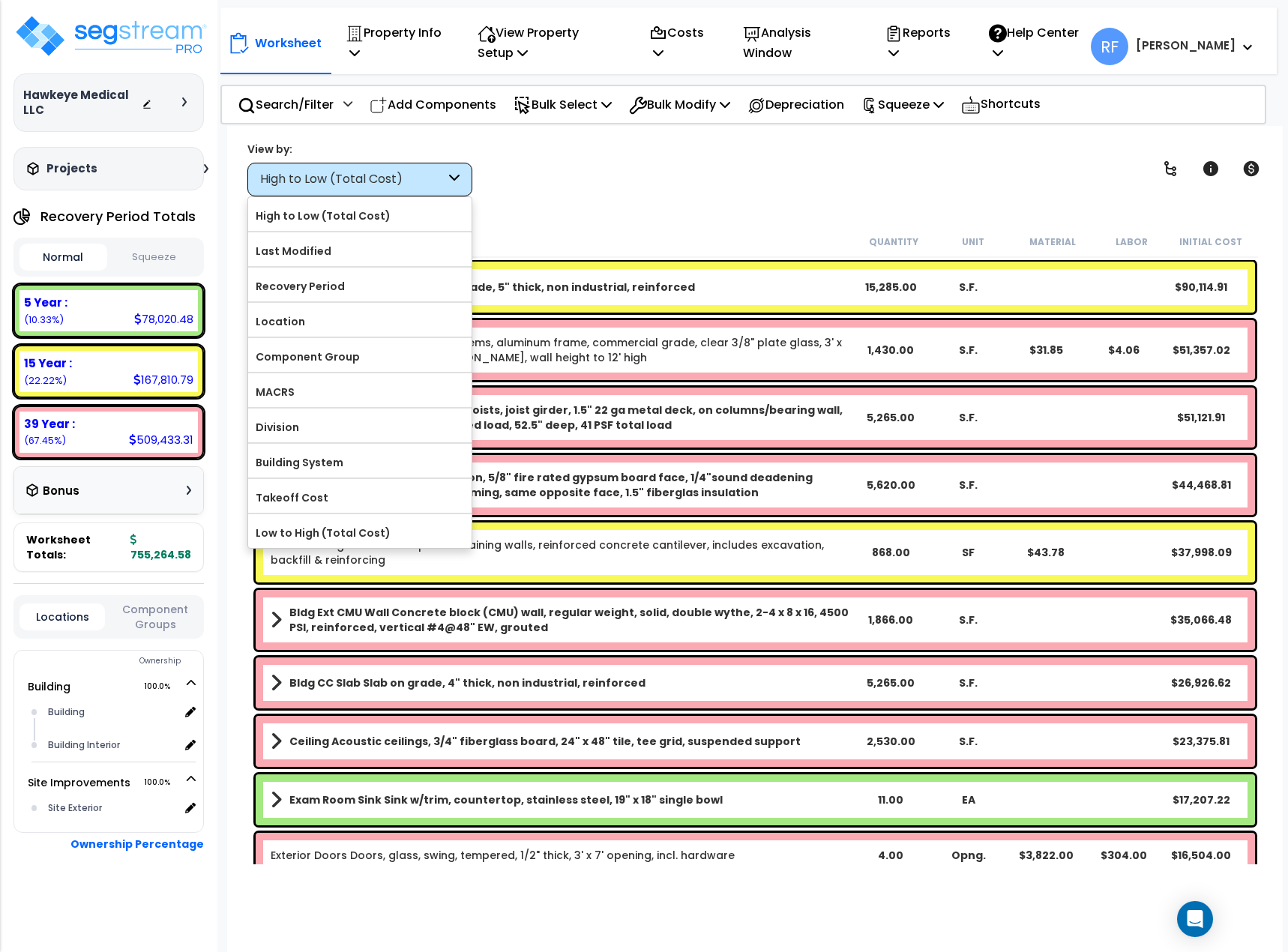
click at [405, 382] on label "MACRS" at bounding box center [360, 392] width 224 height 22
click at [0, 0] on input "MACRS" at bounding box center [0, 0] width 0 height 0
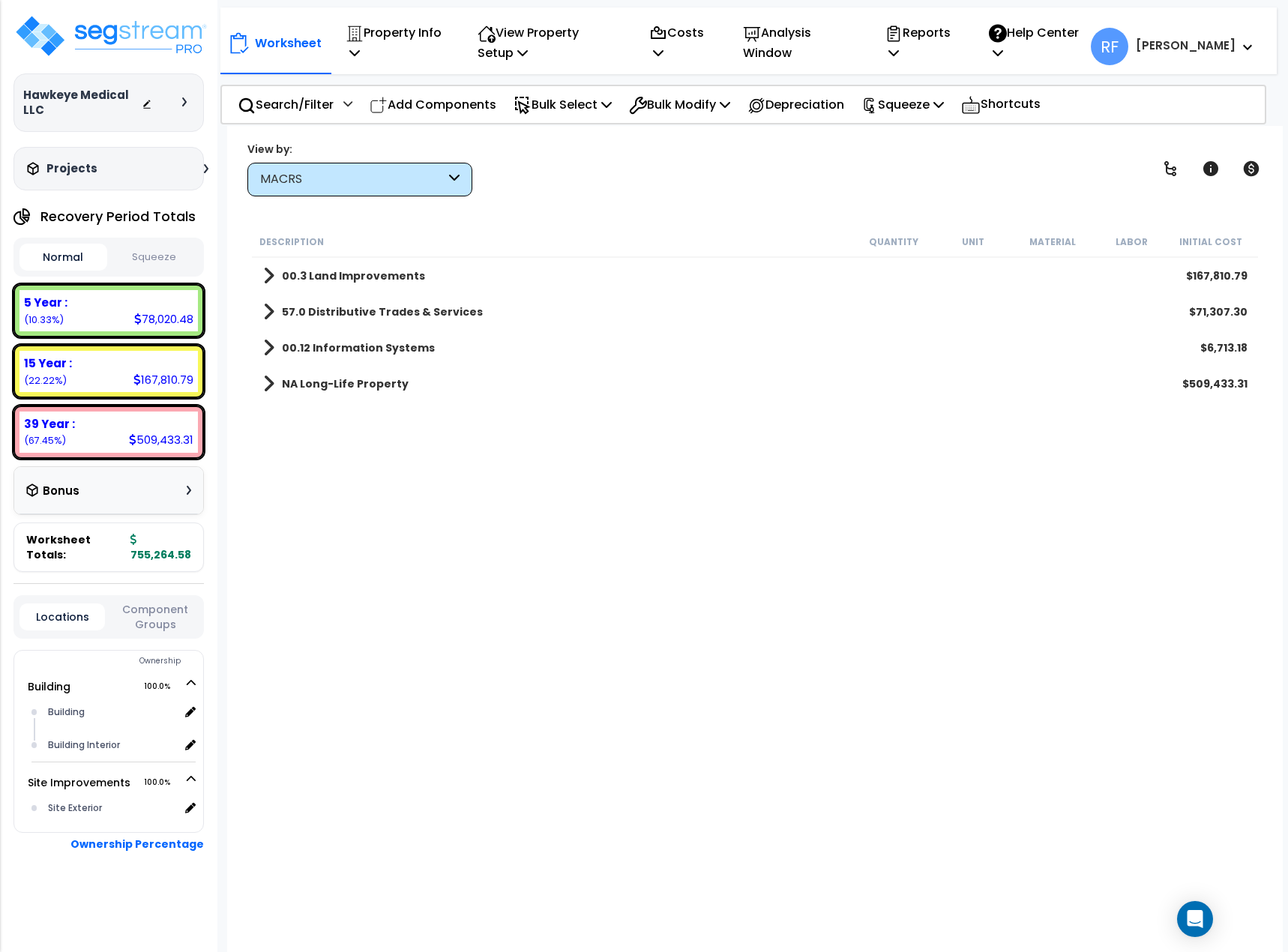
click at [376, 390] on b "NA Long-Life Property" at bounding box center [345, 383] width 126 height 15
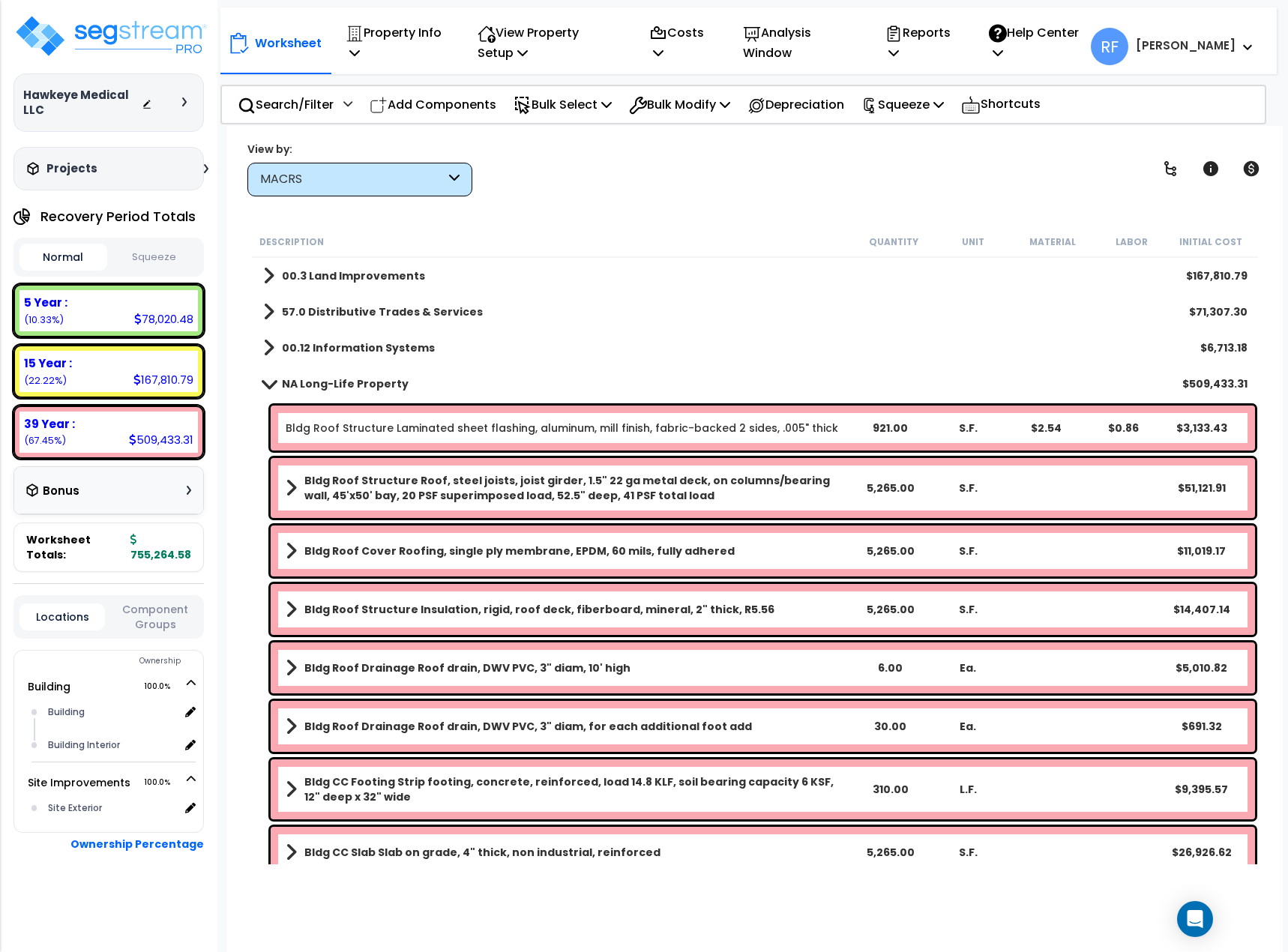
click at [309, 385] on b "NA Long-Life Property" at bounding box center [345, 383] width 126 height 15
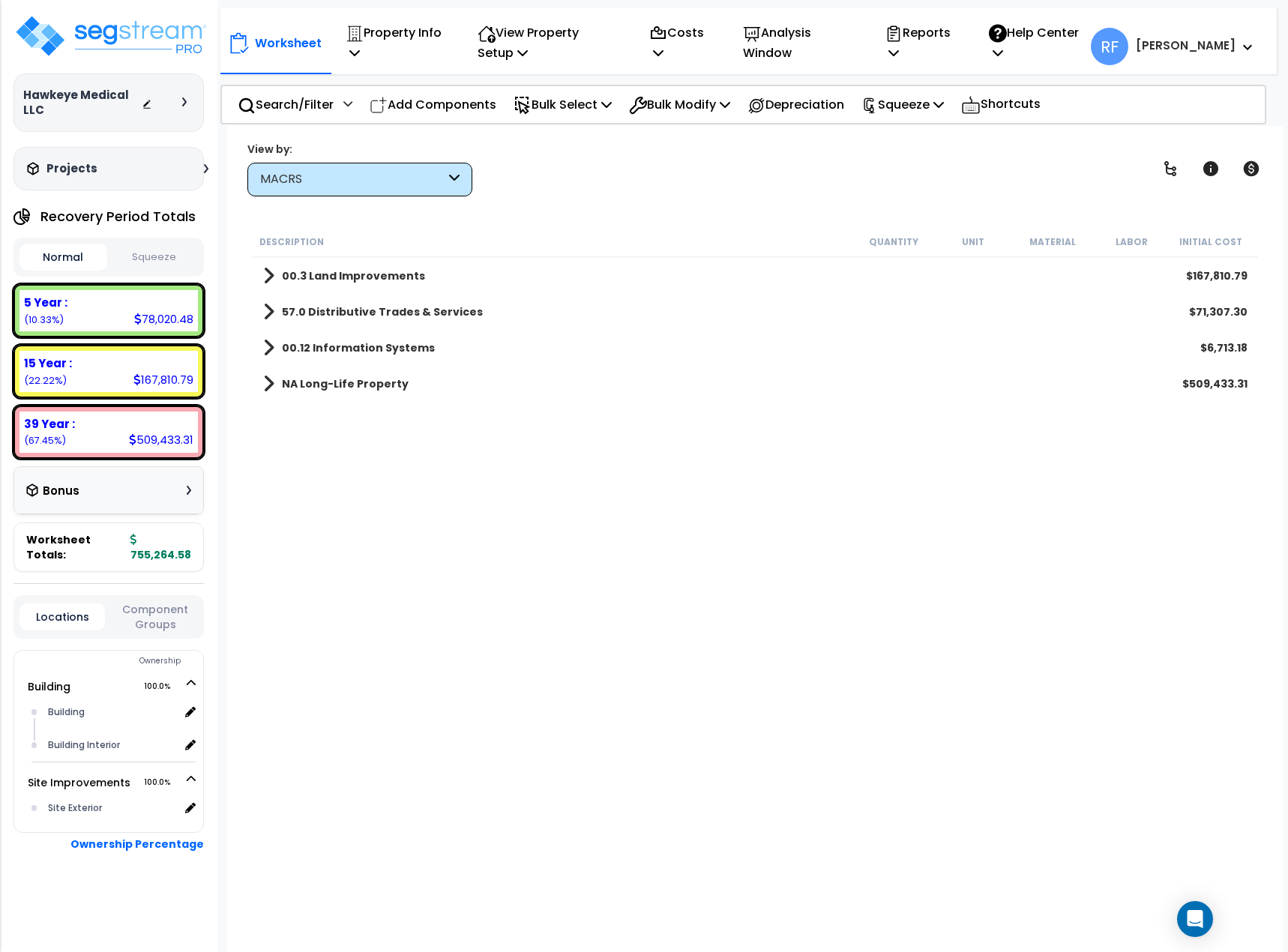
click at [340, 262] on div "00.3 Land Improvements $167,810.79" at bounding box center [755, 275] width 999 height 36
click at [340, 270] on b "00.3 Land Improvements" at bounding box center [353, 275] width 143 height 15
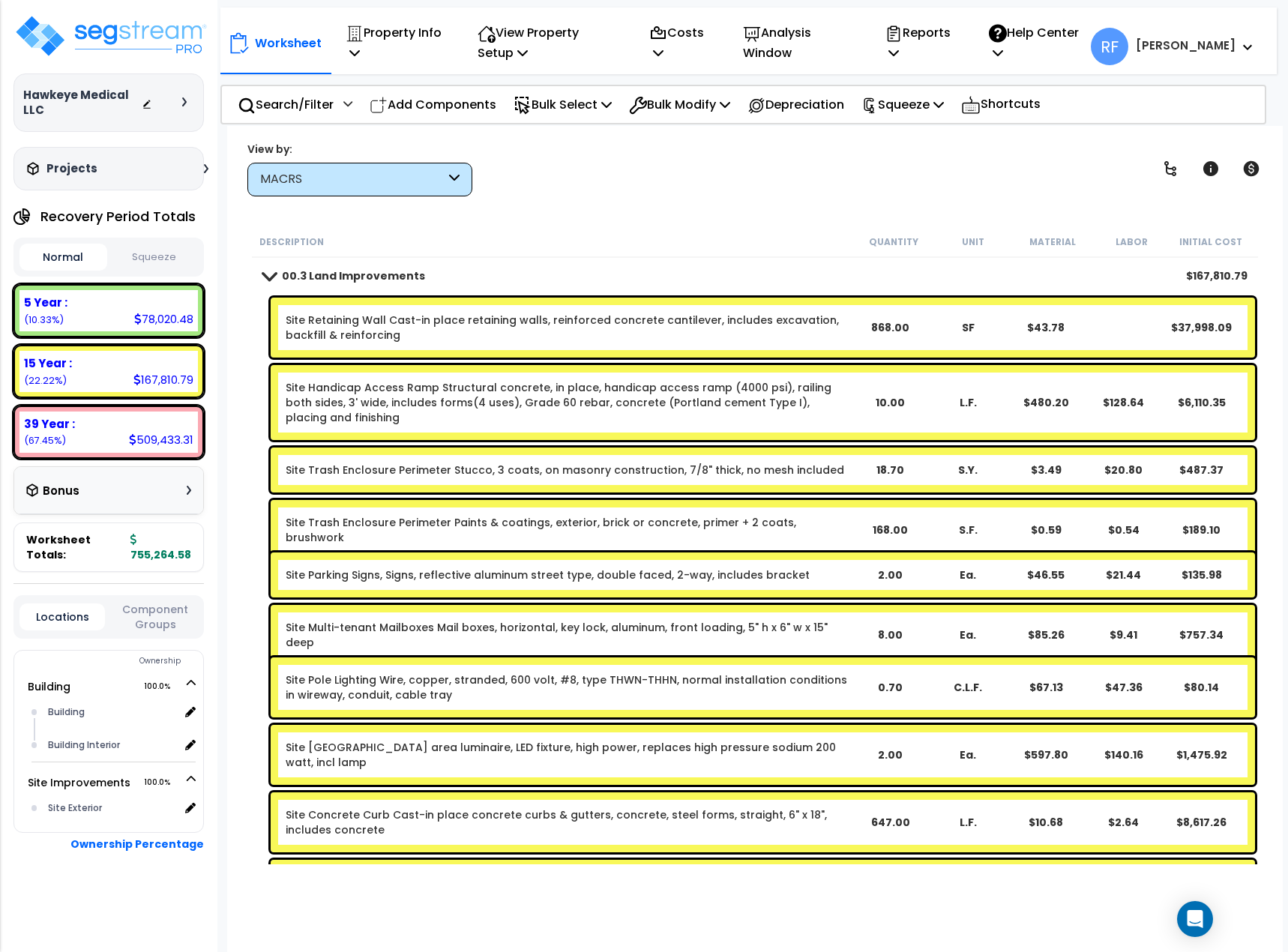
click at [264, 277] on span at bounding box center [268, 276] width 21 height 12
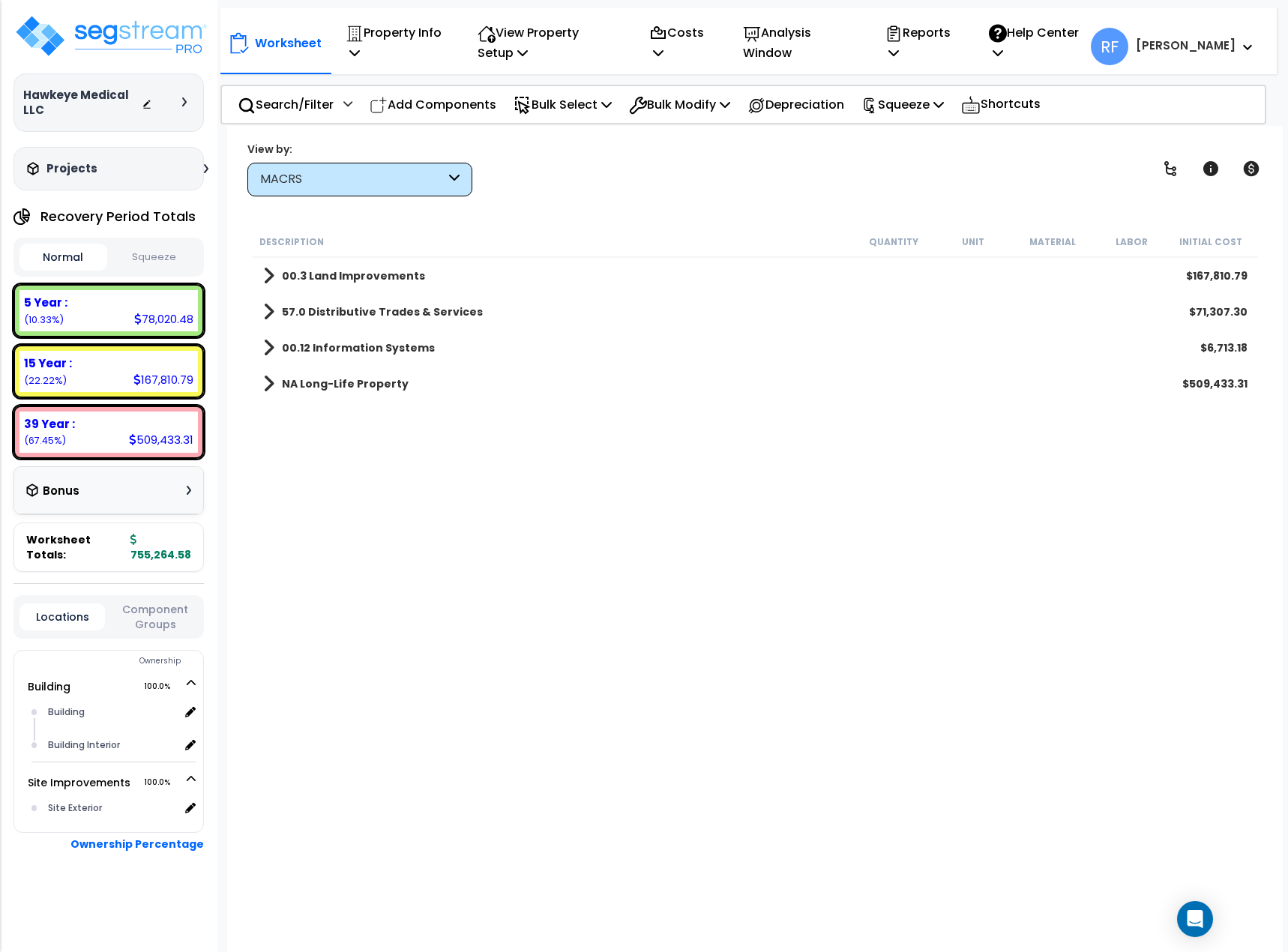
click at [282, 380] on b "NA Long-Life Property" at bounding box center [345, 383] width 126 height 15
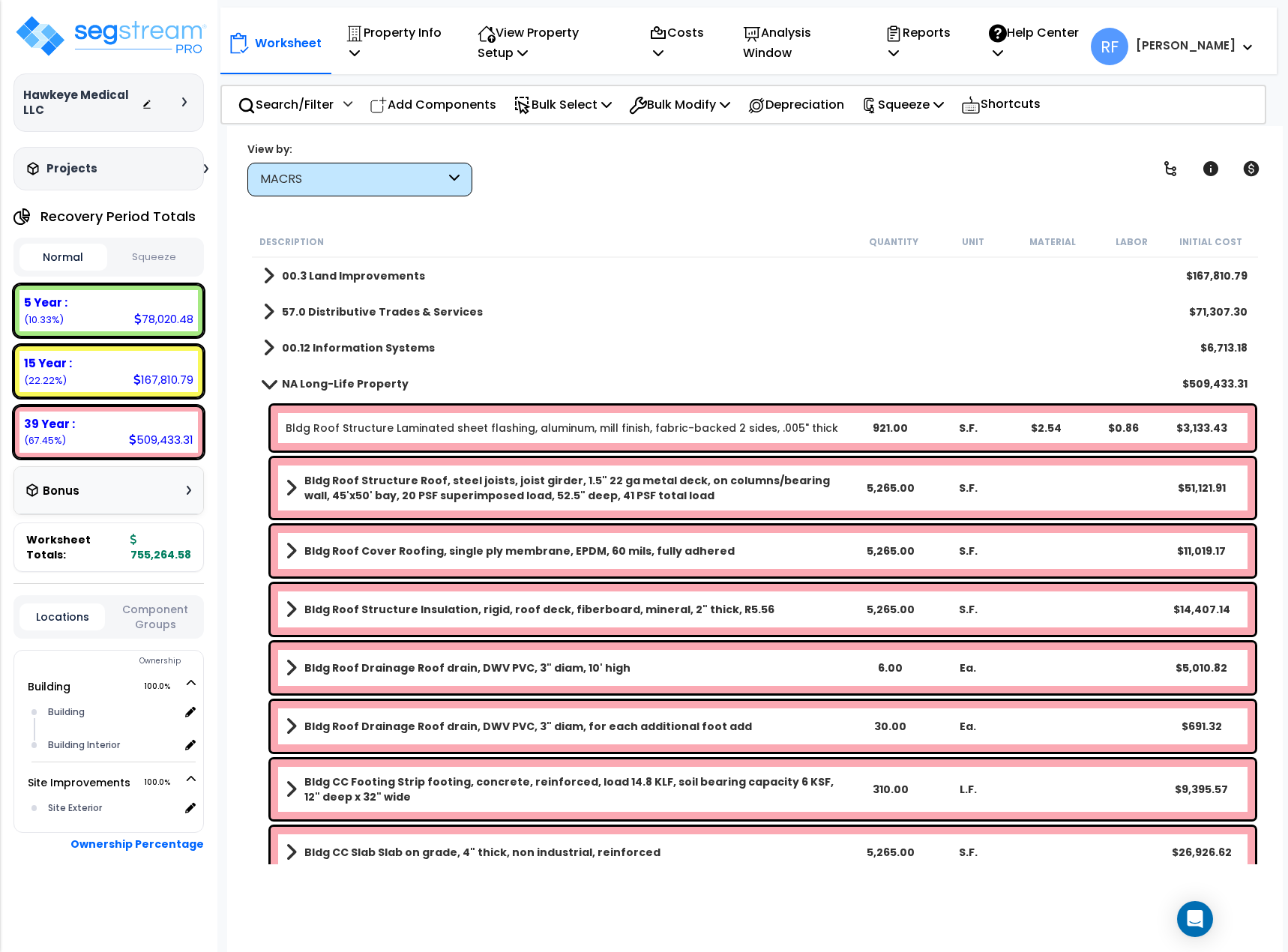
click at [282, 380] on b "NA Long-Life Property" at bounding box center [345, 383] width 126 height 15
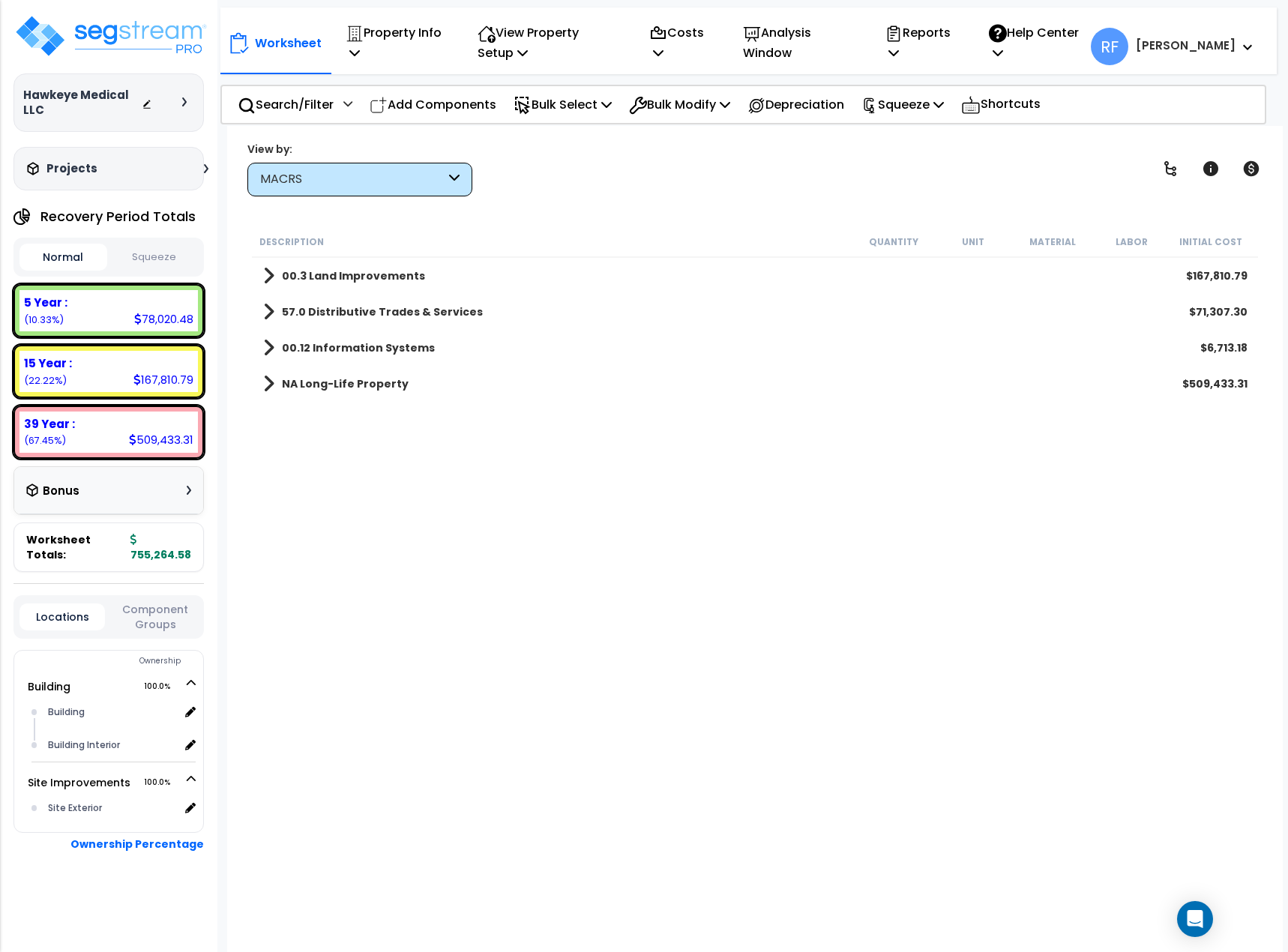
click at [296, 348] on b "00.12 Information Systems" at bounding box center [358, 347] width 153 height 15
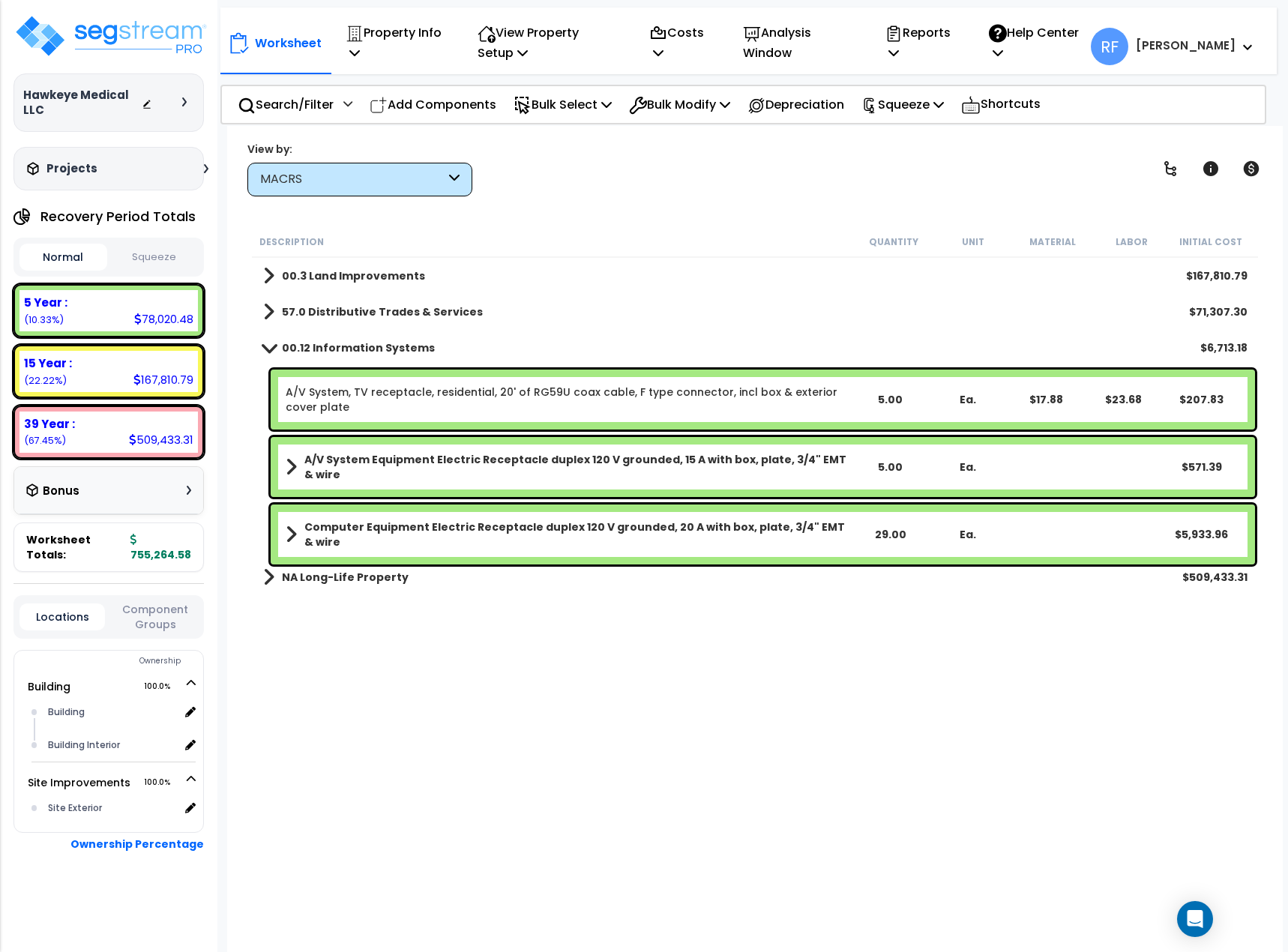
click at [305, 342] on b "00.12 Information Systems" at bounding box center [358, 347] width 153 height 15
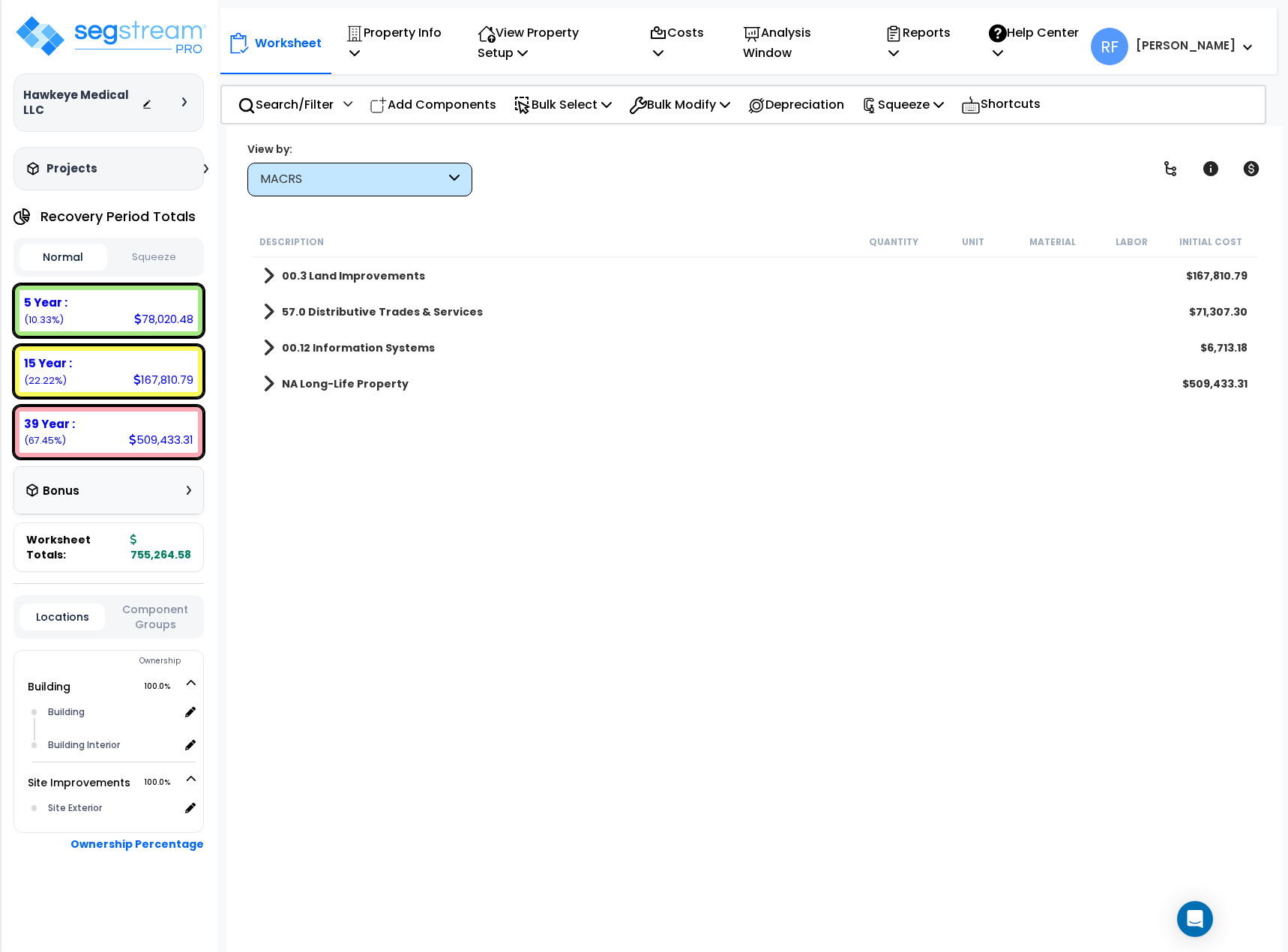
click at [312, 314] on b "57.0 Distributive Trades & Services" at bounding box center [382, 311] width 201 height 15
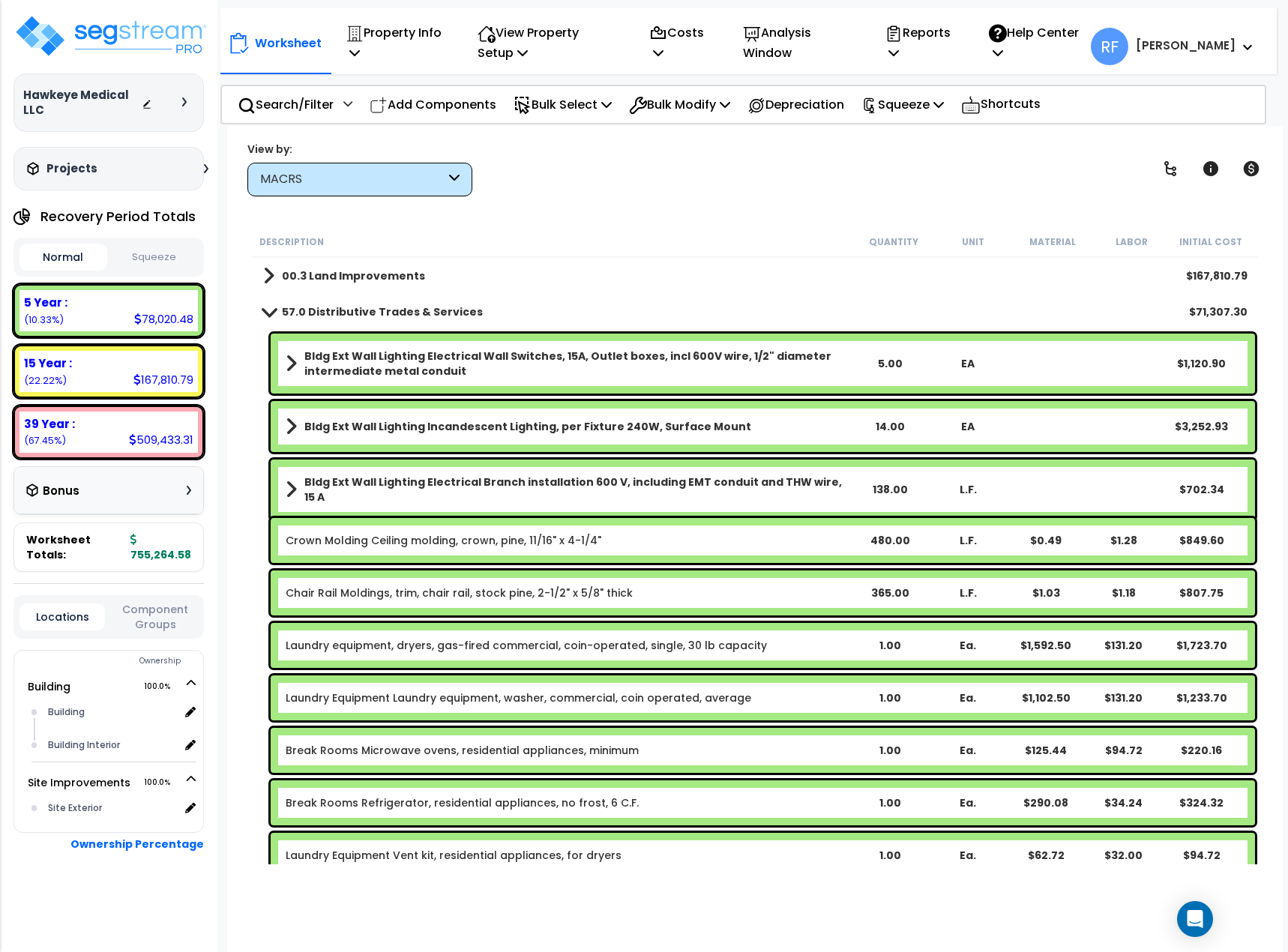
click at [301, 310] on b "57.0 Distributive Trades & Services" at bounding box center [382, 311] width 201 height 15
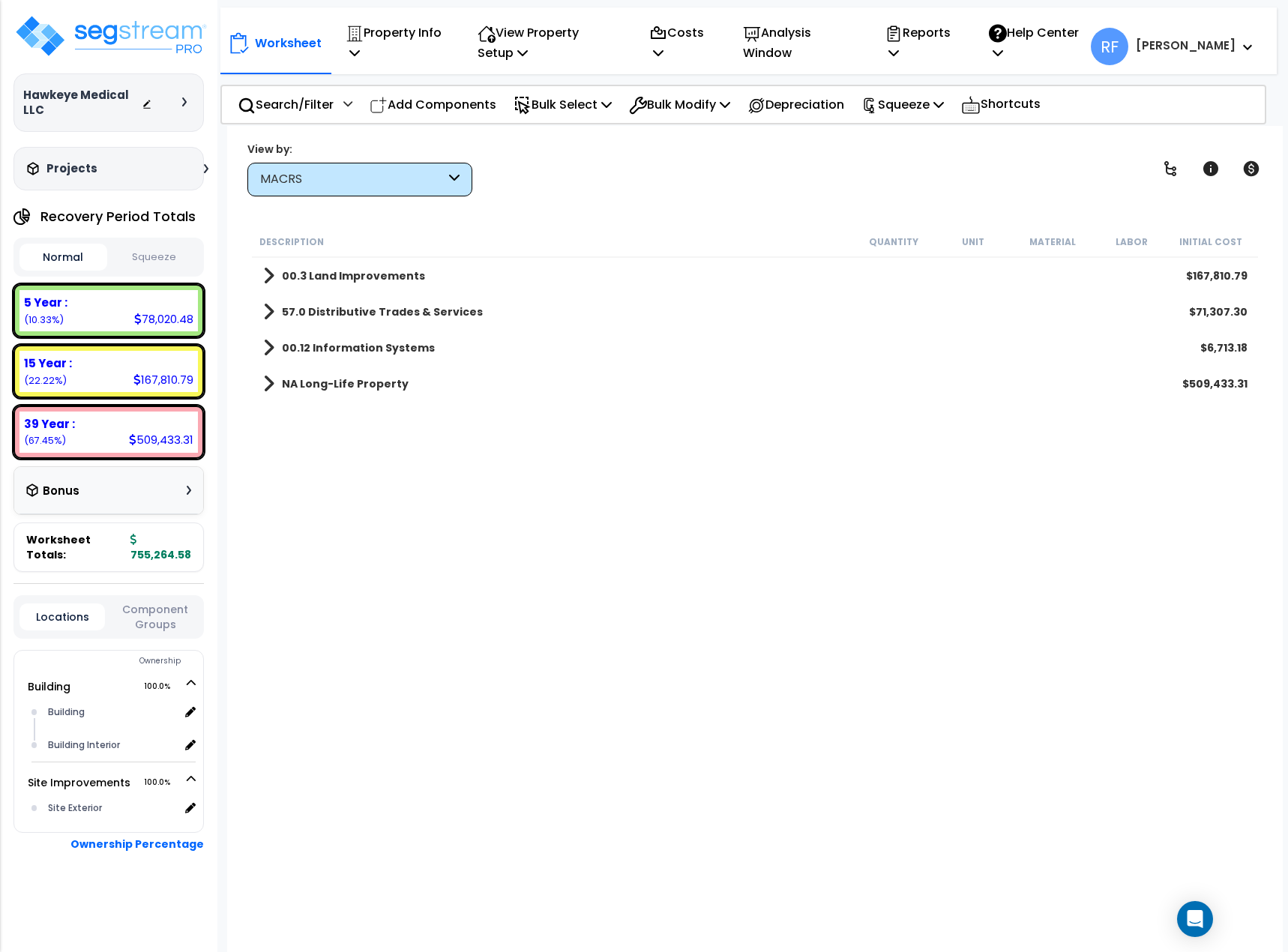
click at [361, 189] on div "MACRS" at bounding box center [359, 179] width 225 height 34
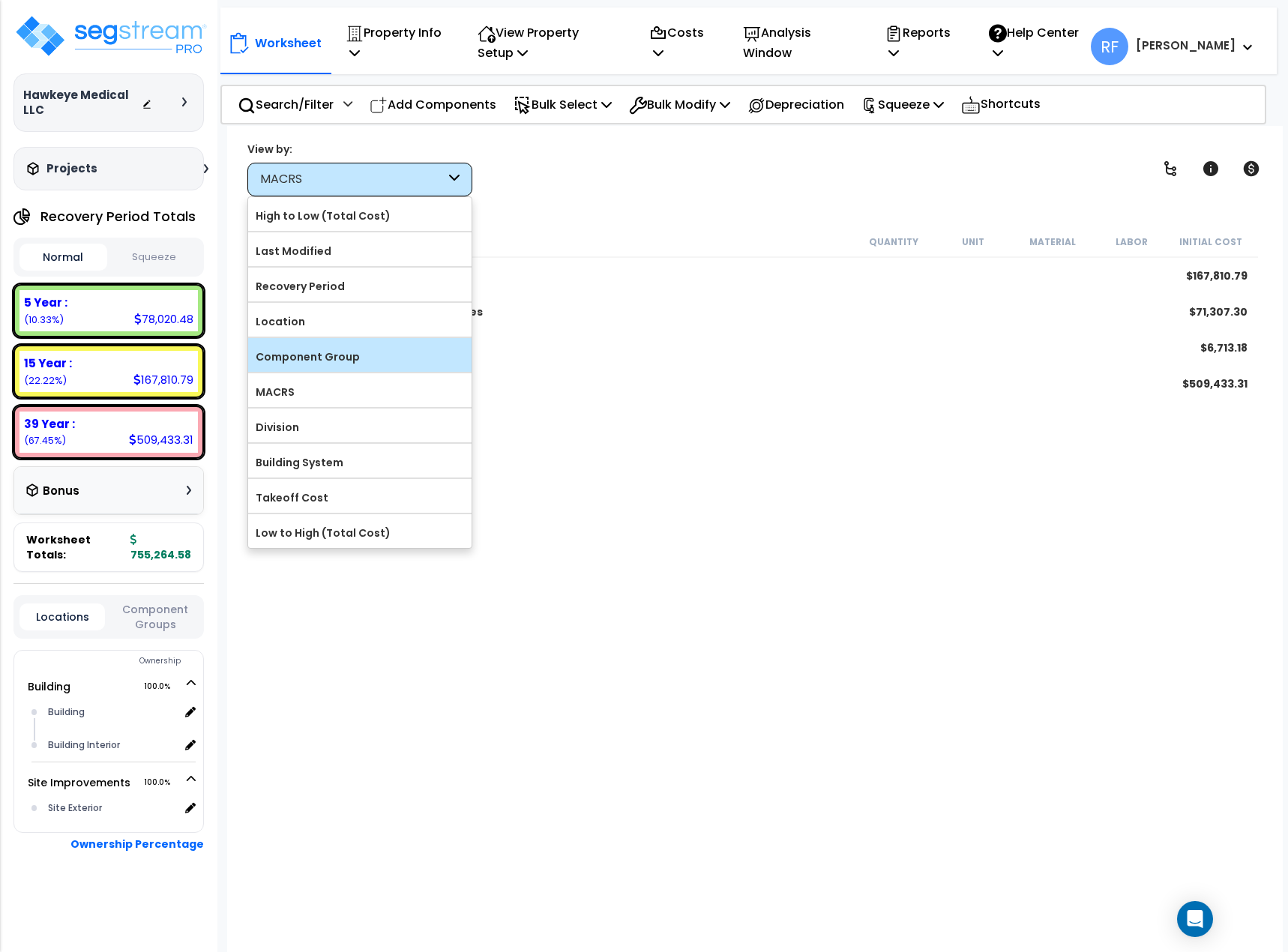
click at [336, 346] on label "Component Group" at bounding box center [360, 356] width 224 height 22
click at [0, 0] on input "Component Group" at bounding box center [0, 0] width 0 height 0
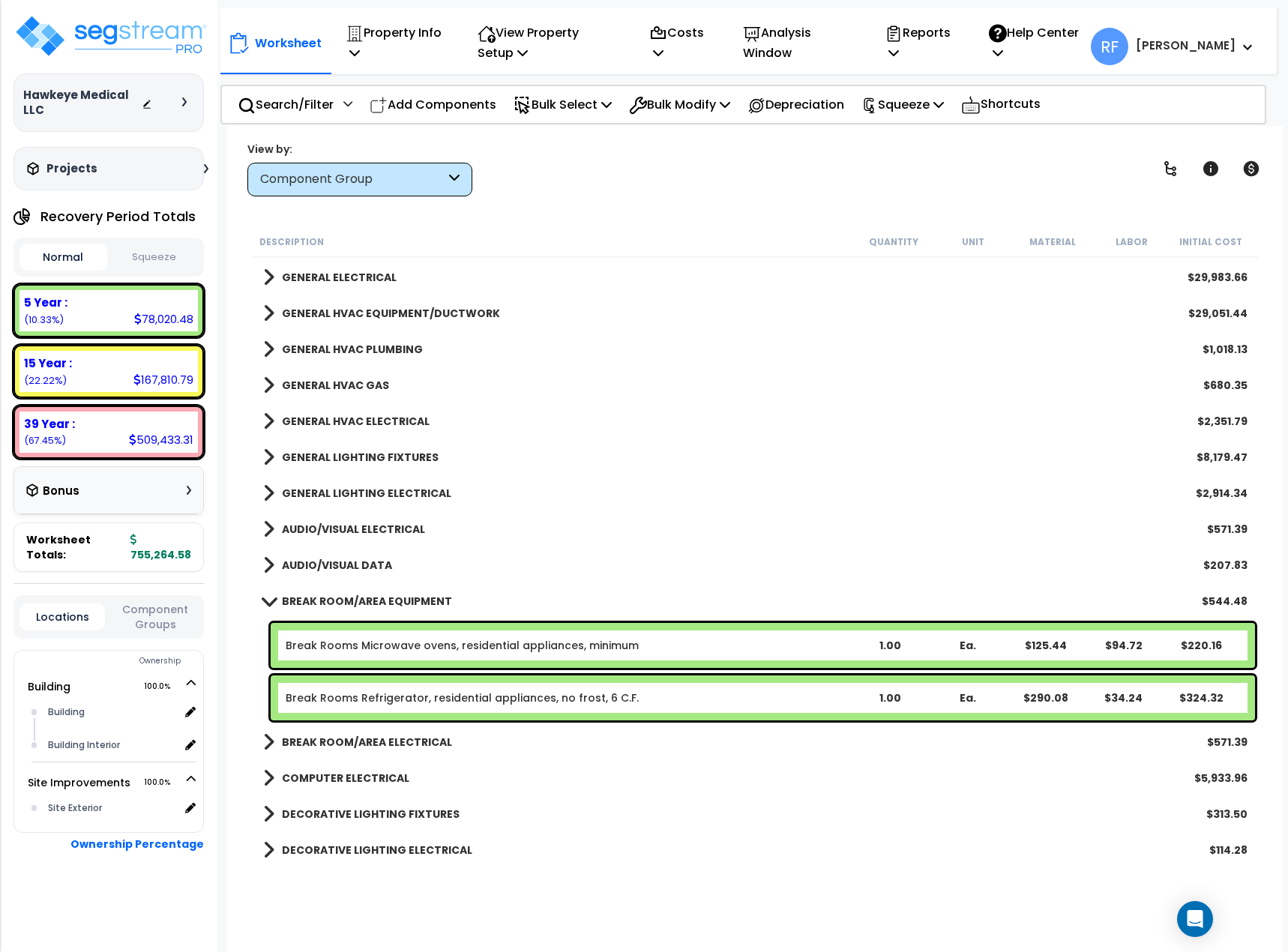
scroll to position [899, 0]
click at [477, 650] on link "Break Rooms Microwave ovens, residential appliances, minimum" at bounding box center [462, 644] width 353 height 15
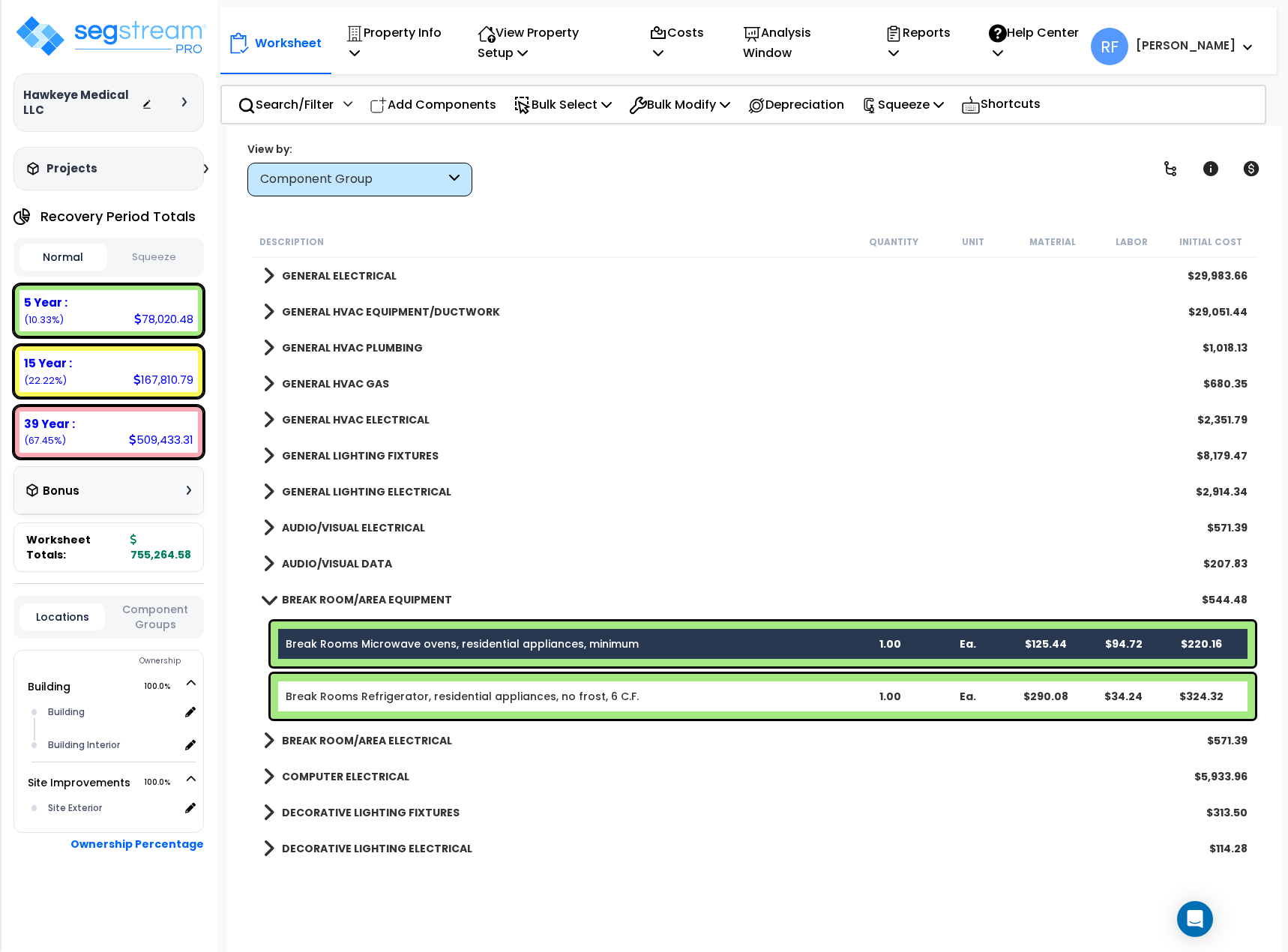
click at [474, 699] on link "Break Rooms Refrigerator, residential appliances, no frost, 6 C.F." at bounding box center [462, 696] width 353 height 15
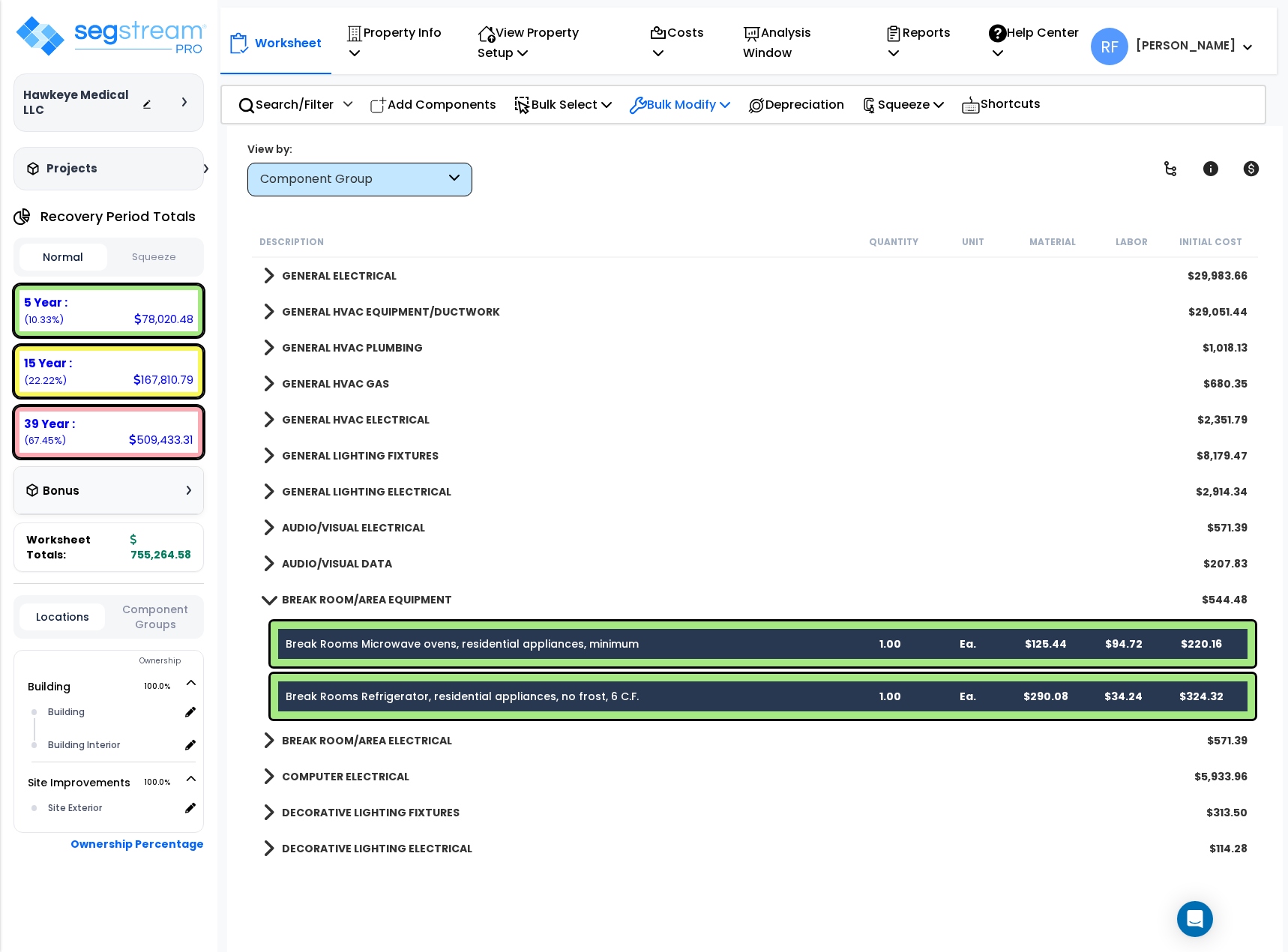
click at [699, 104] on p "Bulk Modify" at bounding box center [679, 104] width 101 height 20
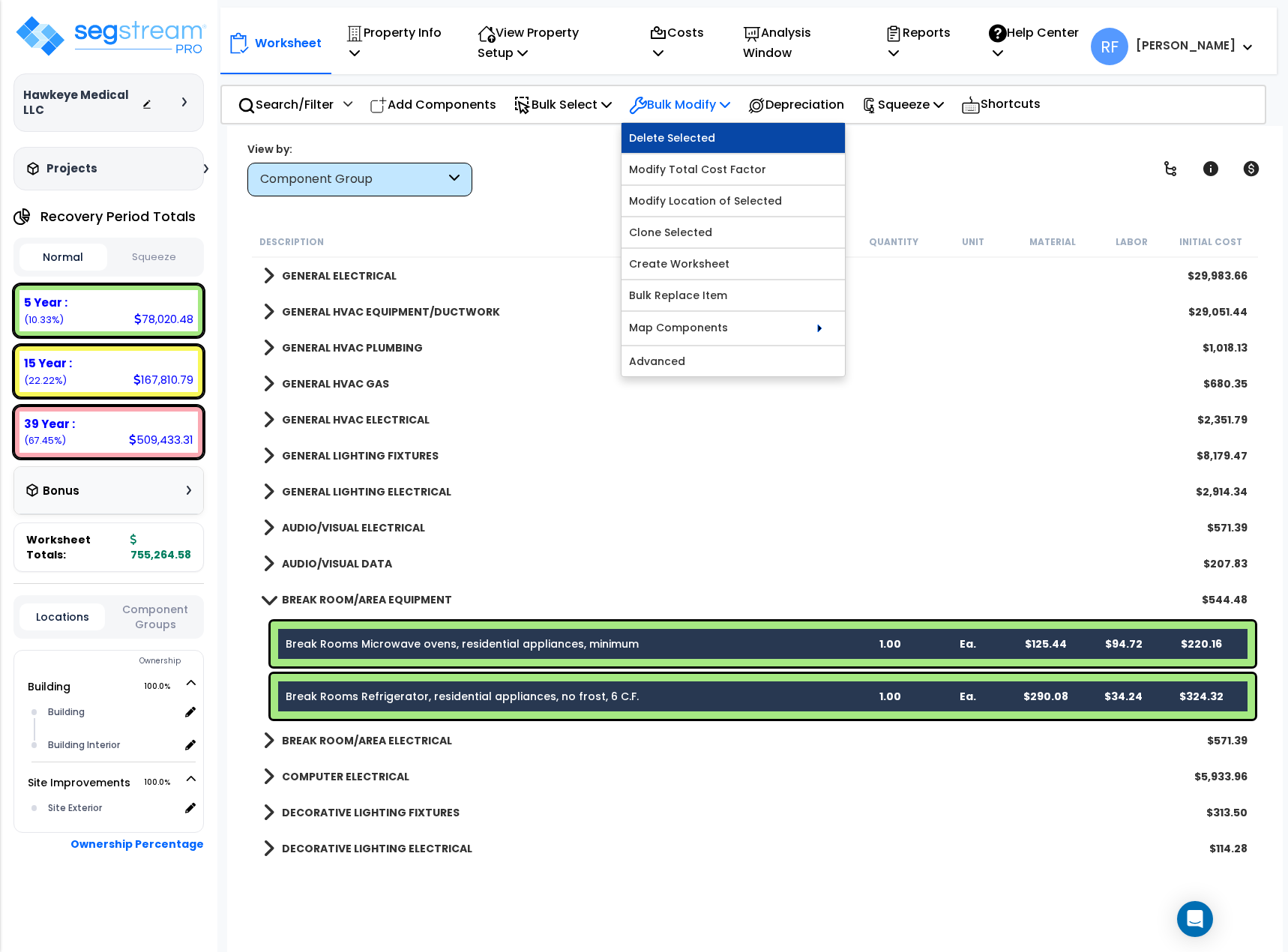
click at [699, 130] on link "Delete Selected" at bounding box center [733, 137] width 224 height 30
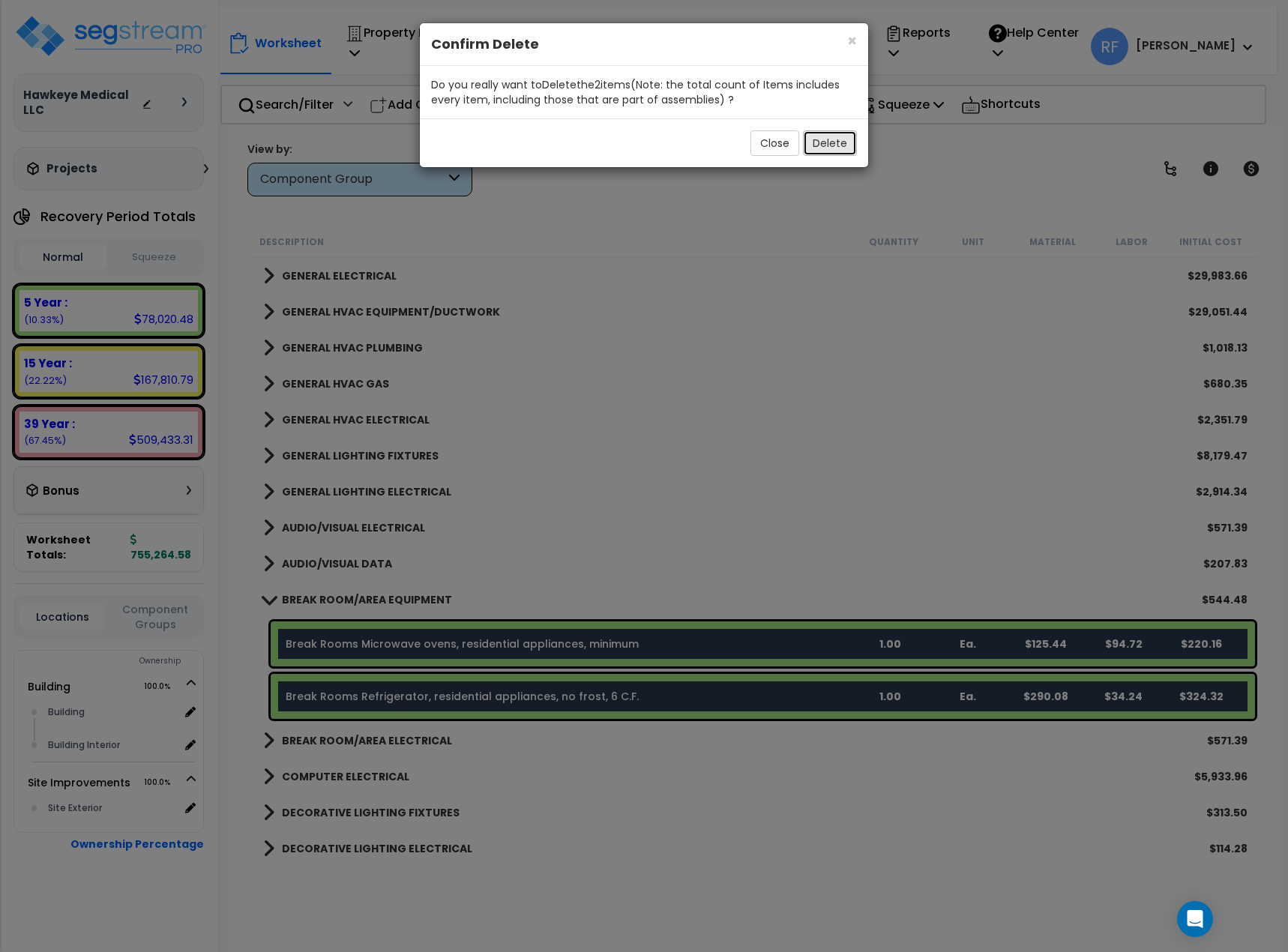
click at [829, 148] on button "Delete" at bounding box center [830, 143] width 54 height 25
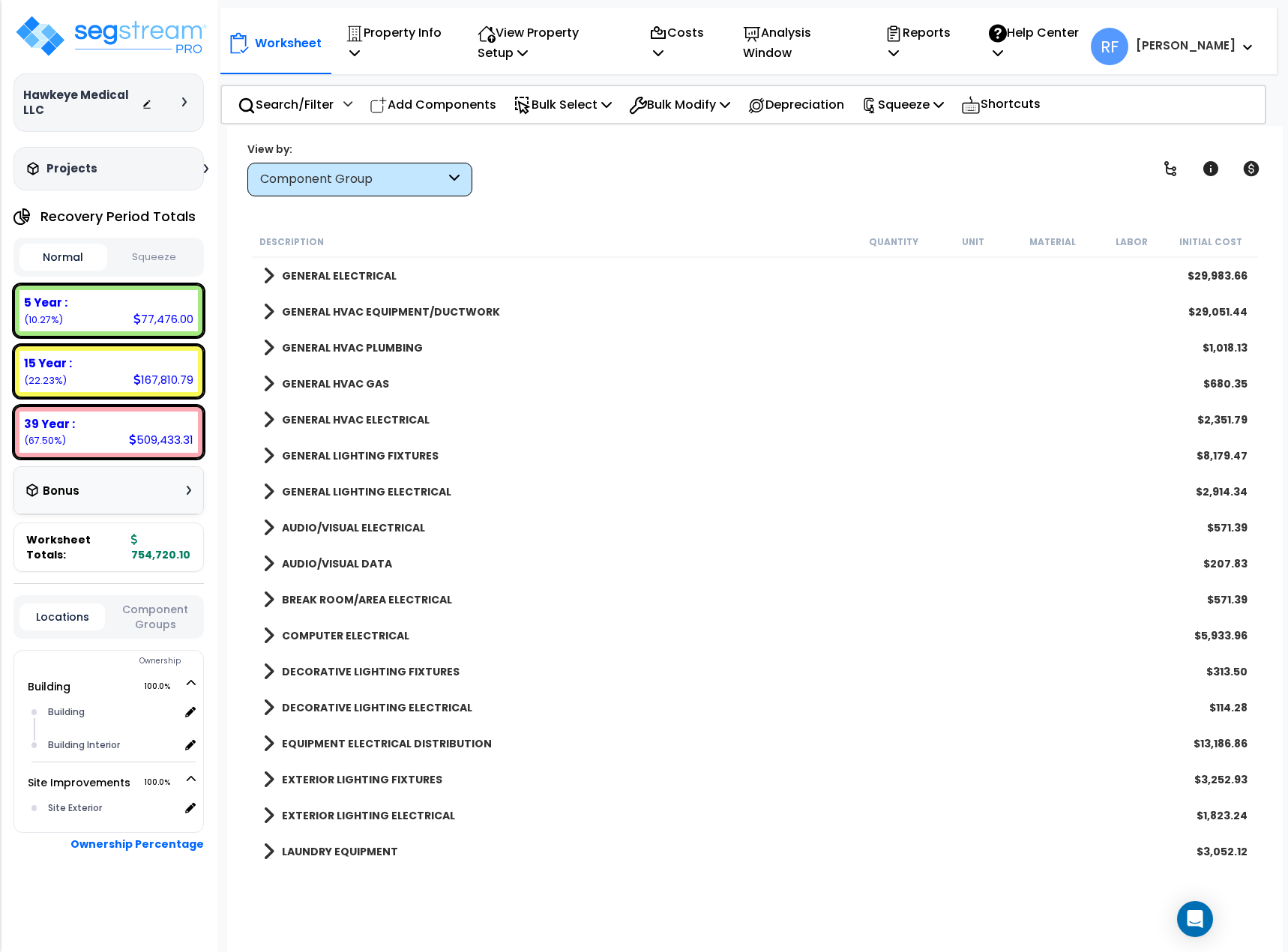
scroll to position [974, 0]
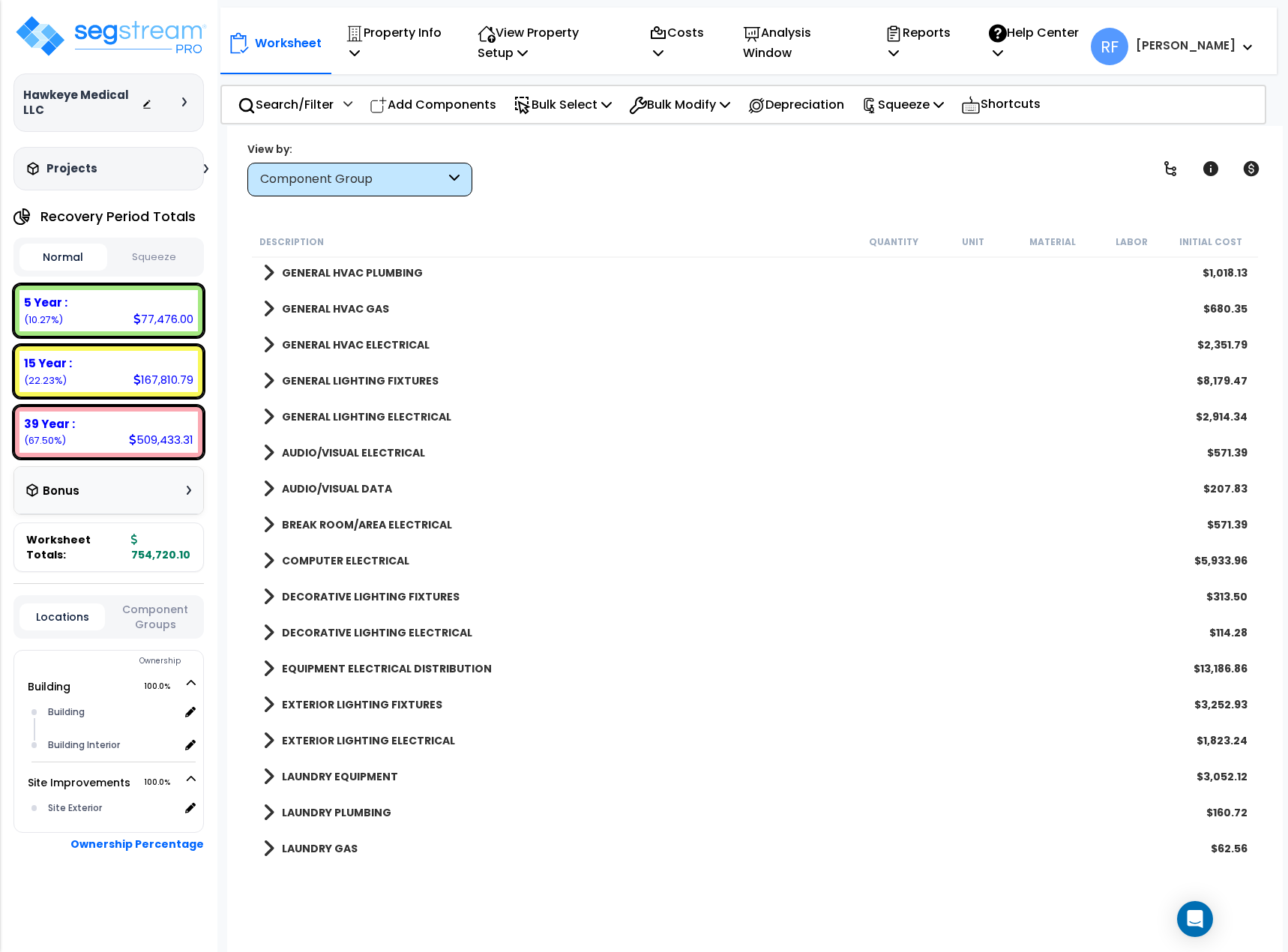
click at [448, 595] on b "DECORATIVE LIGHTING FIXTURES" at bounding box center [370, 596] width 178 height 15
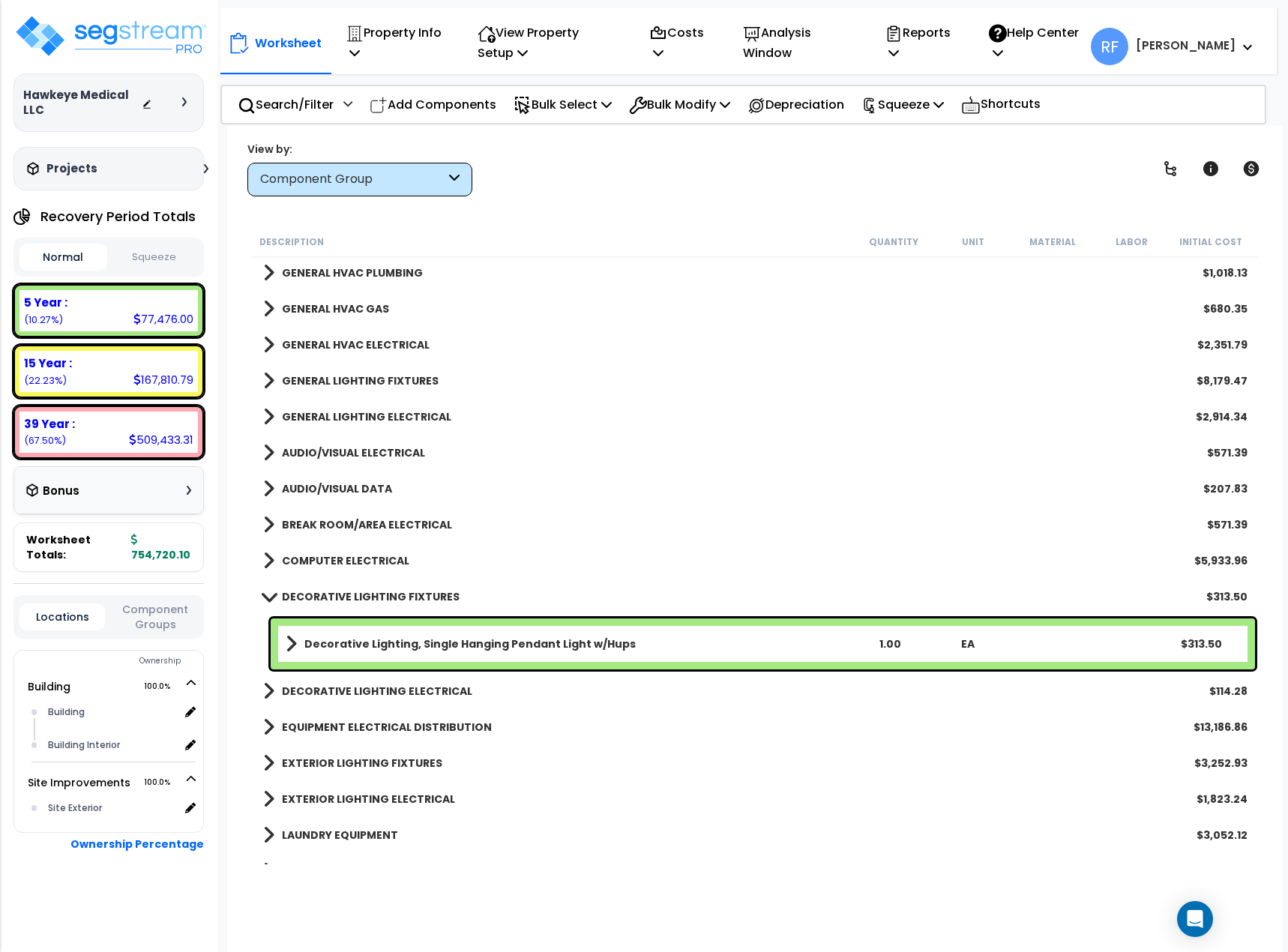
click at [448, 595] on b "DECORATIVE LIGHTING FIXTURES" at bounding box center [370, 596] width 178 height 15
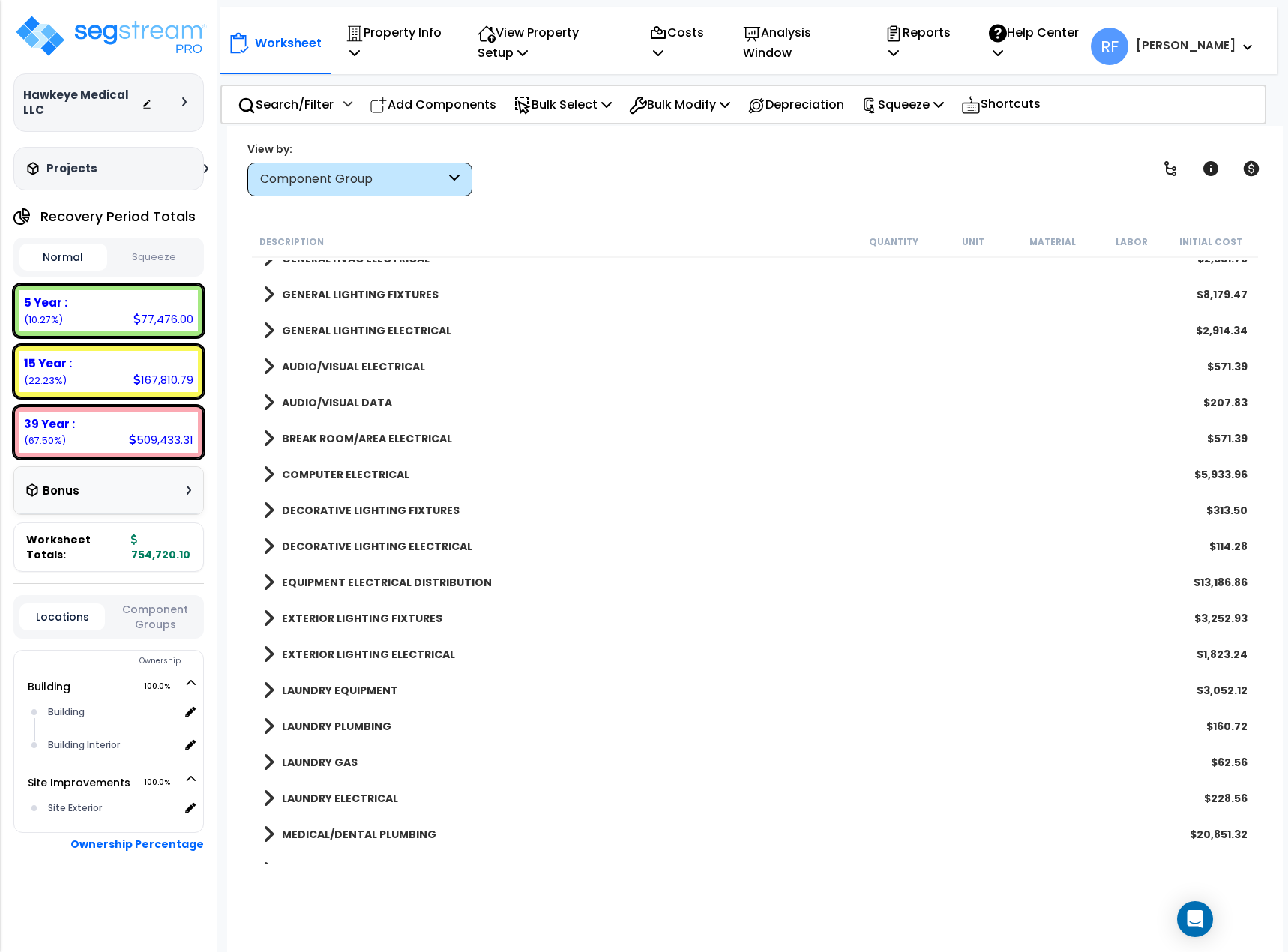
scroll to position [1125, 0]
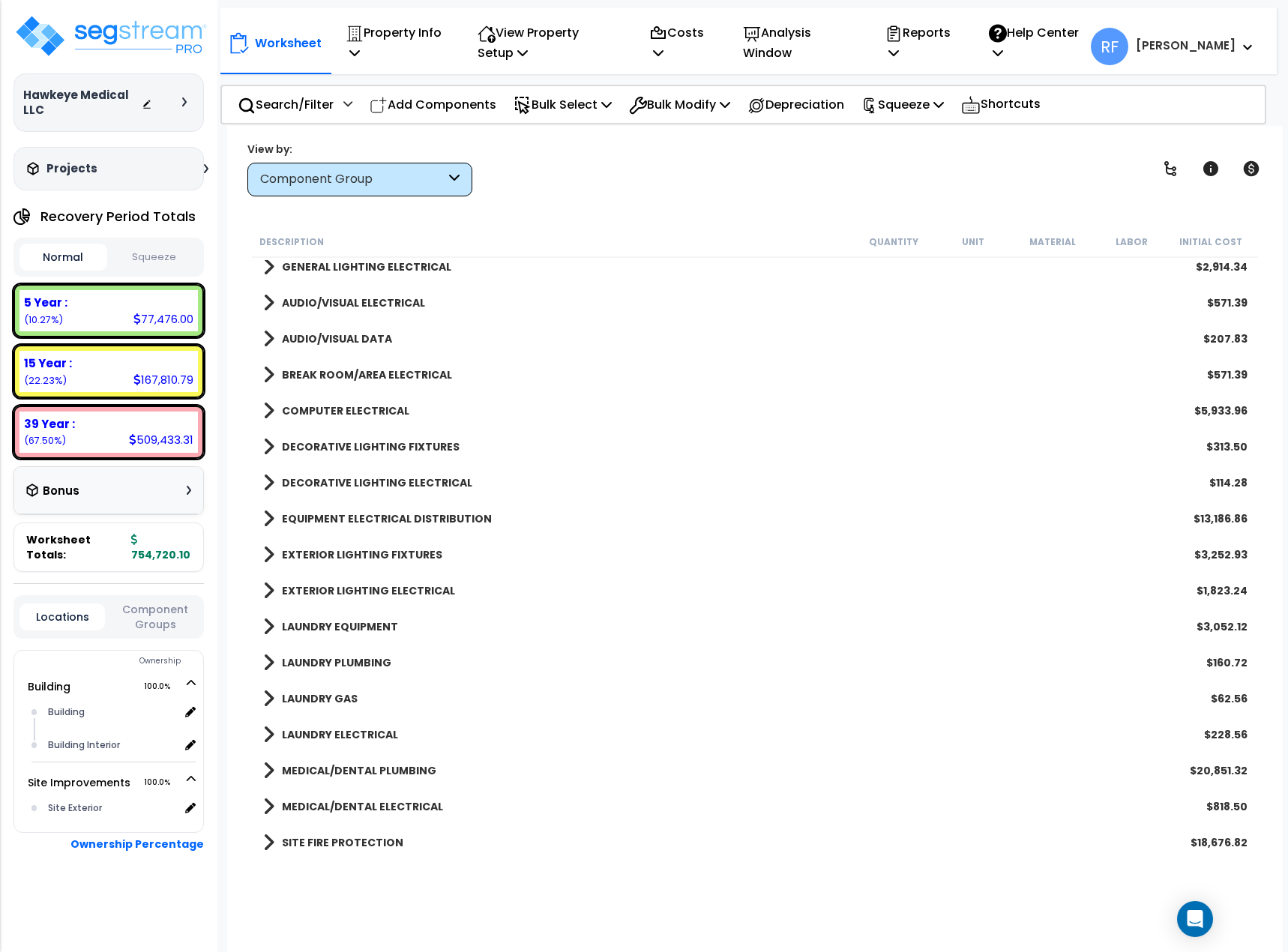
click at [338, 620] on b "LAUNDRY EQUIPMENT" at bounding box center [340, 626] width 117 height 15
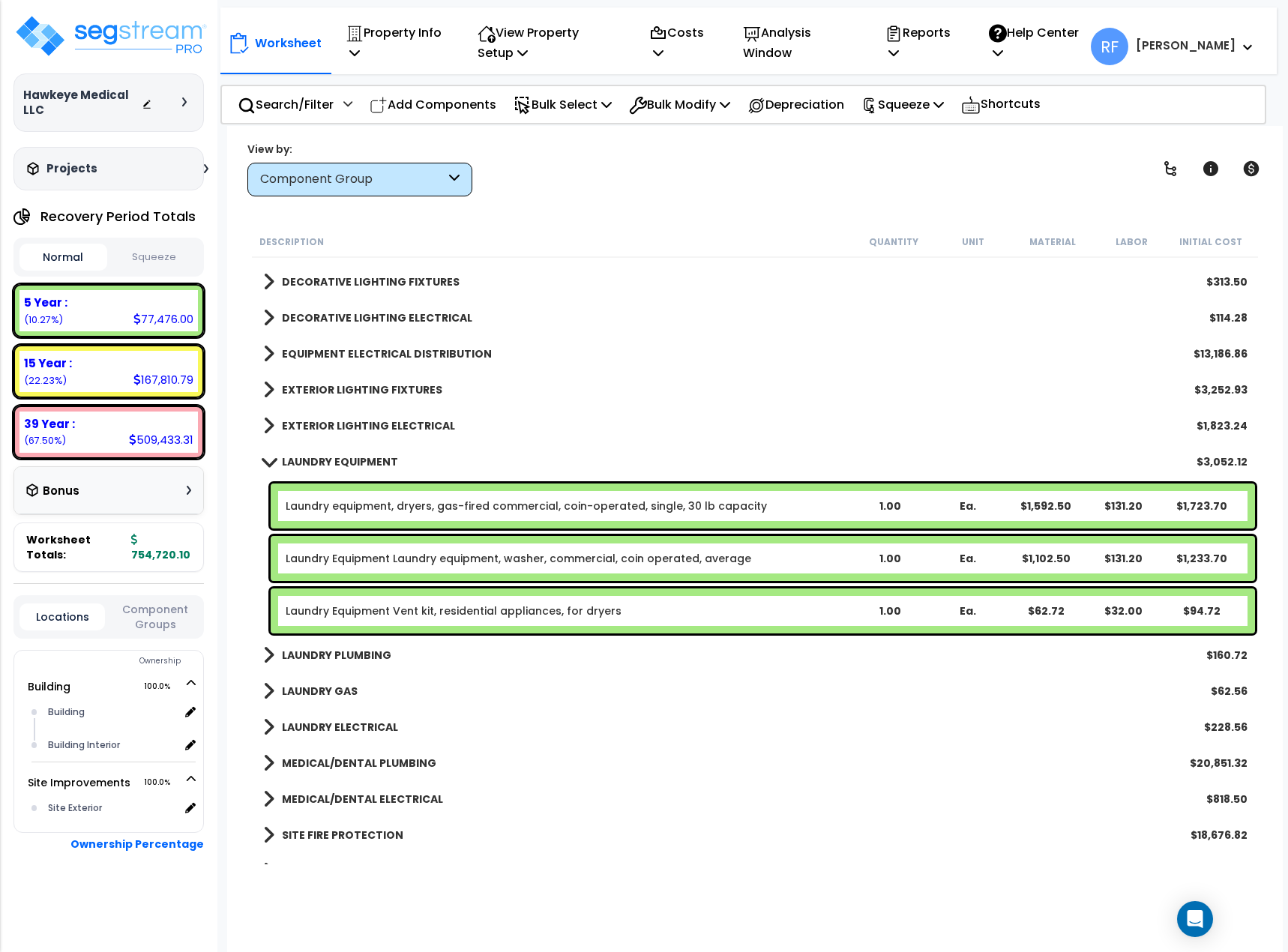
scroll to position [1350, 0]
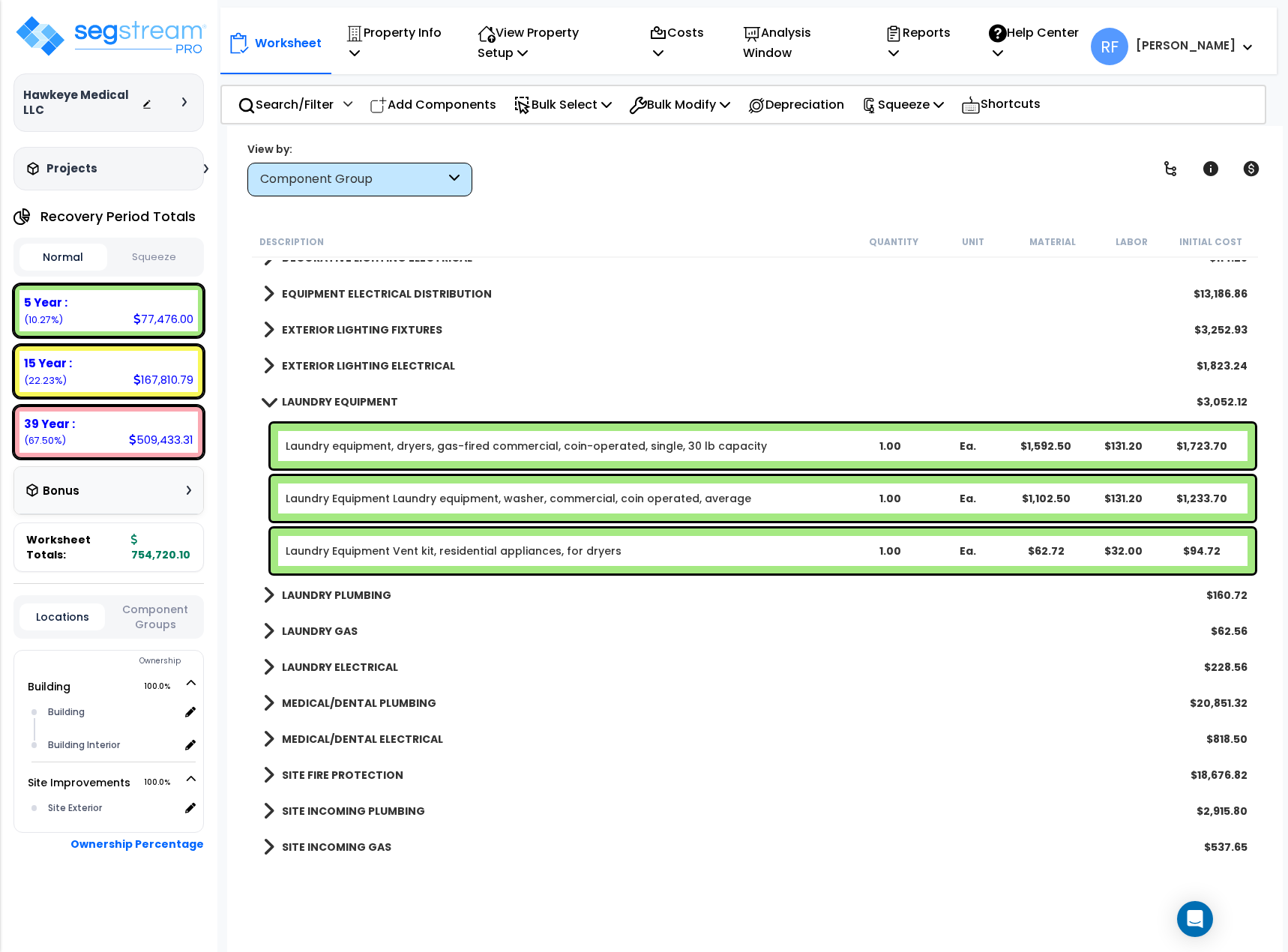
click at [640, 496] on link "Laundry Equipment Laundry equipment, washer, commercial, coin operated, average" at bounding box center [518, 498] width 466 height 15
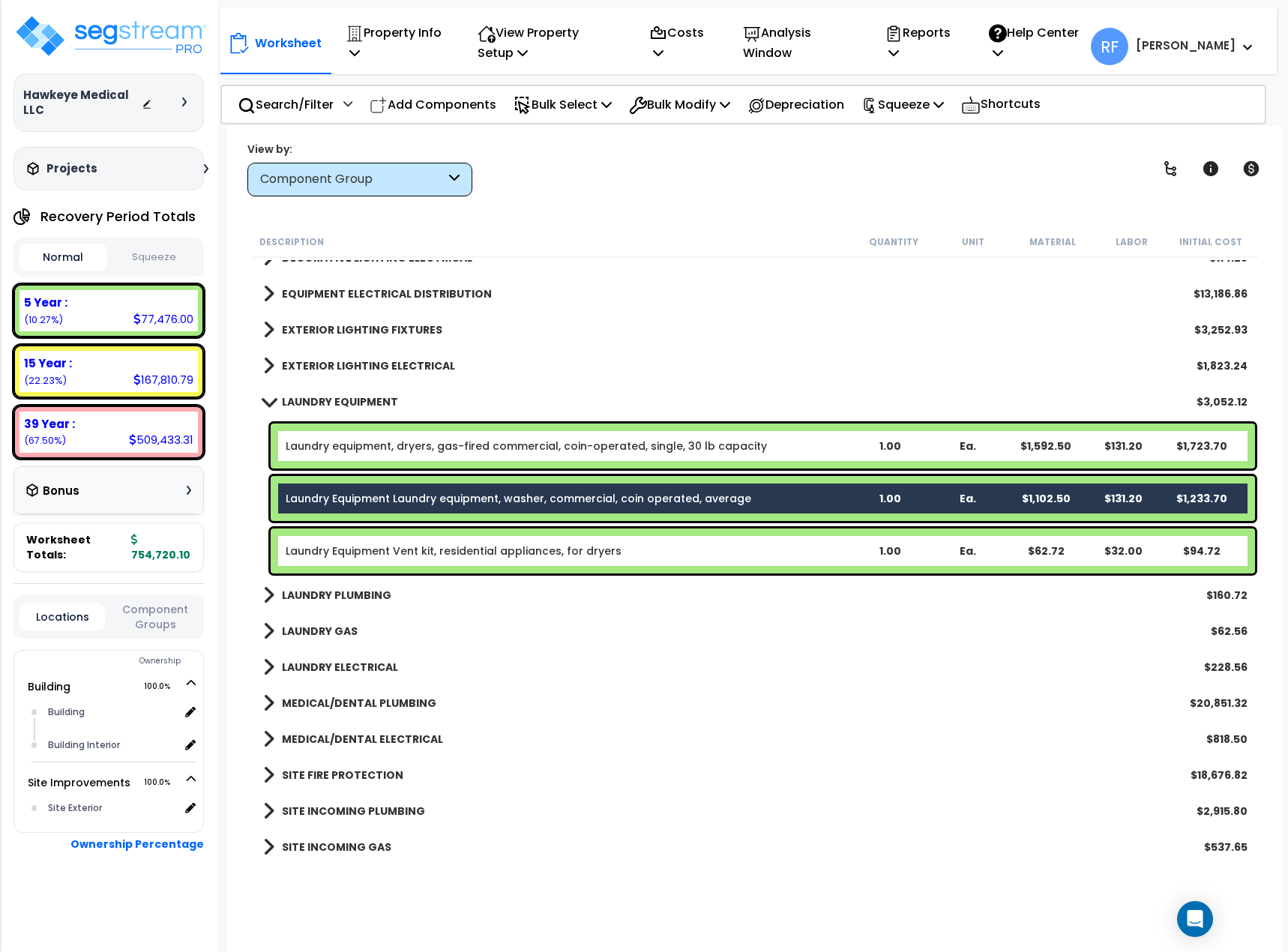
click at [569, 447] on link "Laundry equipment, dryers, gas-fired commercial, coin-operated, single, 30 lb c…" at bounding box center [526, 445] width 481 height 15
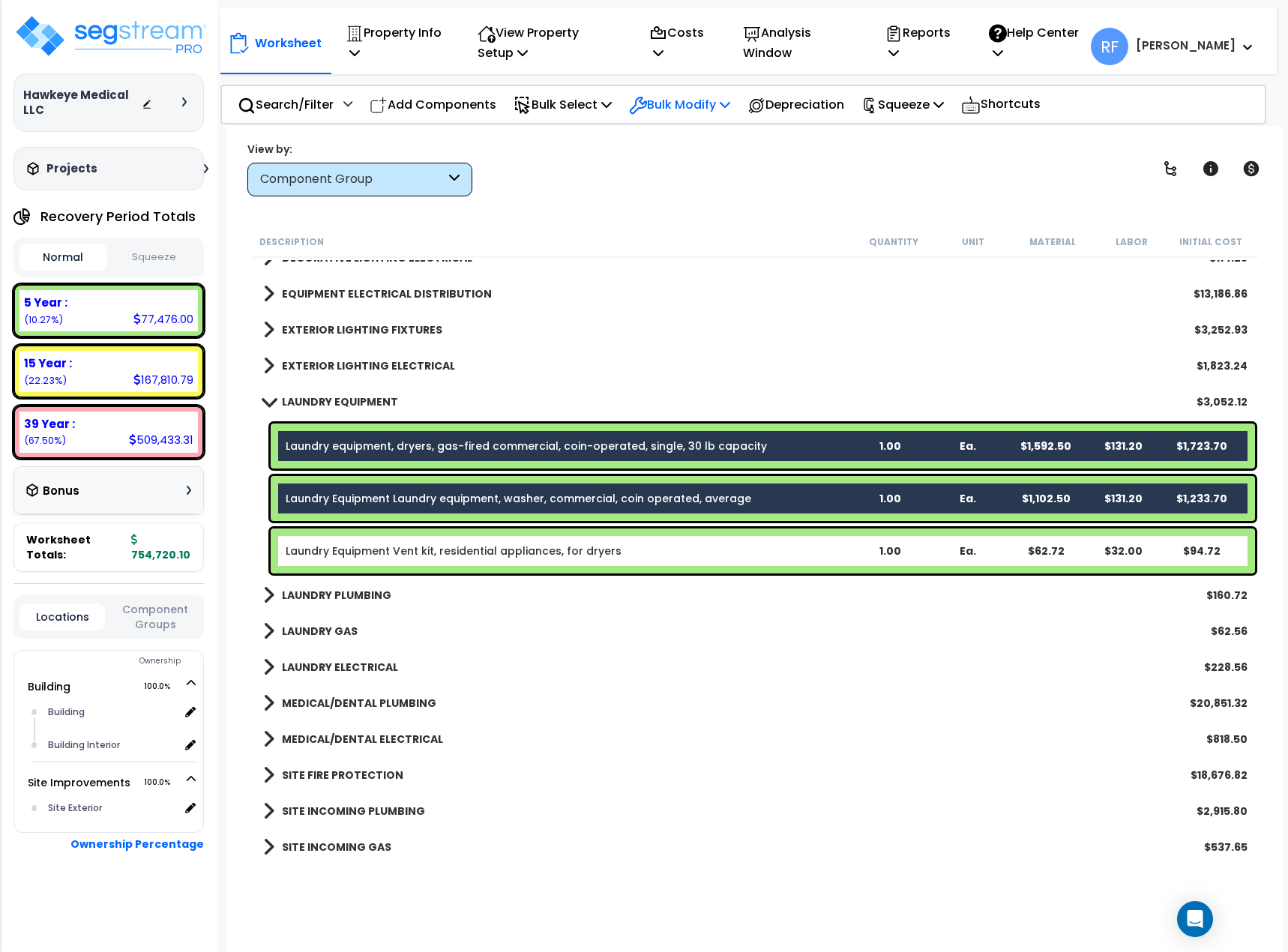
click at [703, 106] on p "Bulk Modify" at bounding box center [679, 104] width 101 height 20
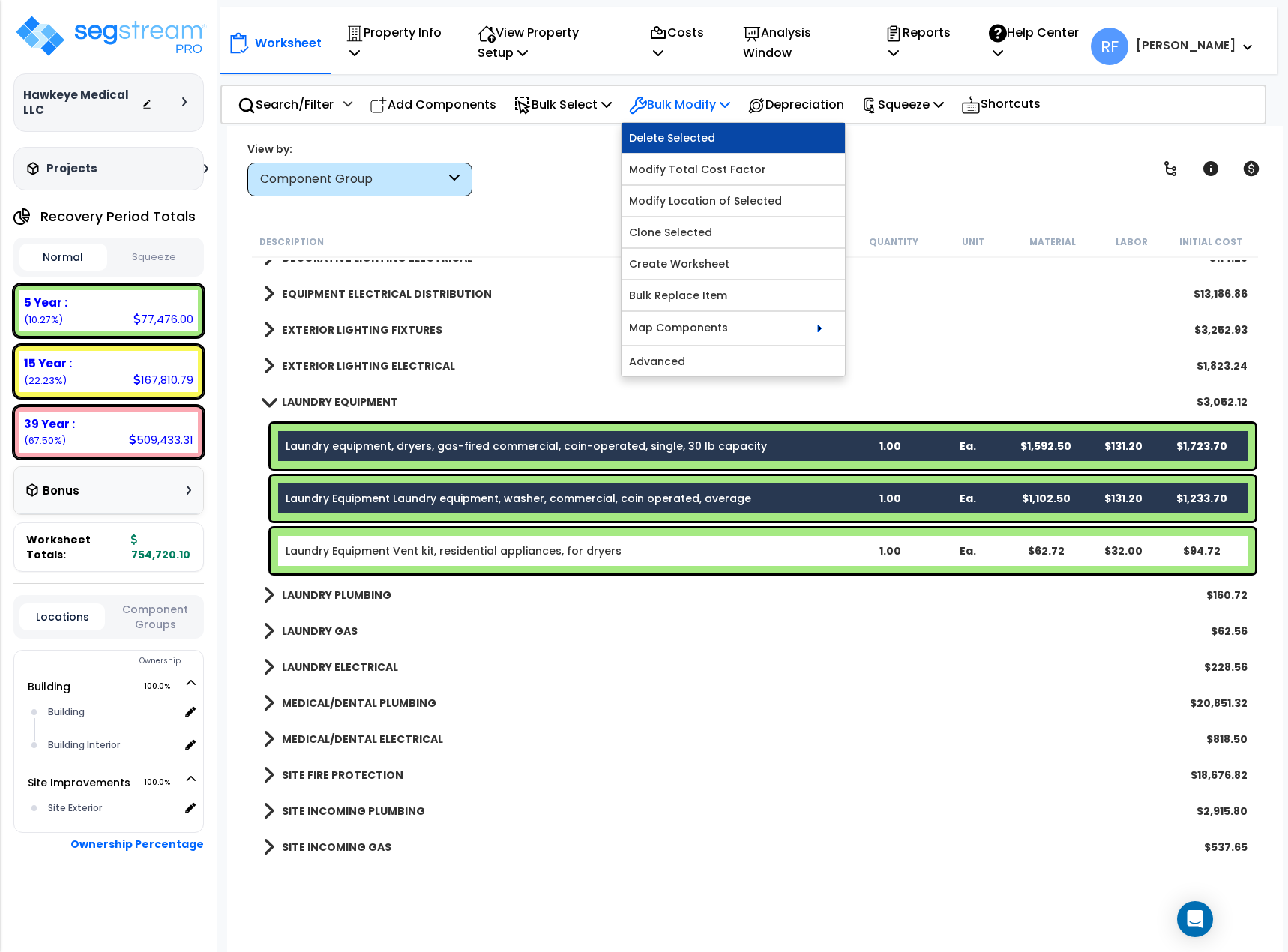
click at [722, 149] on link "Delete Selected" at bounding box center [733, 137] width 224 height 30
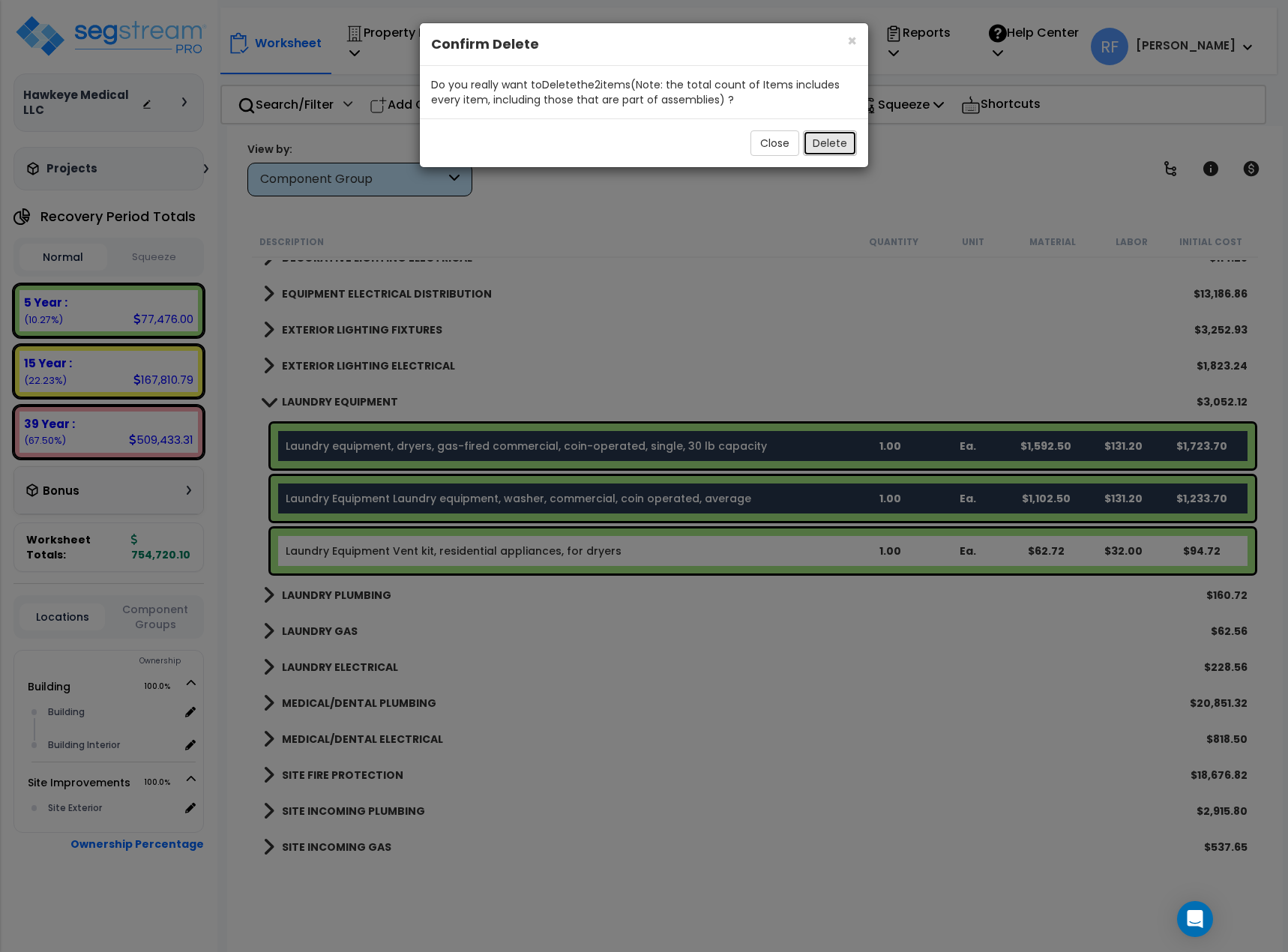
click at [827, 140] on button "Delete" at bounding box center [830, 143] width 54 height 25
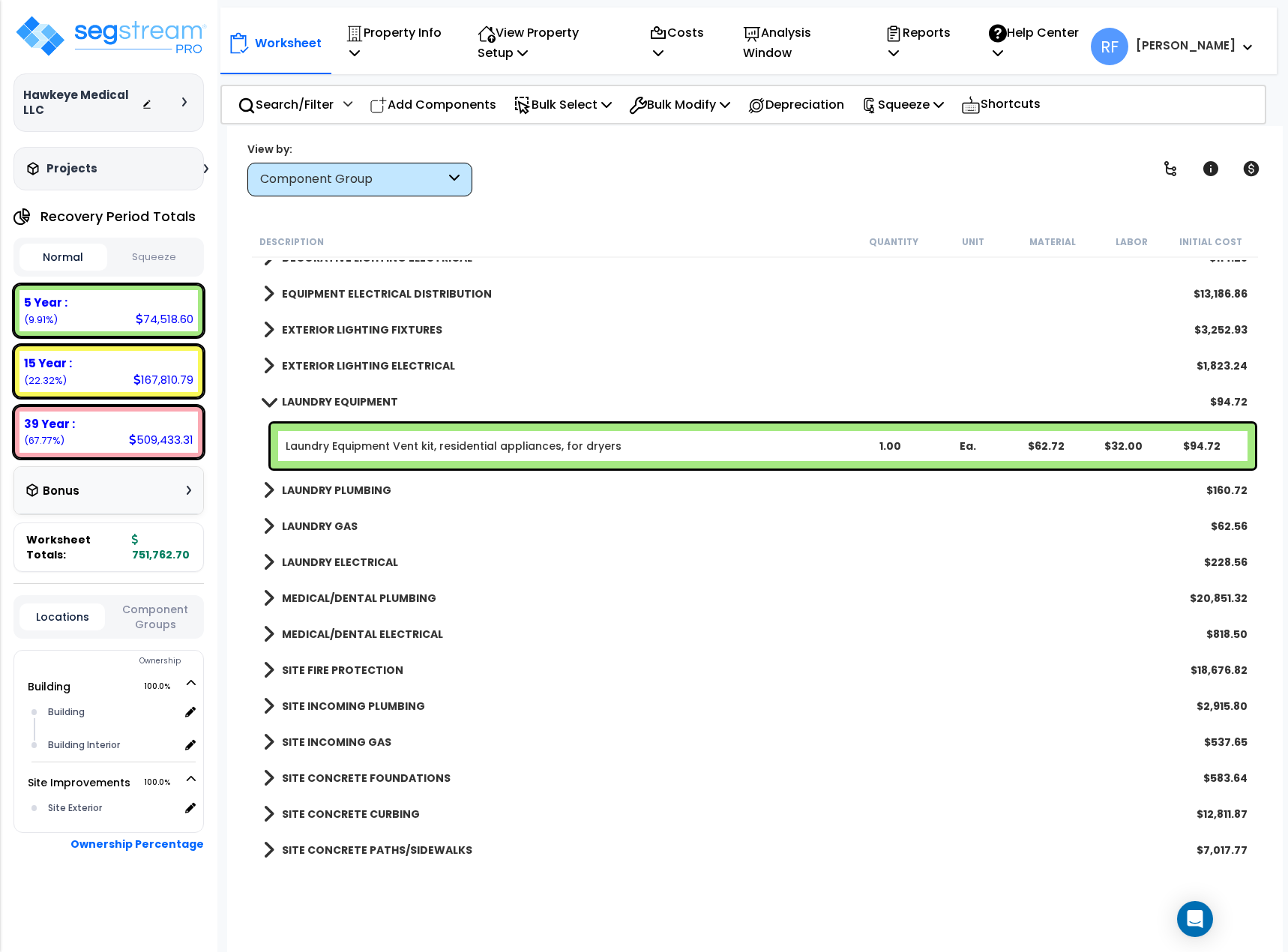
click at [378, 398] on b "LAUNDRY EQUIPMENT" at bounding box center [340, 402] width 117 height 15
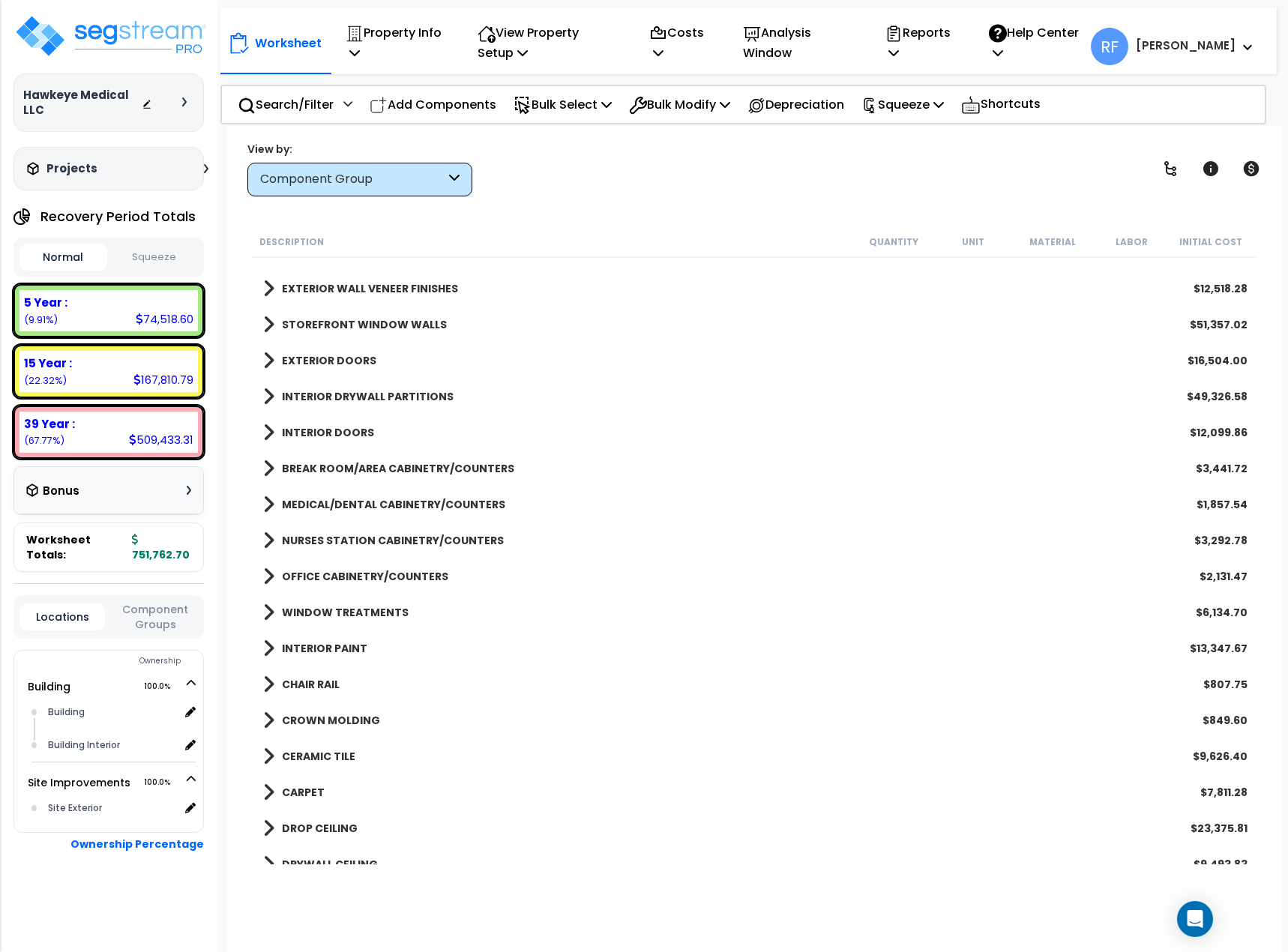
scroll to position [0, 0]
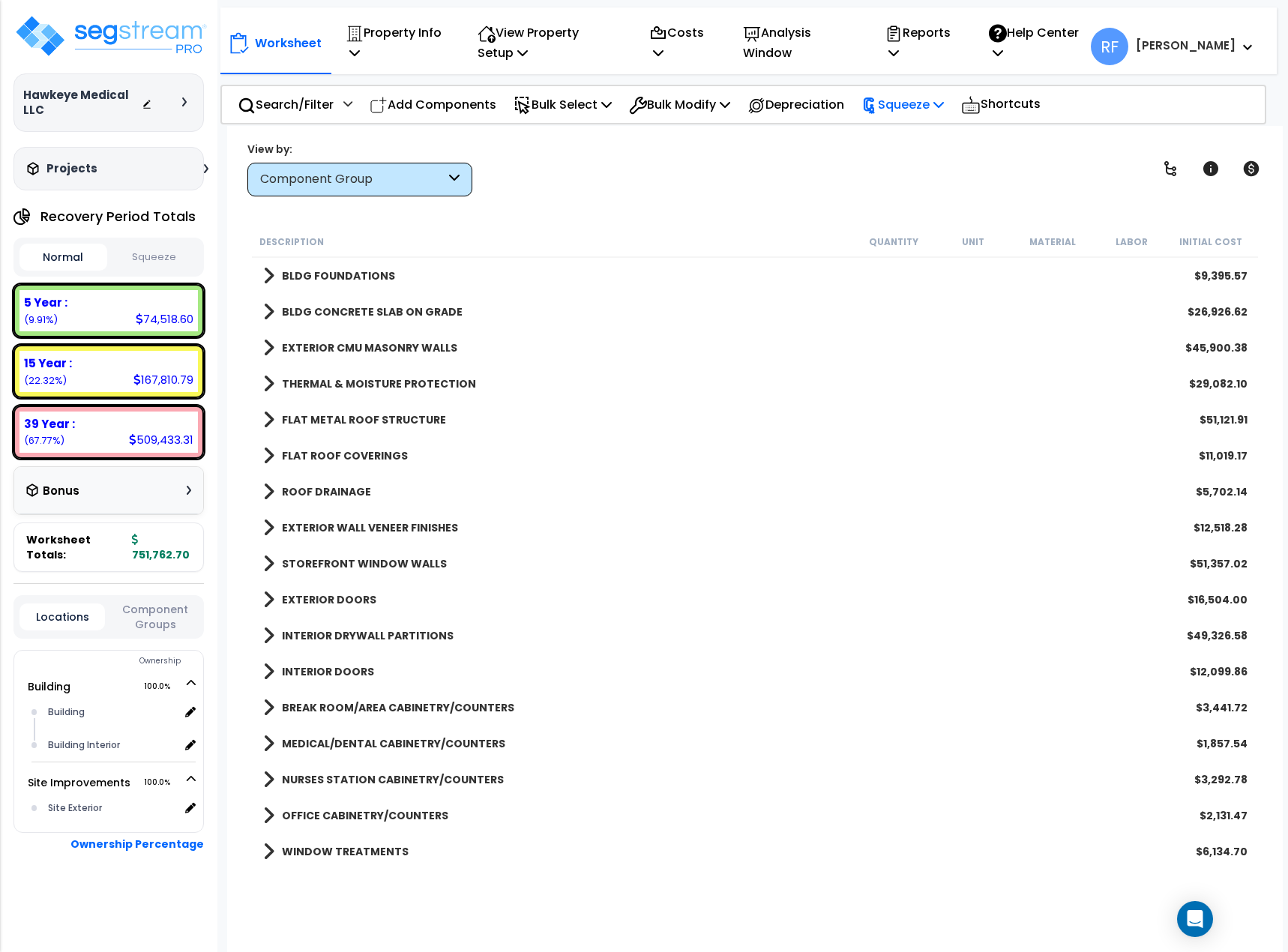
click at [919, 107] on p "Squeeze" at bounding box center [902, 104] width 83 height 20
click at [919, 145] on link "Squeeze" at bounding box center [927, 137] width 149 height 30
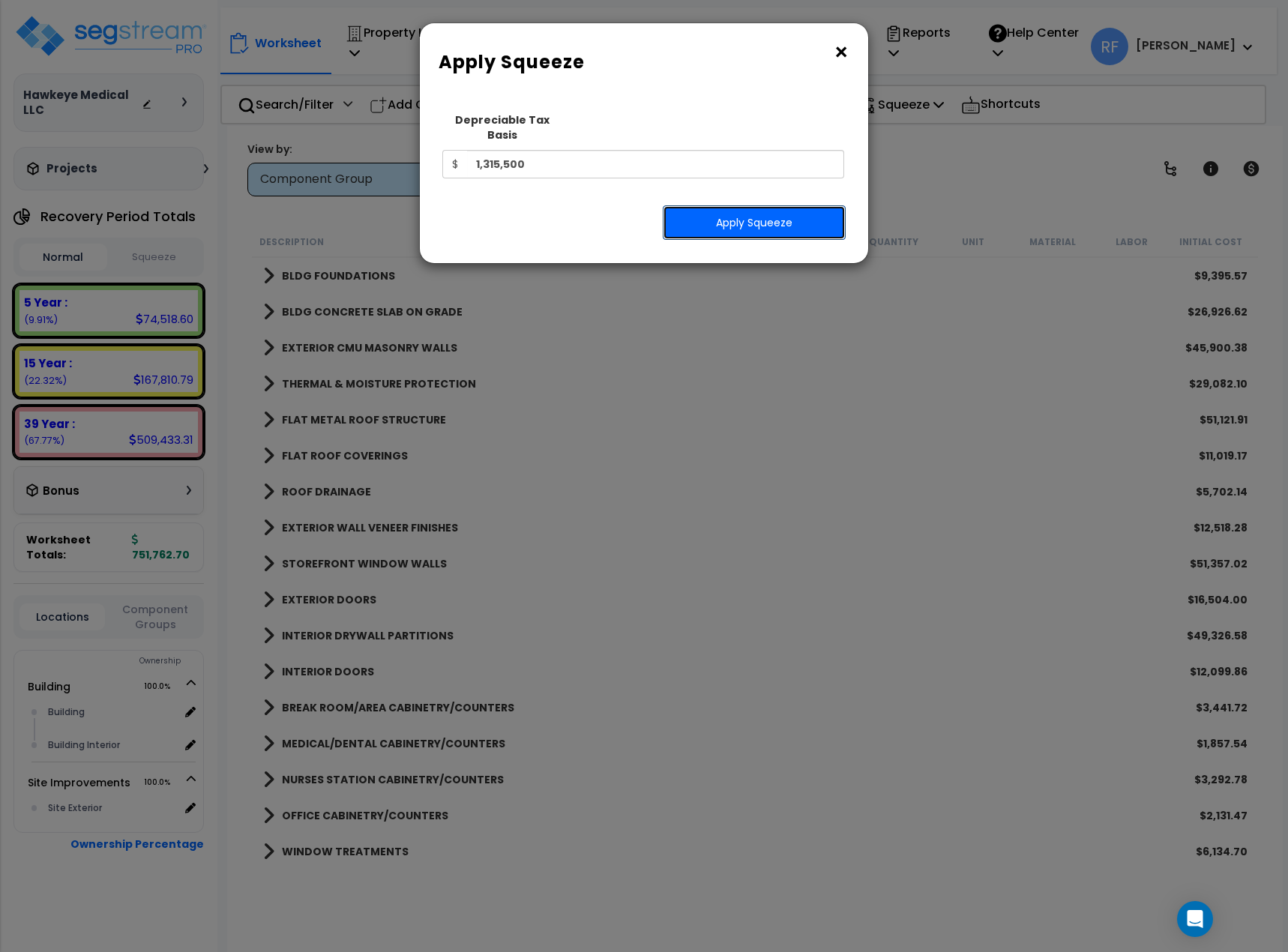
click at [746, 208] on button "Apply Squeeze" at bounding box center [754, 222] width 183 height 34
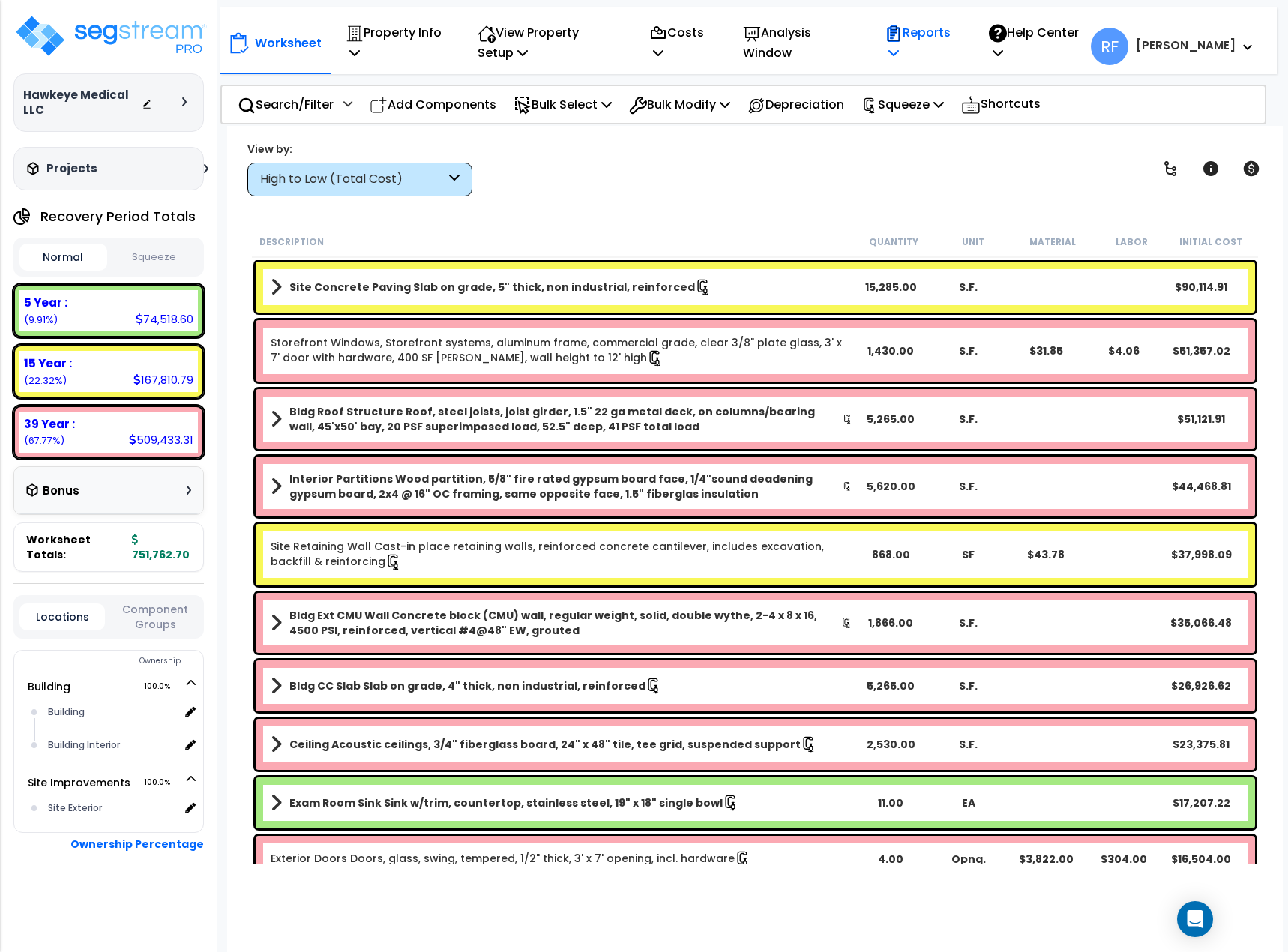
click at [957, 24] on p "Reports" at bounding box center [921, 43] width 72 height 41
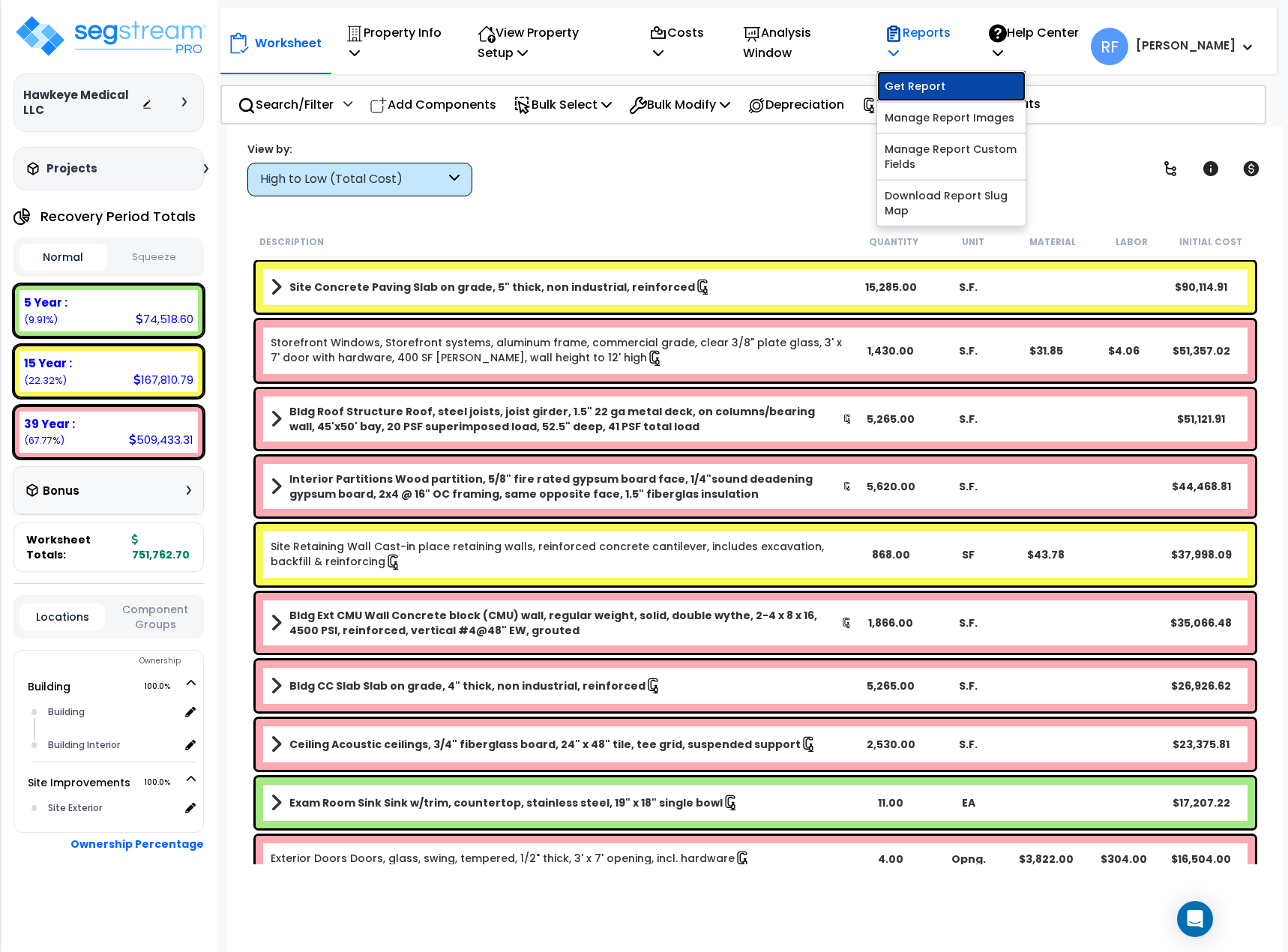
click at [966, 90] on link "Get Report" at bounding box center [951, 86] width 149 height 30
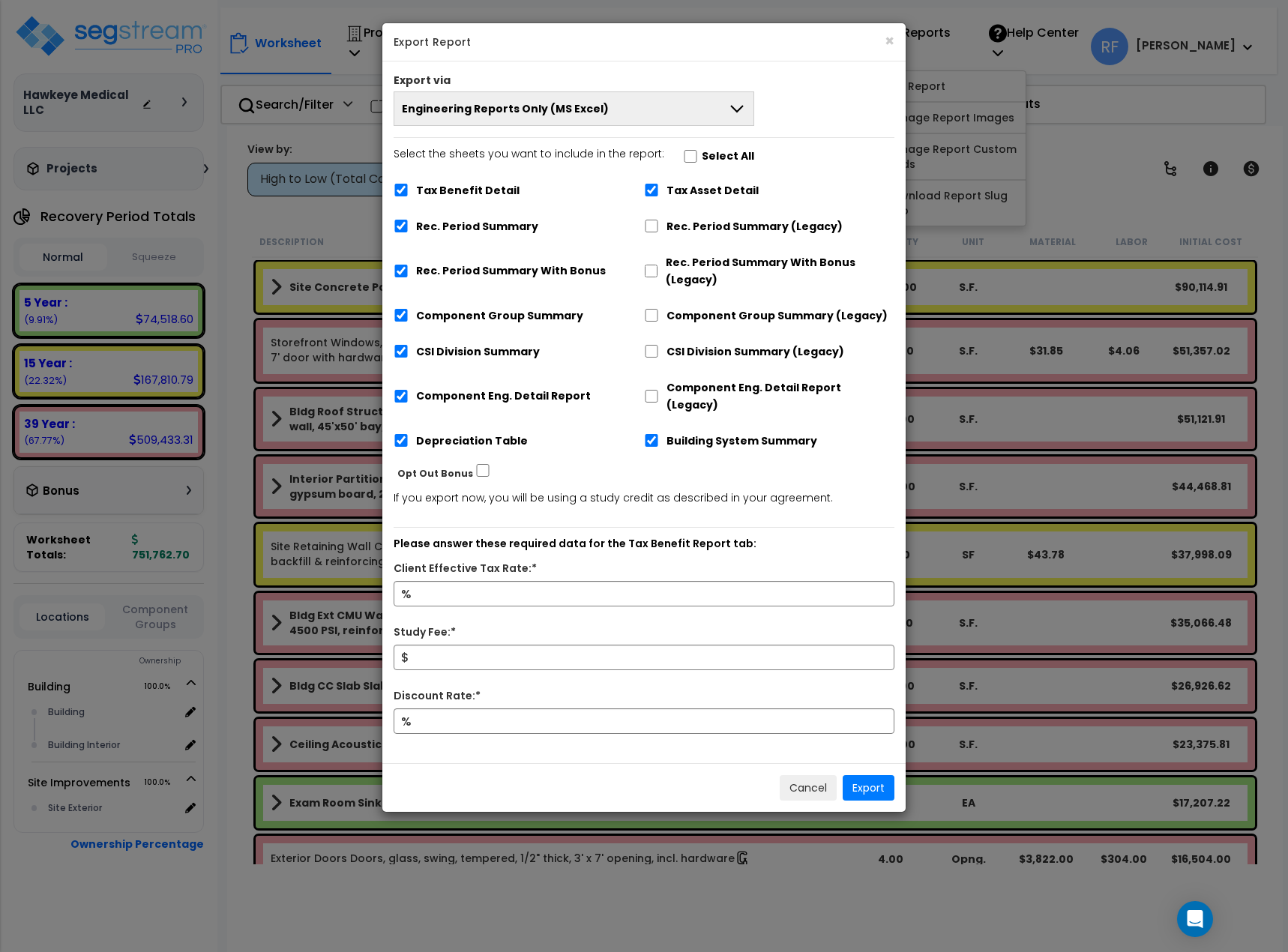
click at [692, 159] on label "Select the sheets you want to include in the report: Select All" at bounding box center [574, 159] width 361 height 25
click at [683, 153] on input "Select the sheets you want to include in the report: Select All" at bounding box center [690, 156] width 15 height 13
checkbox input "false"
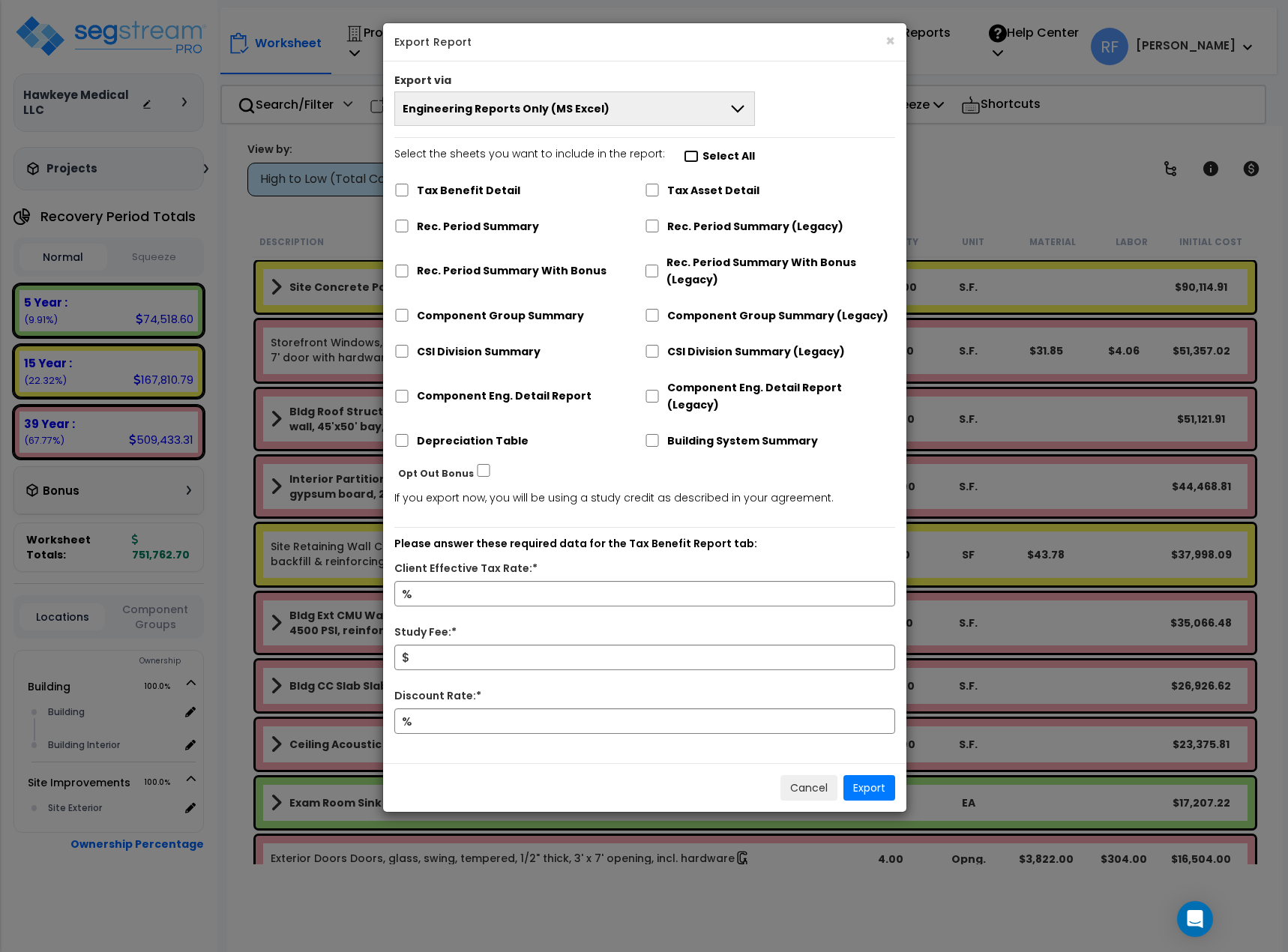
checkbox input "false"
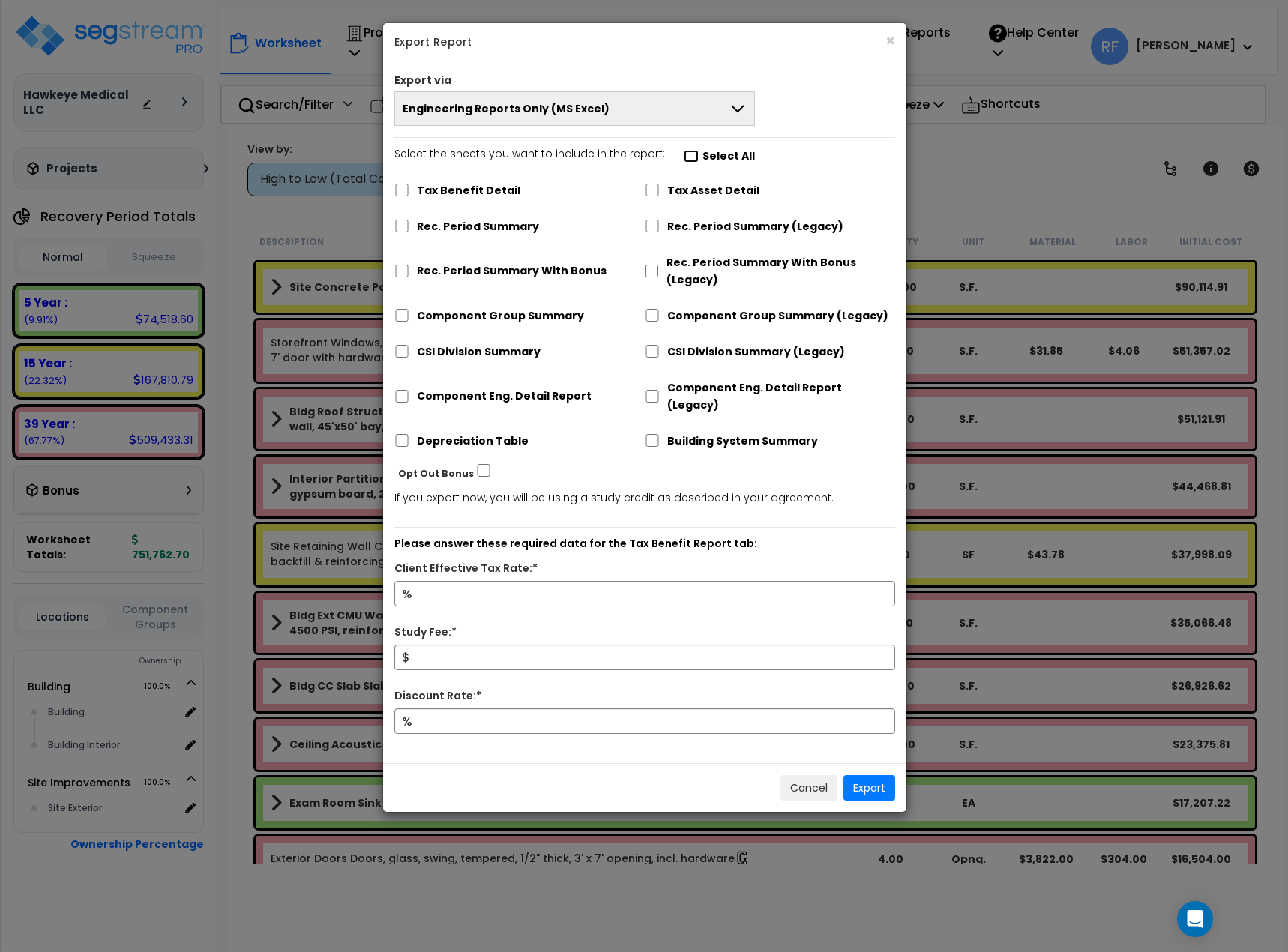
checkbox input "false"
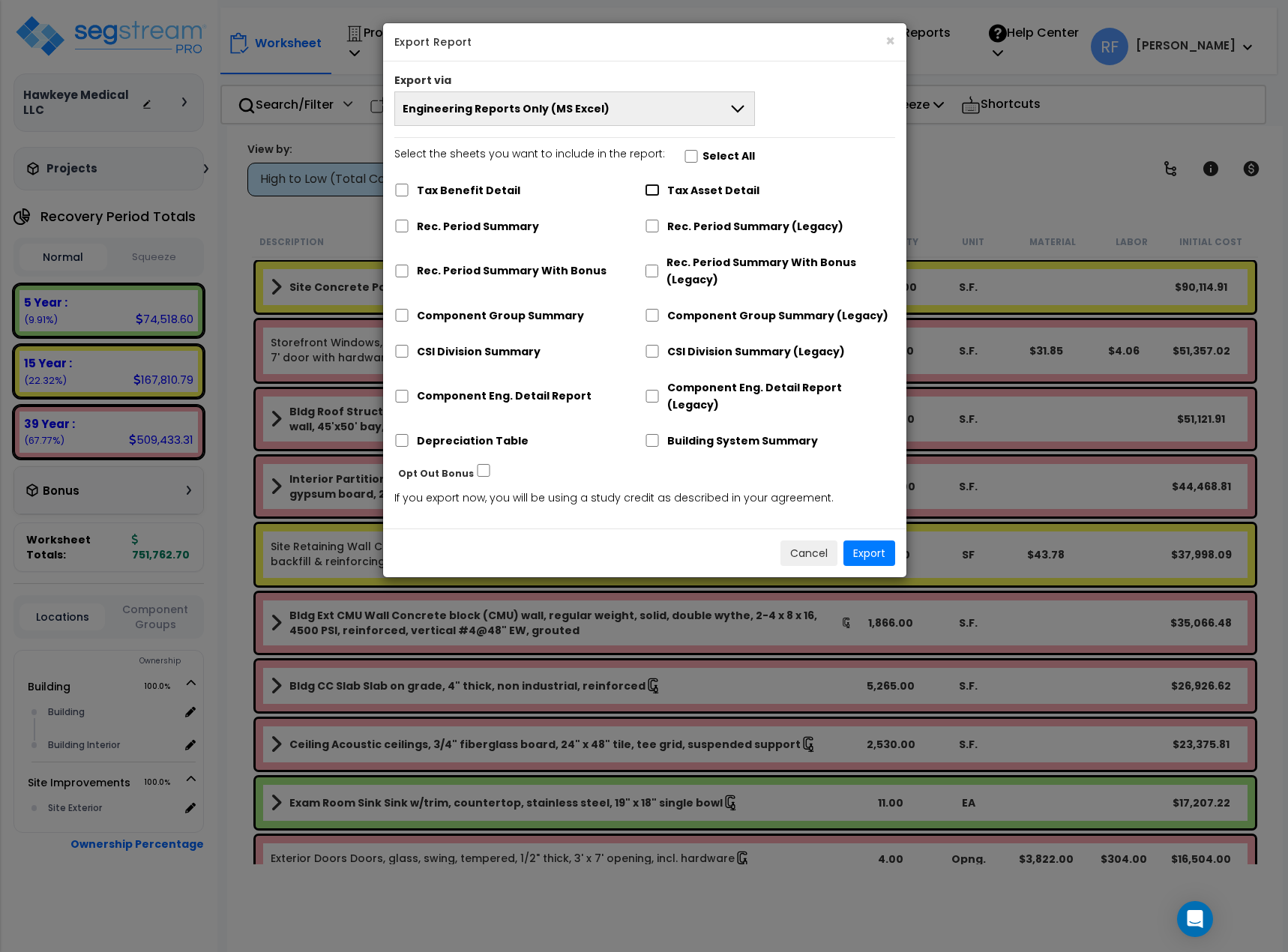
click at [649, 189] on input "Tax Asset Detail" at bounding box center [651, 190] width 15 height 13
checkbox input "false"
click at [649, 225] on input "Rec. Period Summary (Legacy)" at bounding box center [651, 226] width 15 height 13
checkbox input "true"
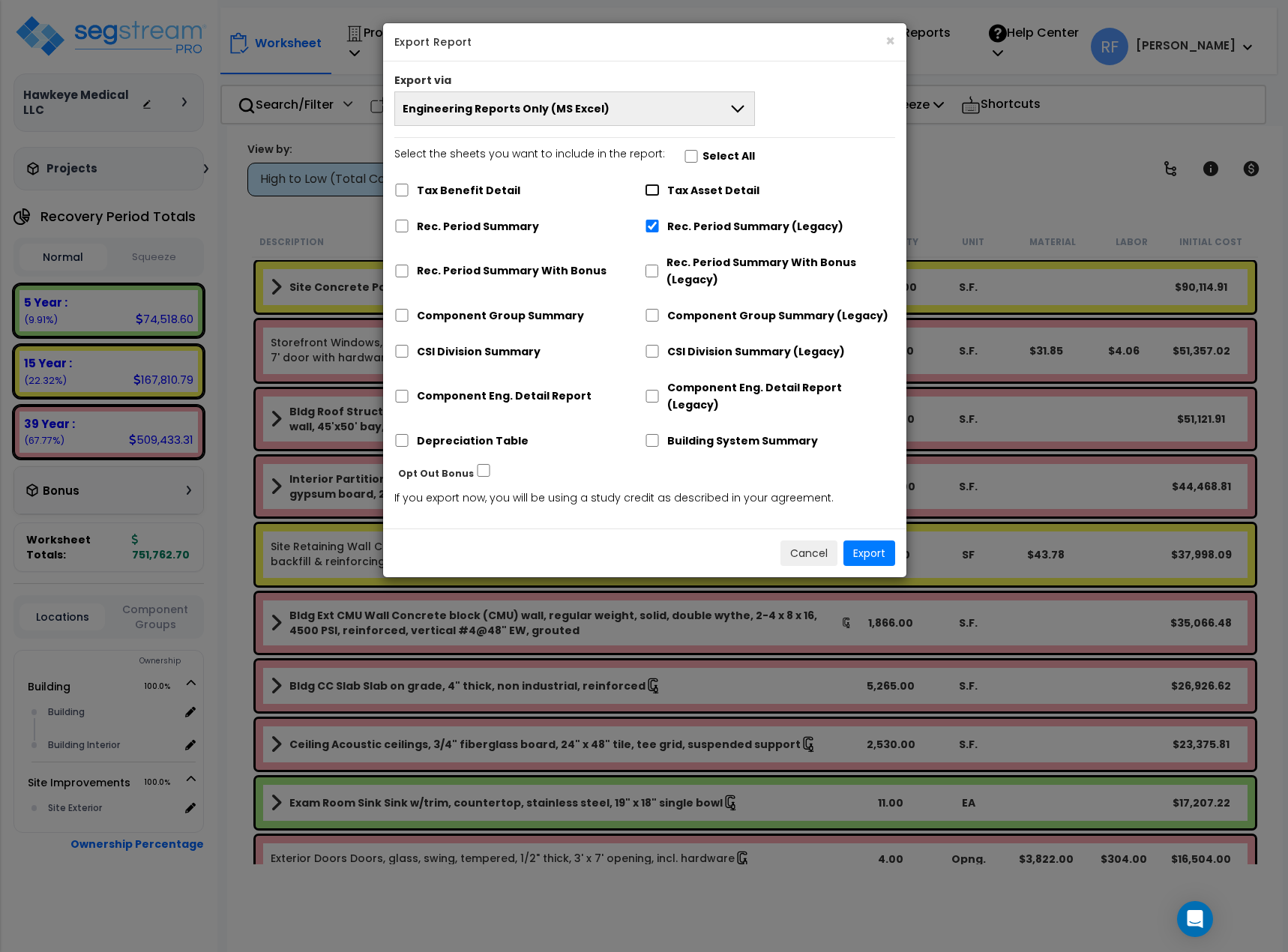
click at [646, 186] on input "Tax Asset Detail" at bounding box center [651, 190] width 15 height 13
checkbox input "true"
click at [400, 187] on input "Tax Benefit Detail" at bounding box center [401, 190] width 15 height 13
checkbox input "true"
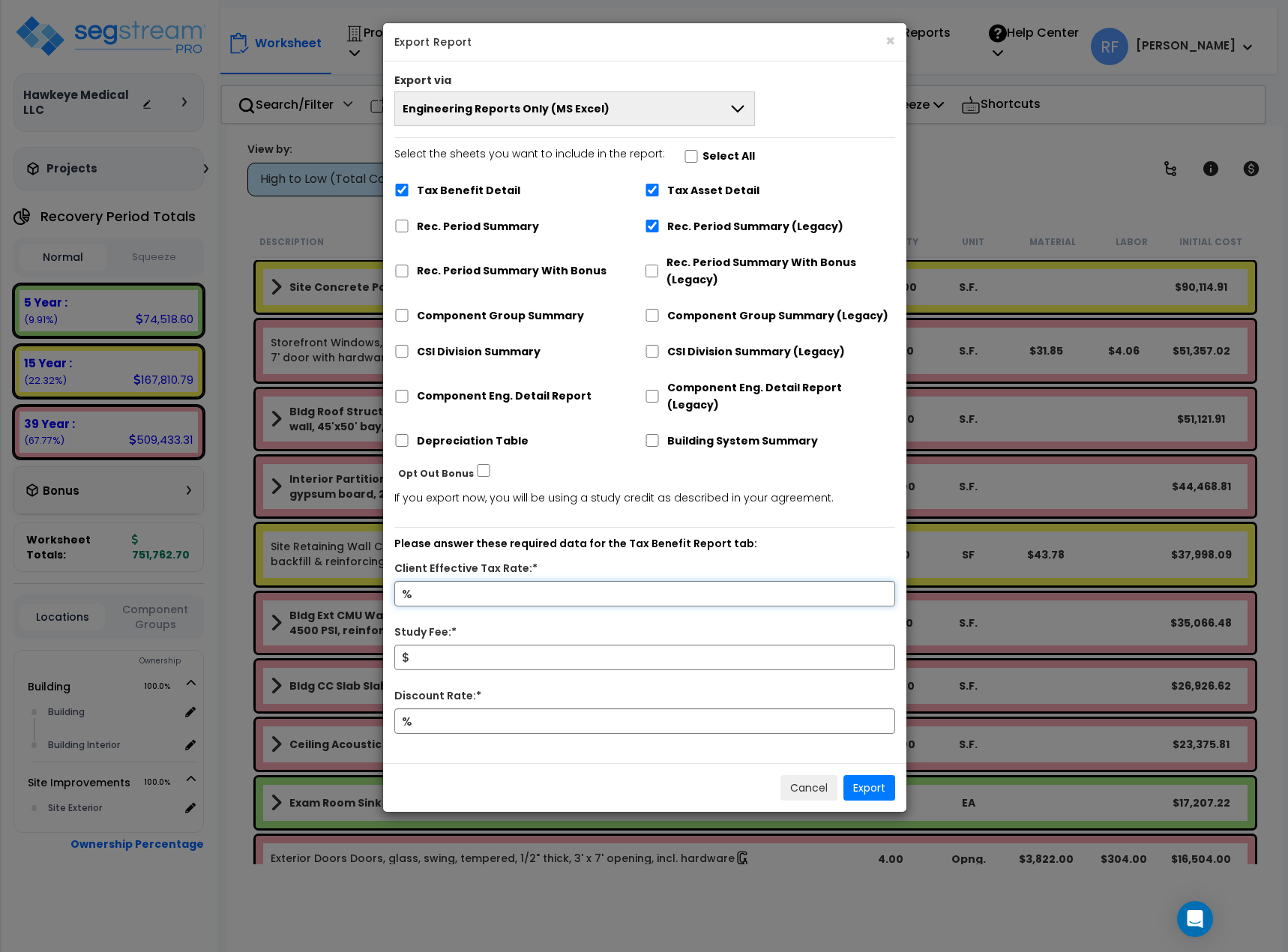
click at [500, 582] on input "Client Effective Tax Rate:*" at bounding box center [644, 594] width 501 height 25
type input "37"
click at [503, 645] on input "Study Fee:*" at bounding box center [644, 657] width 501 height 25
type input "6,500"
click at [460, 709] on input "Discount Rate:*" at bounding box center [644, 722] width 501 height 25
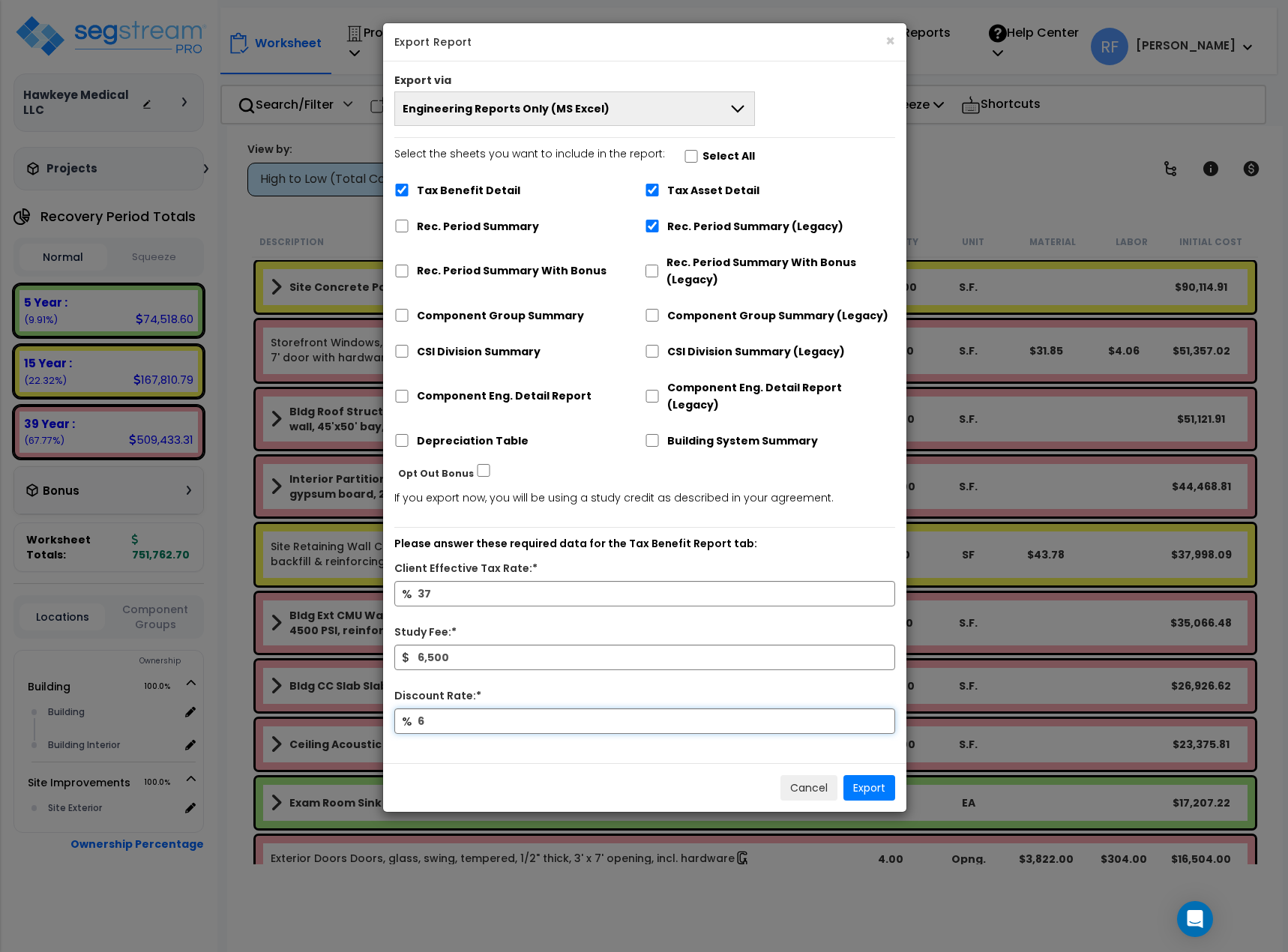
type input "6"
click at [646, 716] on input "6" at bounding box center [644, 722] width 501 height 25
click at [867, 775] on button "Export" at bounding box center [869, 788] width 52 height 25
